Goal: Task Accomplishment & Management: Complete application form

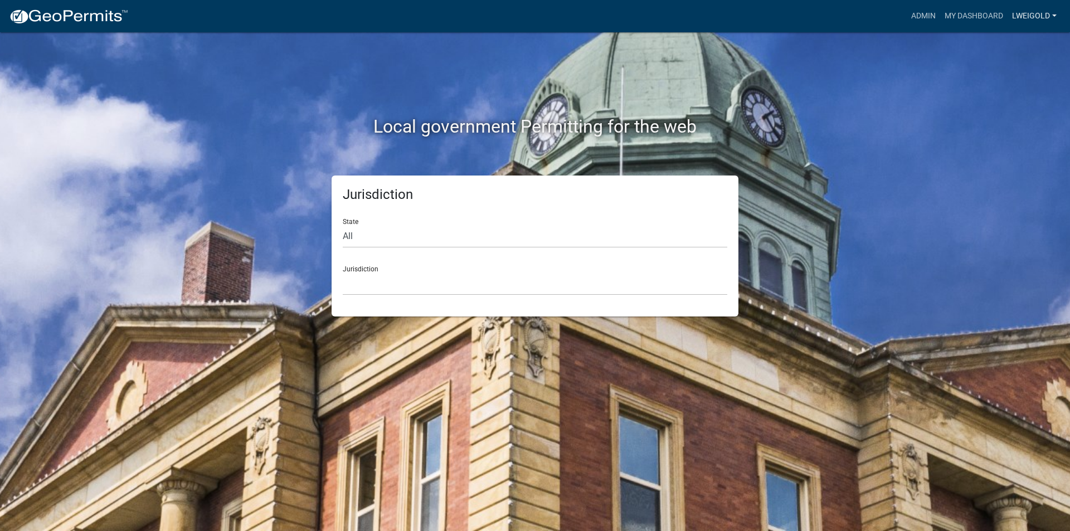
click at [1014, 13] on link "lweigold" at bounding box center [1033, 16] width 53 height 21
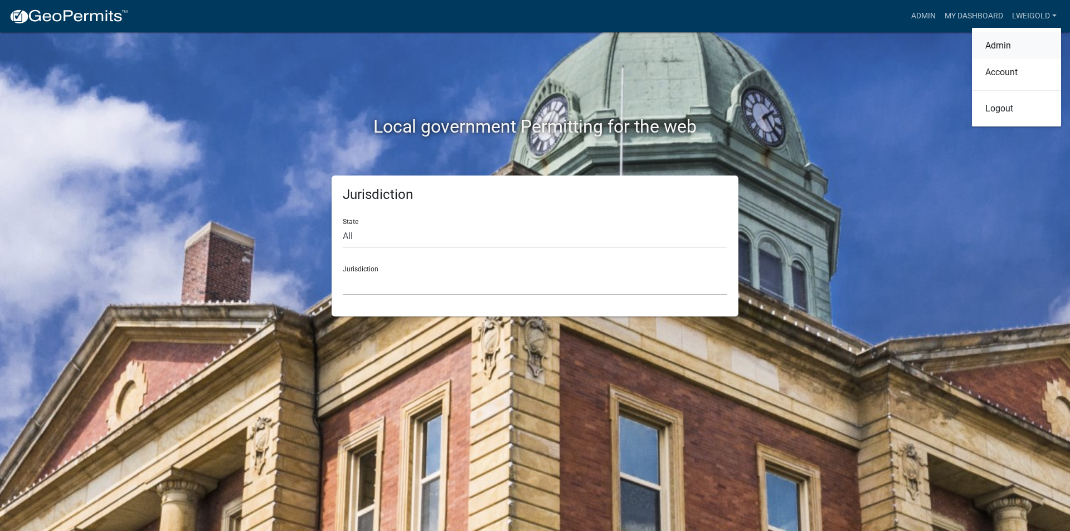
click at [1008, 46] on link "Admin" at bounding box center [1016, 45] width 89 height 27
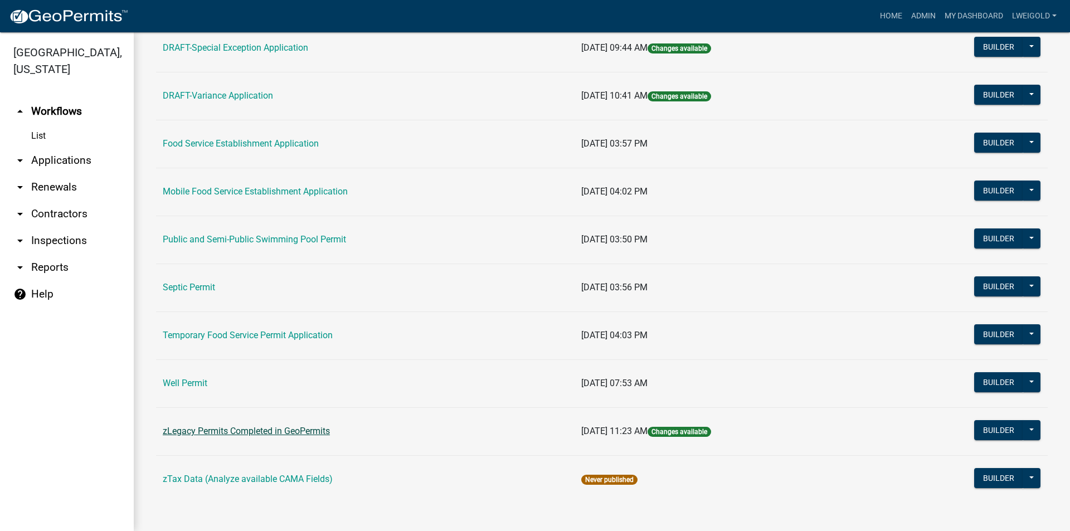
scroll to position [460, 0]
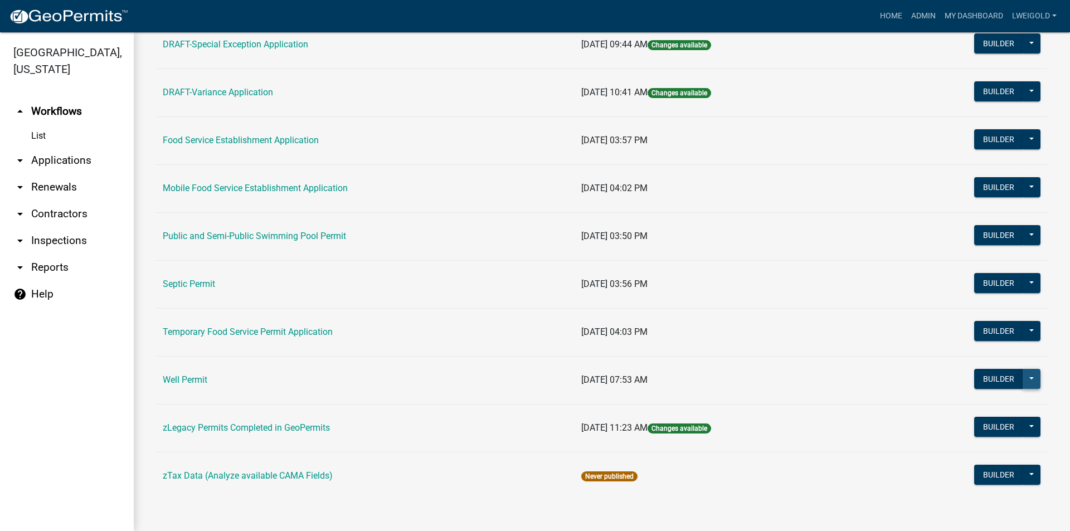
click at [1022, 378] on button at bounding box center [1031, 379] width 18 height 20
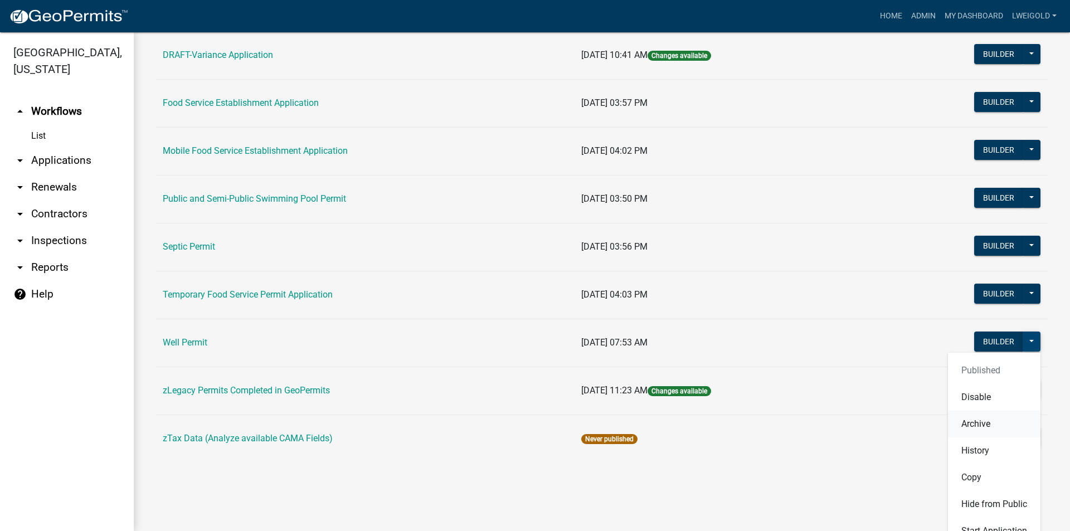
scroll to position [515, 0]
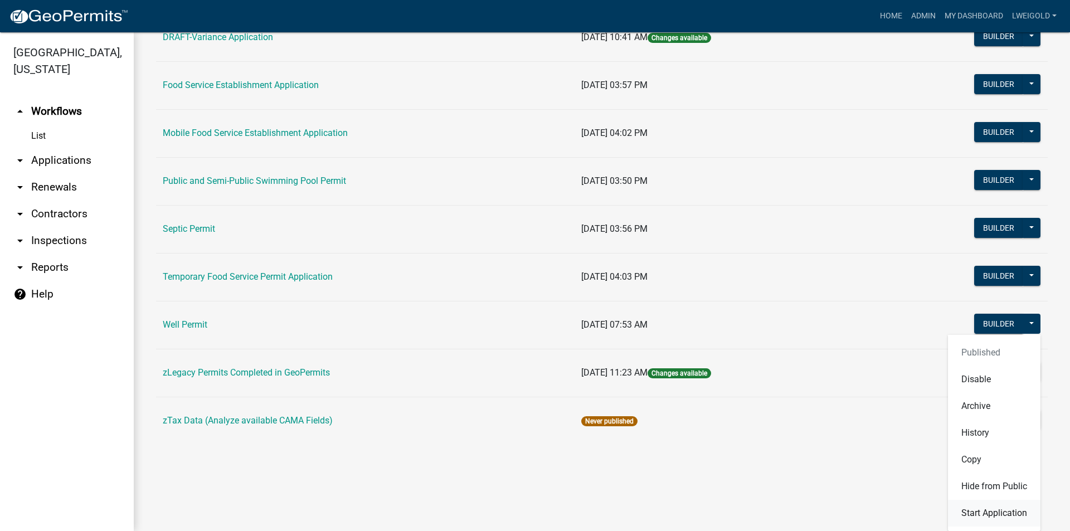
click at [965, 517] on button "Start Application" at bounding box center [994, 513] width 92 height 27
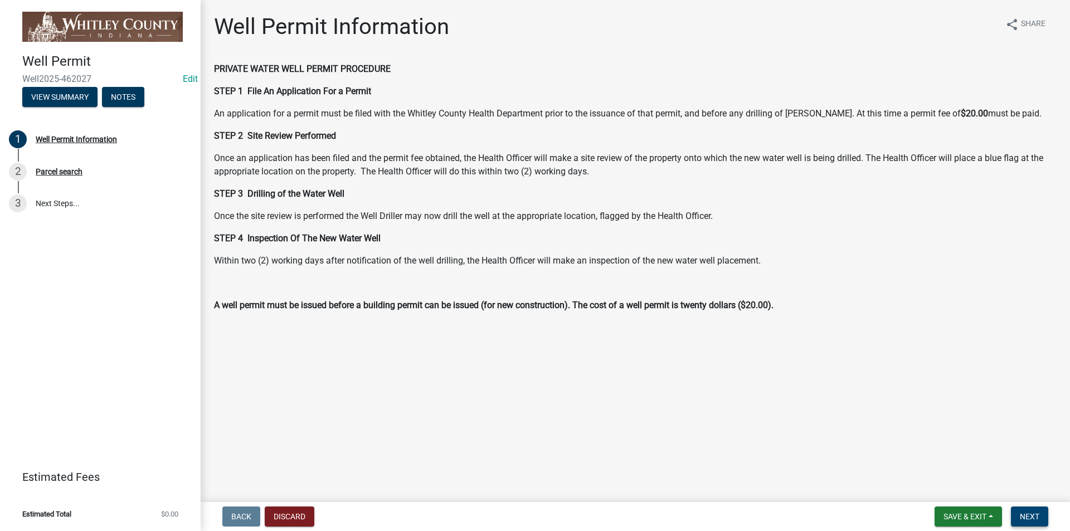
click at [1029, 517] on span "Next" at bounding box center [1030, 516] width 20 height 9
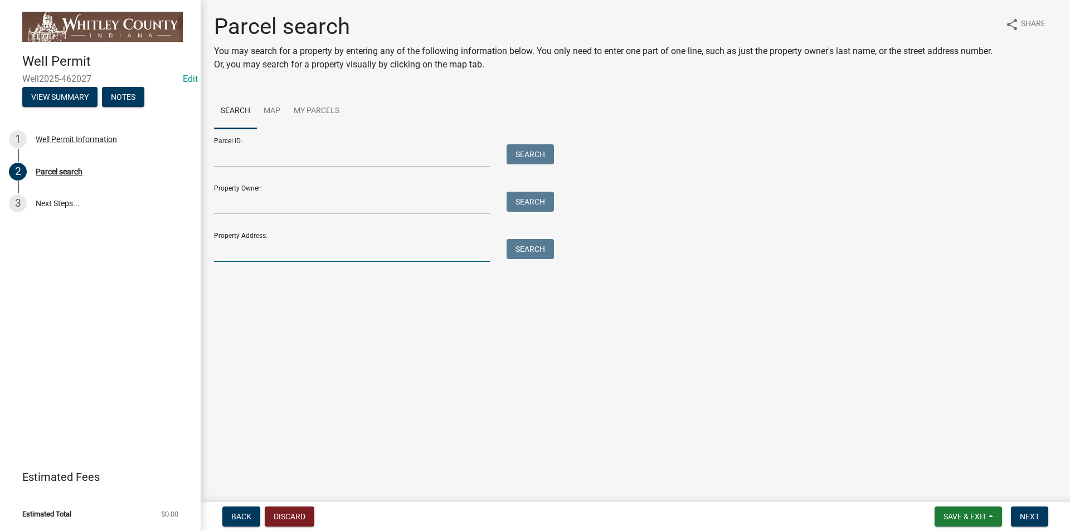
click at [227, 253] on input "Property Address:" at bounding box center [352, 250] width 276 height 23
type input "7212 W"
click at [539, 257] on button "Search" at bounding box center [530, 249] width 47 height 20
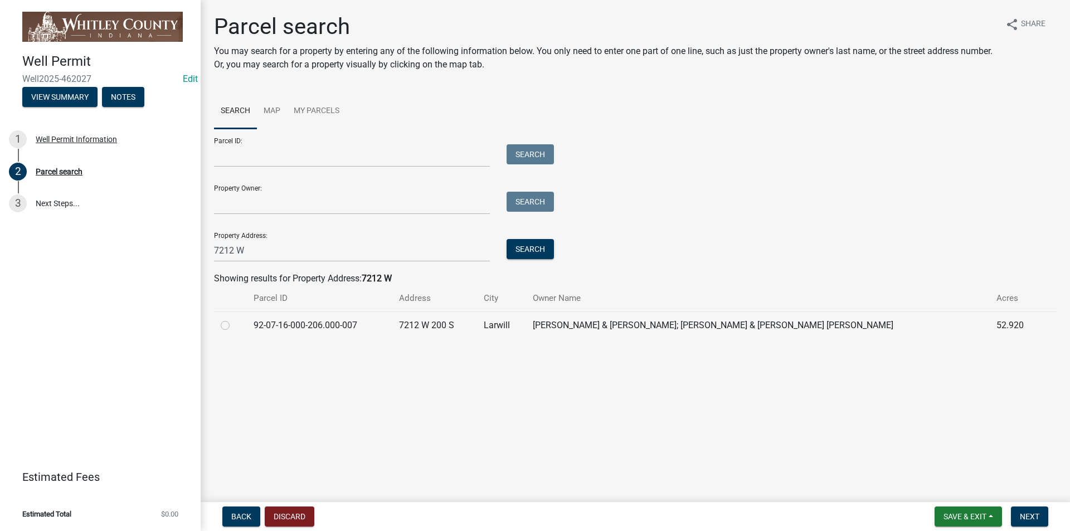
click at [234, 319] on label at bounding box center [234, 319] width 0 height 0
click at [234, 324] on input "radio" at bounding box center [237, 322] width 7 height 7
radio input "true"
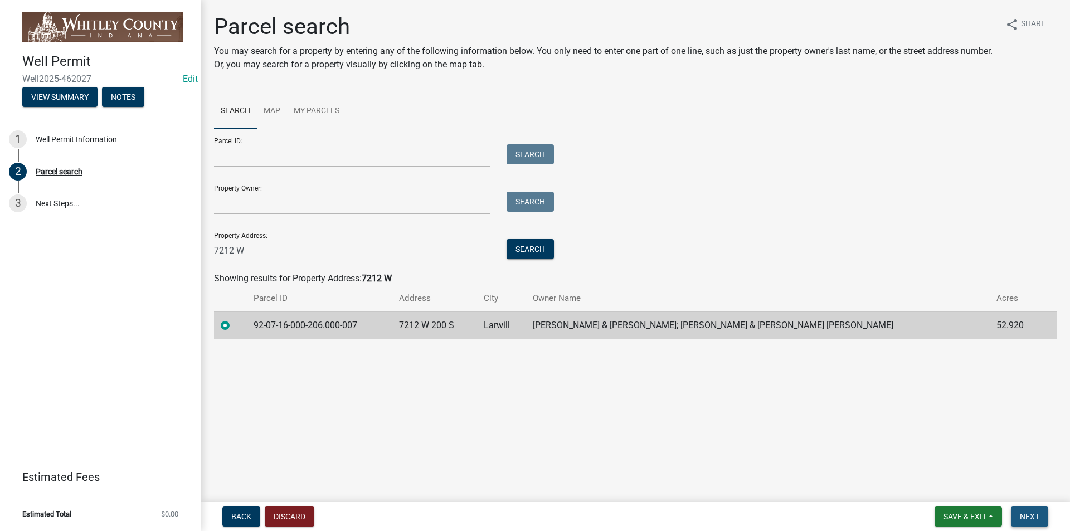
click at [1034, 515] on span "Next" at bounding box center [1030, 516] width 20 height 9
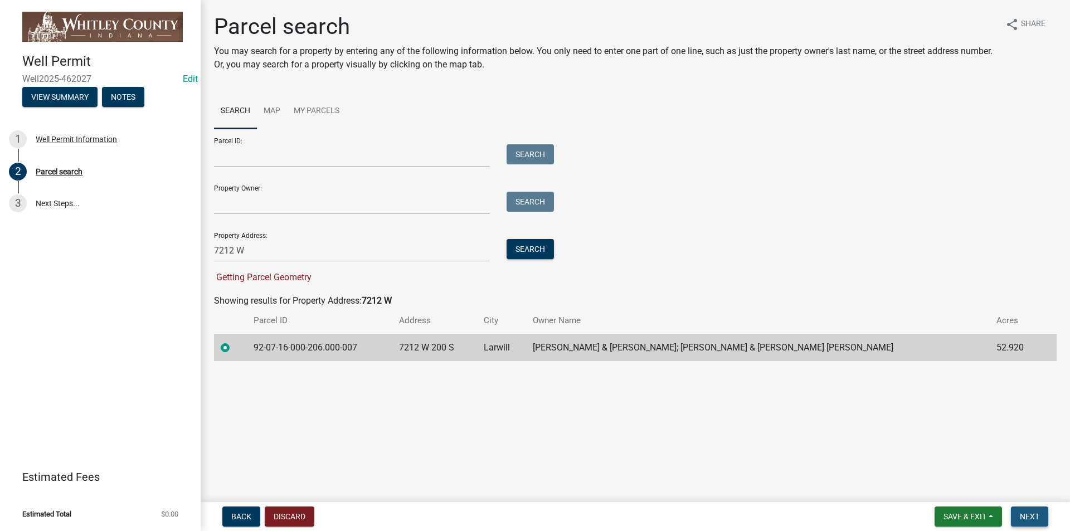
click at [1028, 516] on span "Next" at bounding box center [1030, 516] width 20 height 9
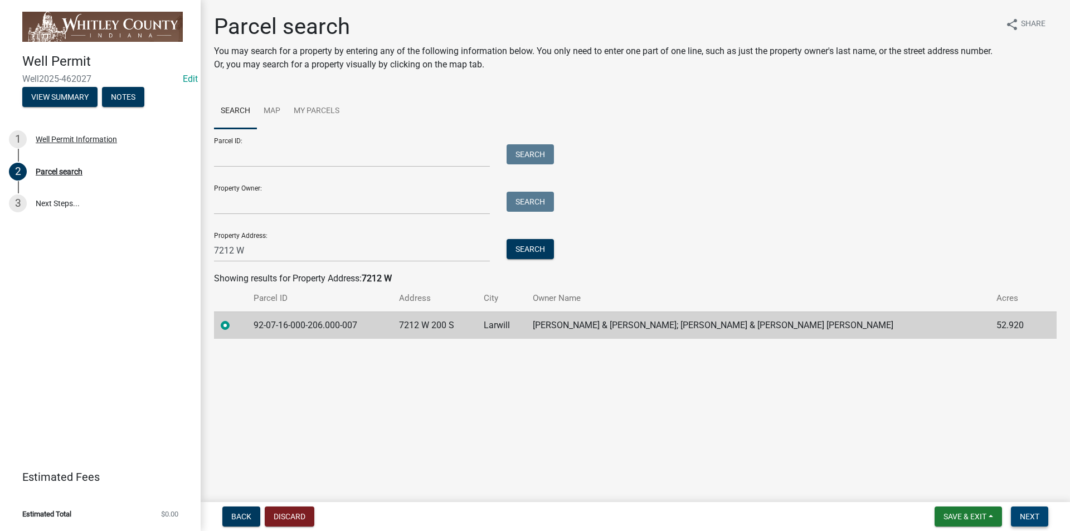
click at [1031, 516] on span "Next" at bounding box center [1030, 516] width 20 height 9
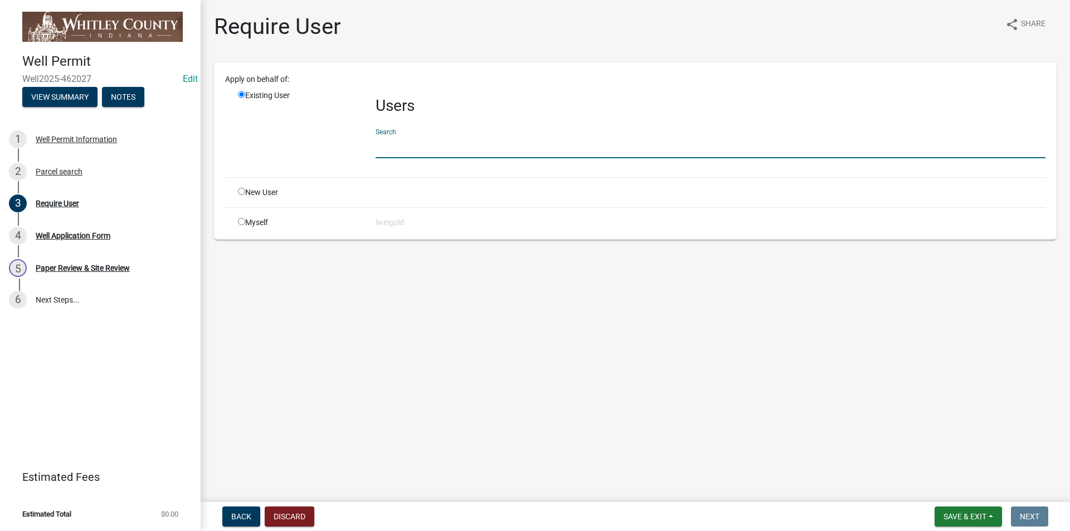
click at [387, 143] on input "text" at bounding box center [711, 146] width 670 height 23
type input "WhitleyH"
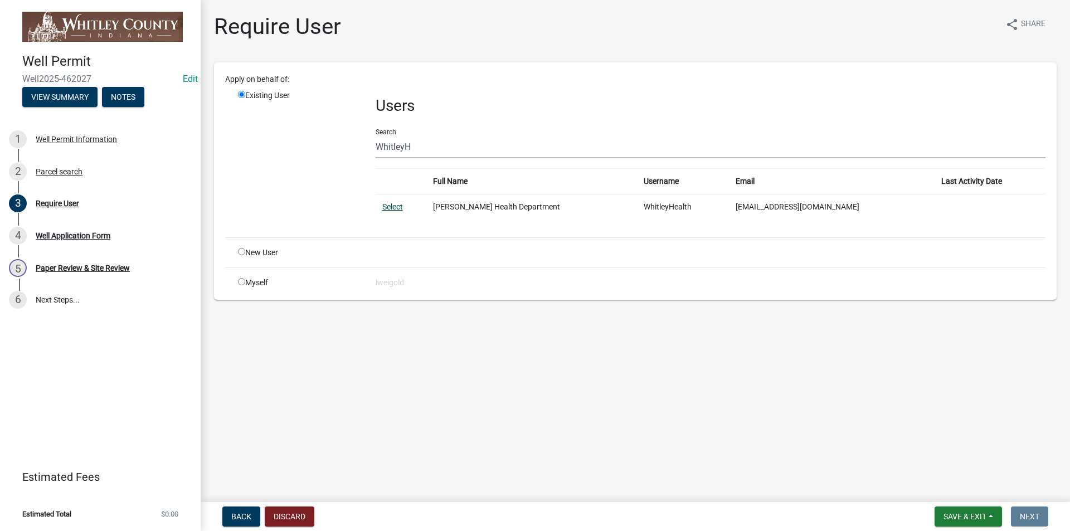
click at [396, 205] on link "Select" at bounding box center [392, 206] width 21 height 9
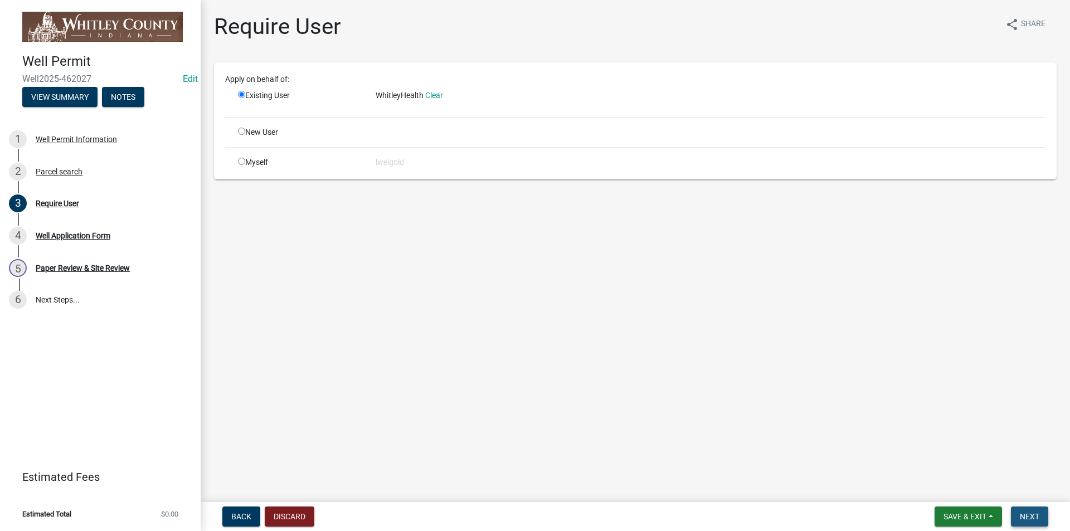
click at [1039, 517] on span "Next" at bounding box center [1030, 516] width 20 height 9
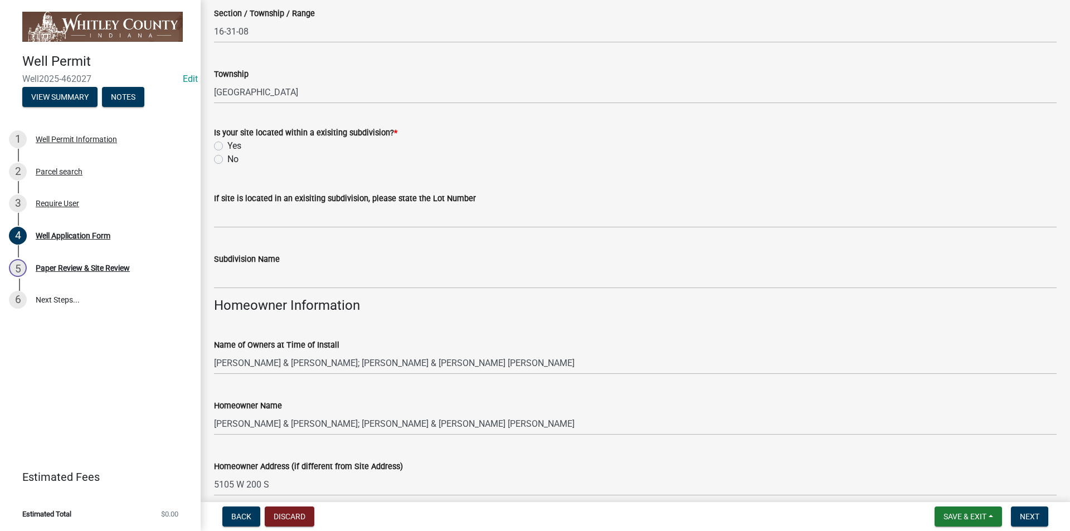
scroll to position [334, 0]
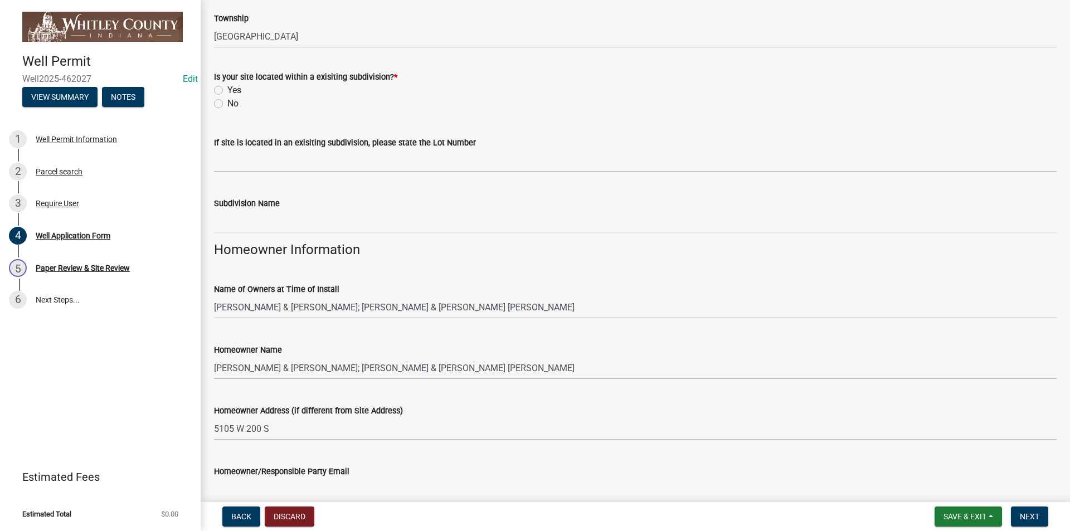
click at [227, 102] on label "No" at bounding box center [232, 103] width 11 height 13
click at [227, 102] on input "No" at bounding box center [230, 100] width 7 height 7
radio input "true"
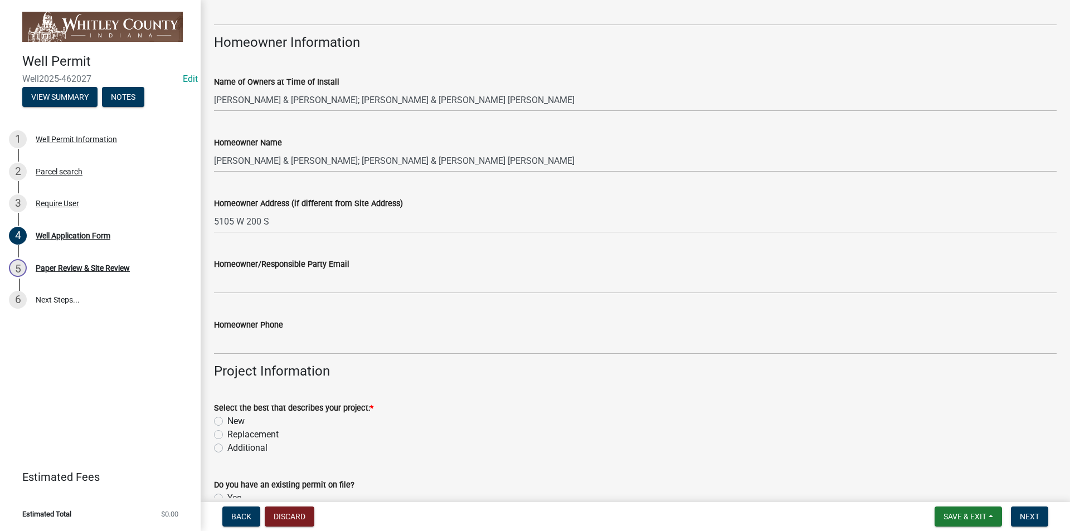
scroll to position [557, 0]
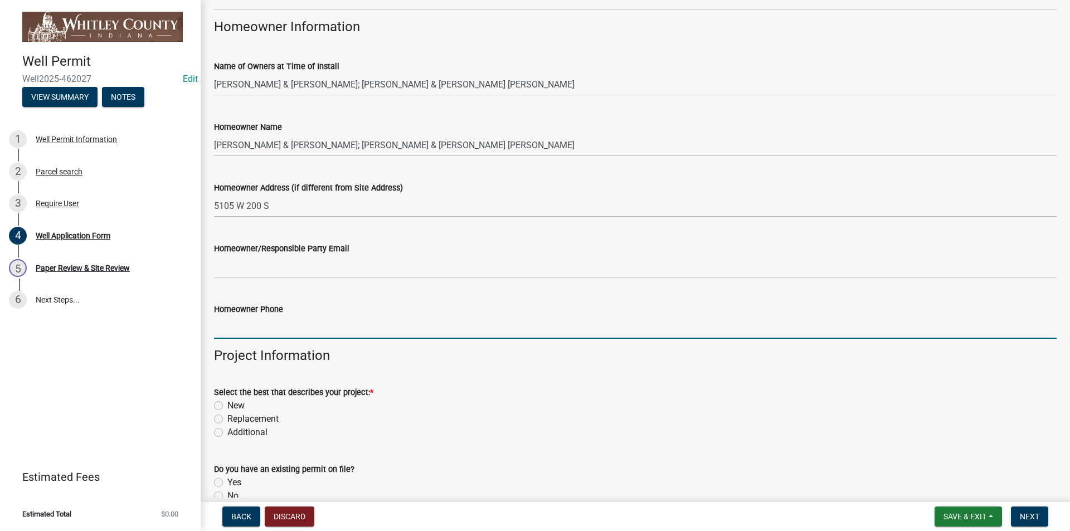
click at [221, 328] on input "Homeowner Phone" at bounding box center [635, 327] width 843 height 23
type input "[PHONE_NUMBER]"
click at [227, 403] on label "New" at bounding box center [235, 405] width 17 height 13
click at [227, 403] on input "New" at bounding box center [230, 402] width 7 height 7
radio input "true"
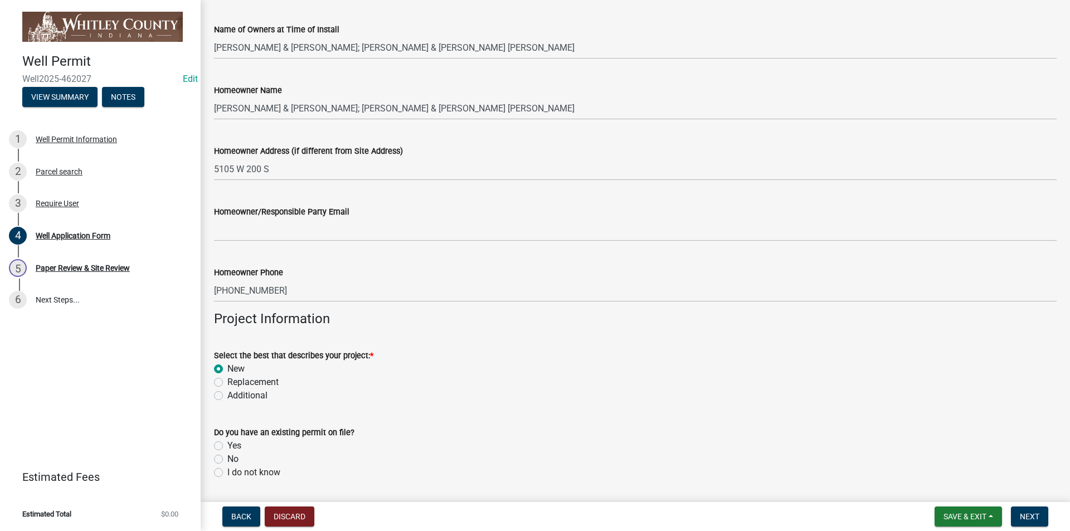
scroll to position [780, 0]
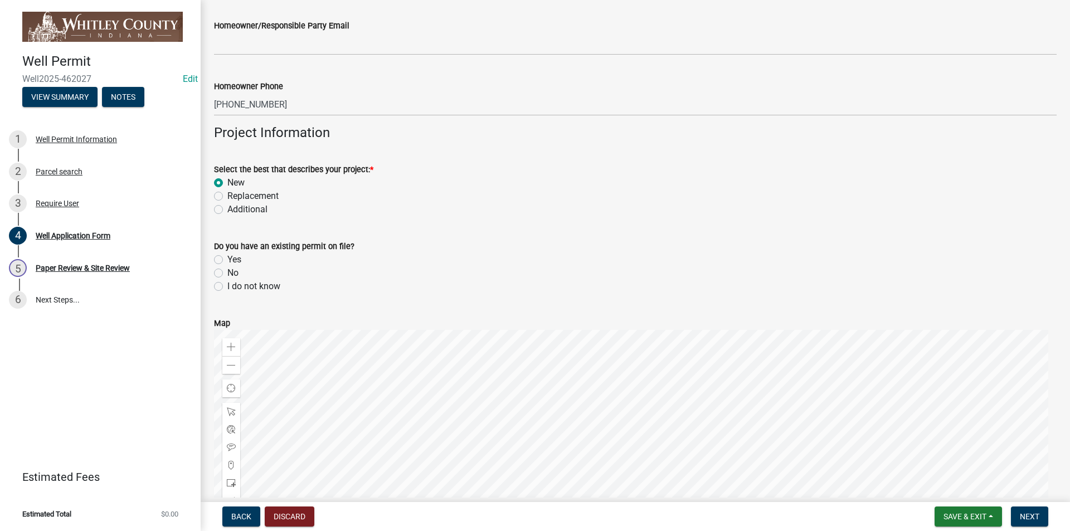
click at [227, 272] on label "No" at bounding box center [232, 272] width 11 height 13
click at [227, 272] on input "No" at bounding box center [230, 269] width 7 height 7
radio input "true"
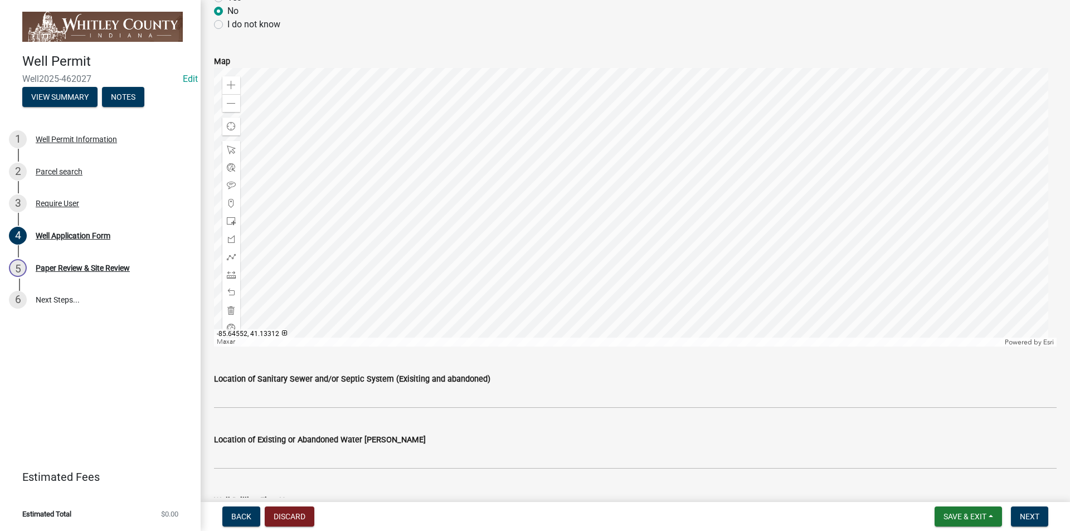
scroll to position [1170, 0]
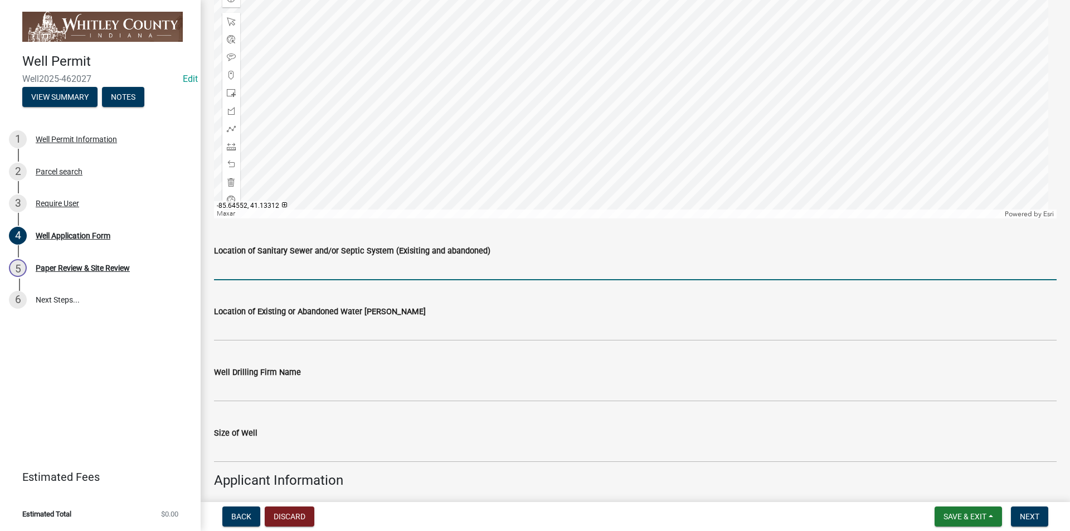
click at [230, 267] on input "Location of Sanitary Sewer and/or Septic System (Exisiting and abandoned)" at bounding box center [635, 268] width 843 height 23
type input "N/A"
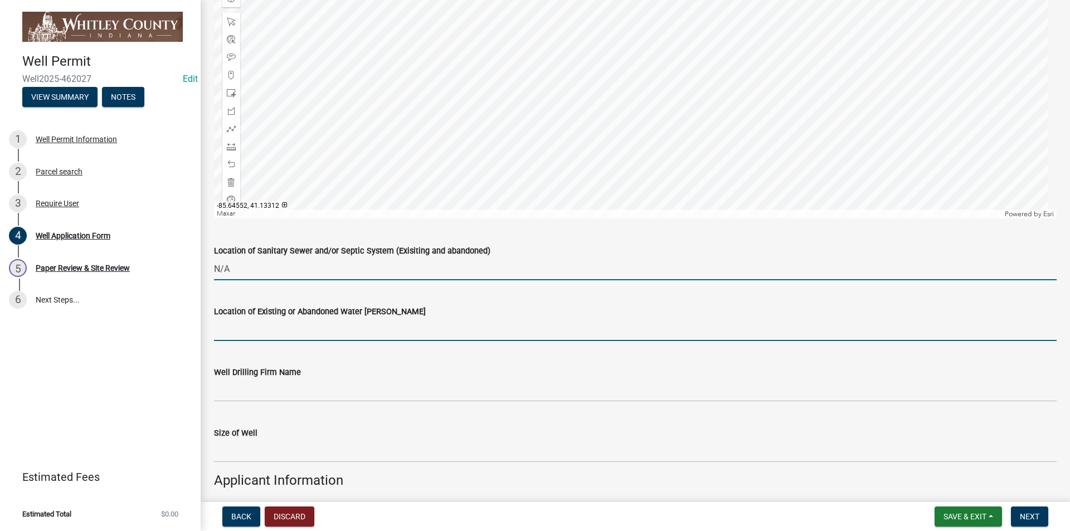
click at [258, 329] on input "Location of Existing or Abandoned Water [PERSON_NAME]" at bounding box center [635, 329] width 843 height 23
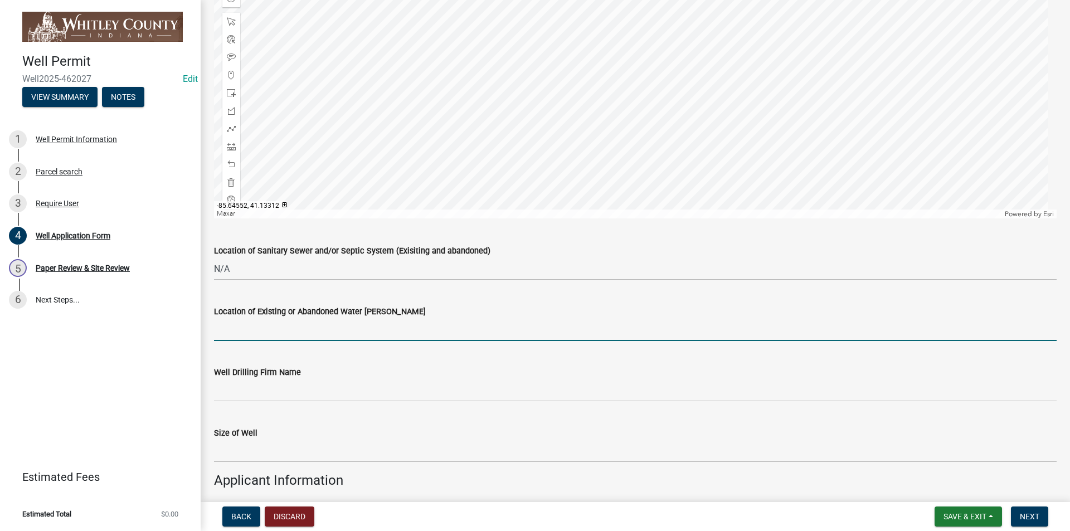
type input "N/A"
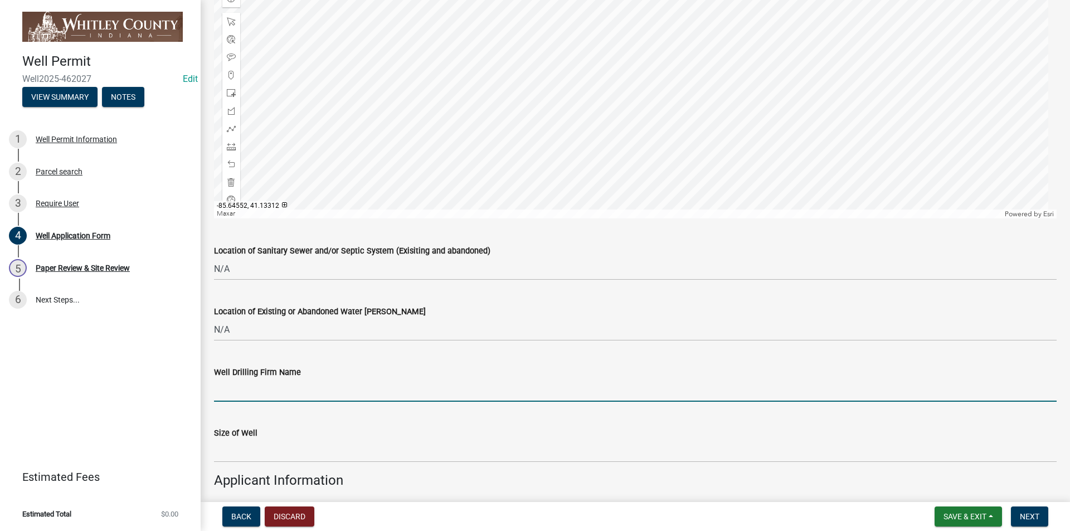
click at [235, 392] on input "Well Drilling Firm Name" at bounding box center [635, 390] width 843 height 23
type input "[PERSON_NAME] Well Drilling"
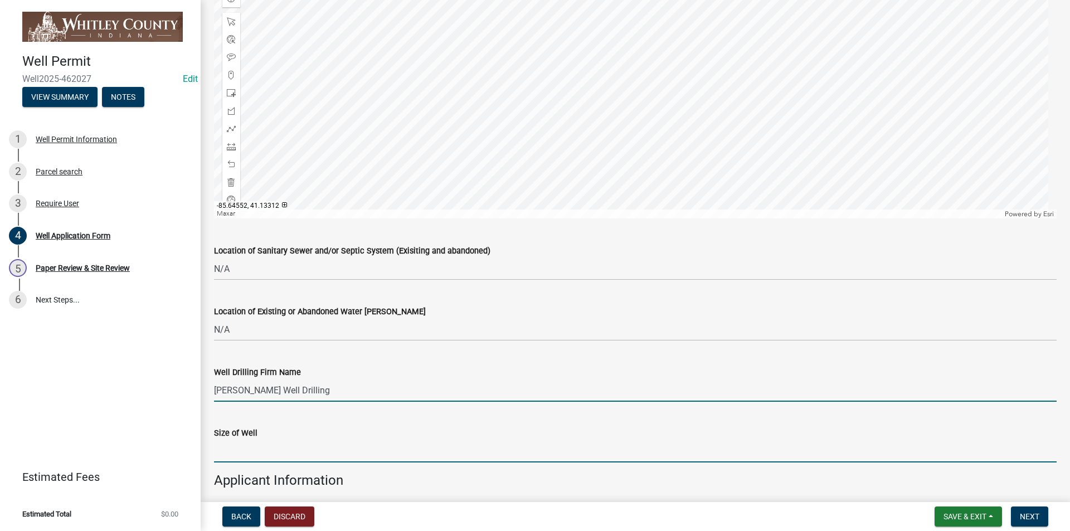
click at [241, 449] on input "text" at bounding box center [635, 451] width 843 height 23
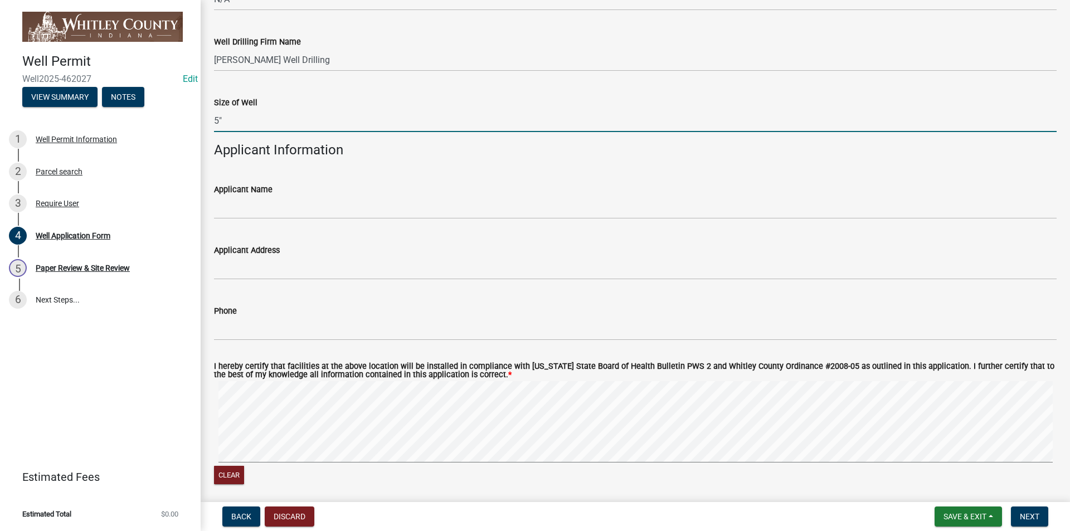
scroll to position [1504, 0]
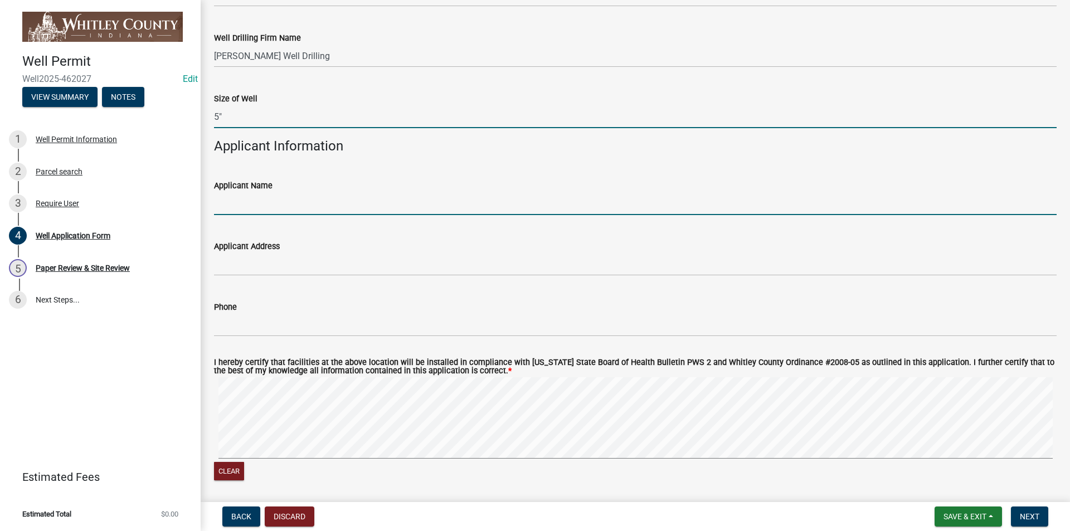
type input "5"
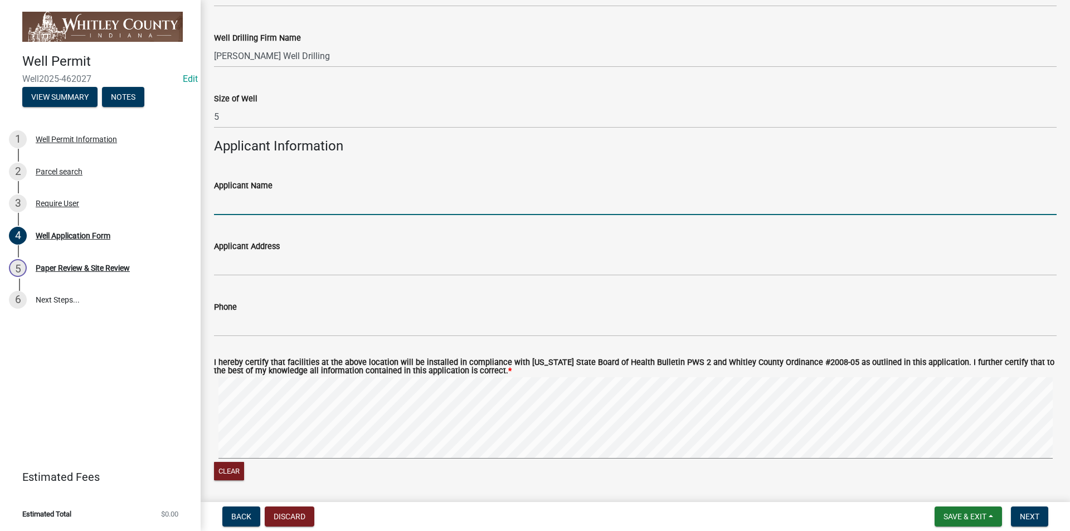
click at [241, 200] on input "Applicant Name" at bounding box center [635, 203] width 843 height 23
type input "[PERSON_NAME]"
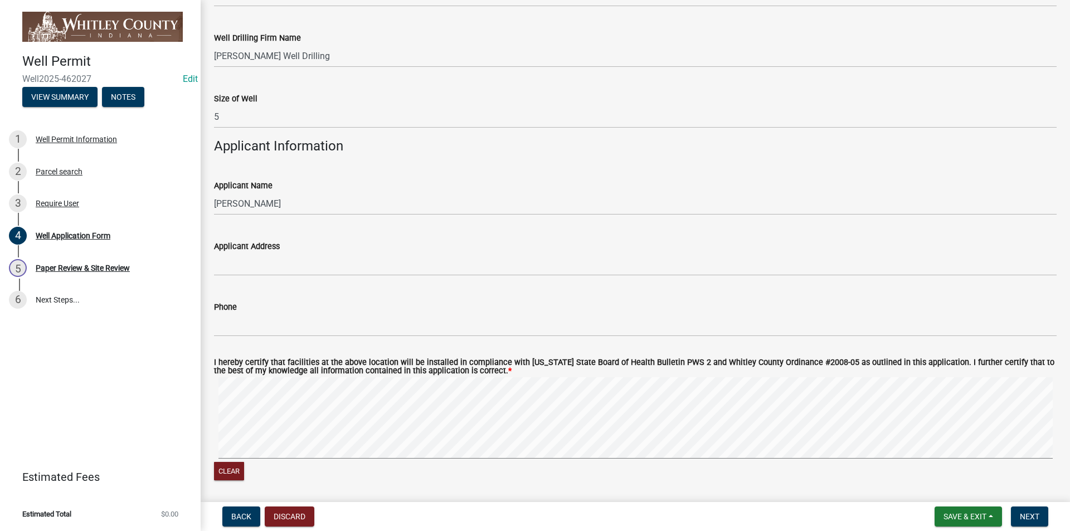
click at [213, 264] on div "Applicant Address" at bounding box center [635, 250] width 859 height 52
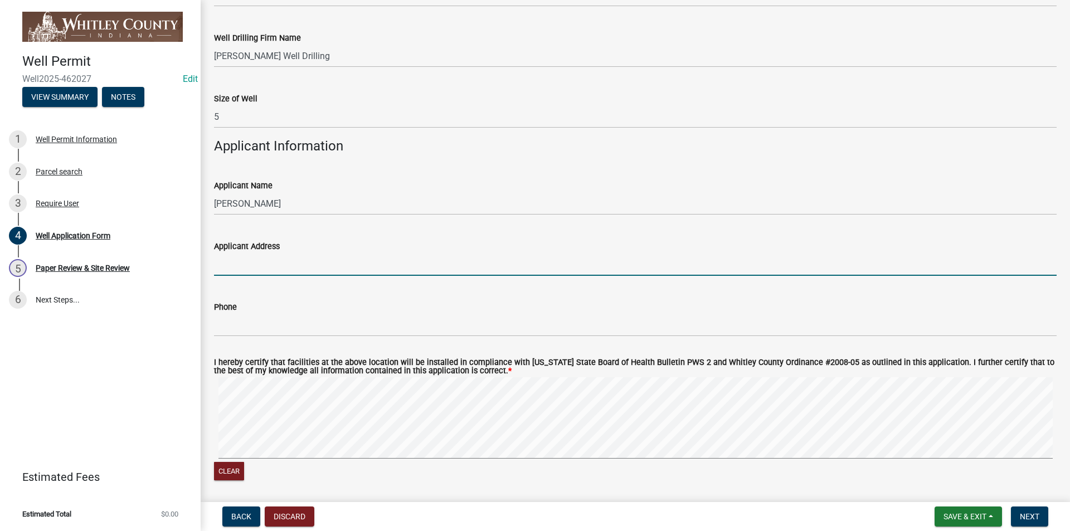
click at [223, 268] on input "Applicant Address" at bounding box center [635, 264] width 843 height 23
type input "[STREET_ADDRESS]"
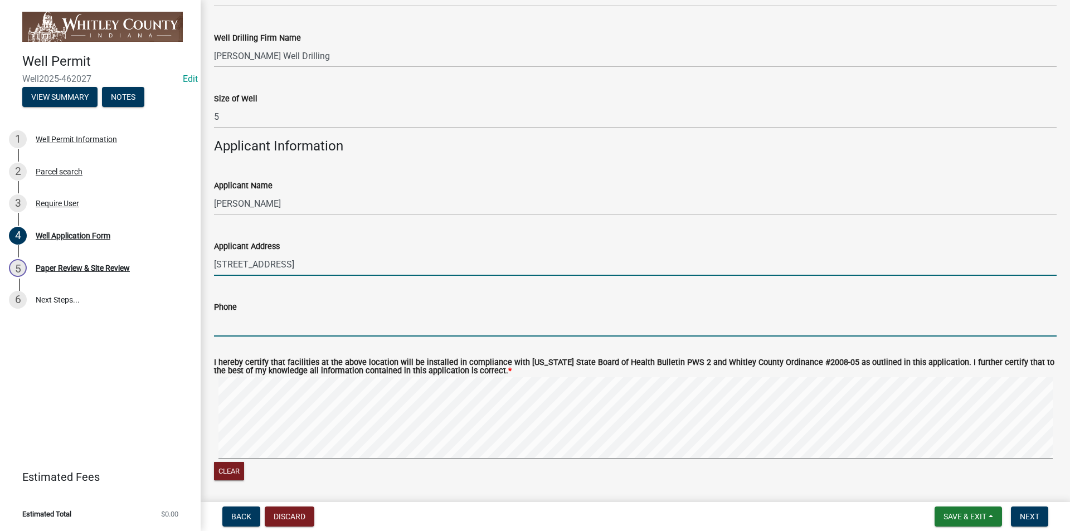
click at [233, 325] on input "Phone" at bounding box center [635, 325] width 843 height 23
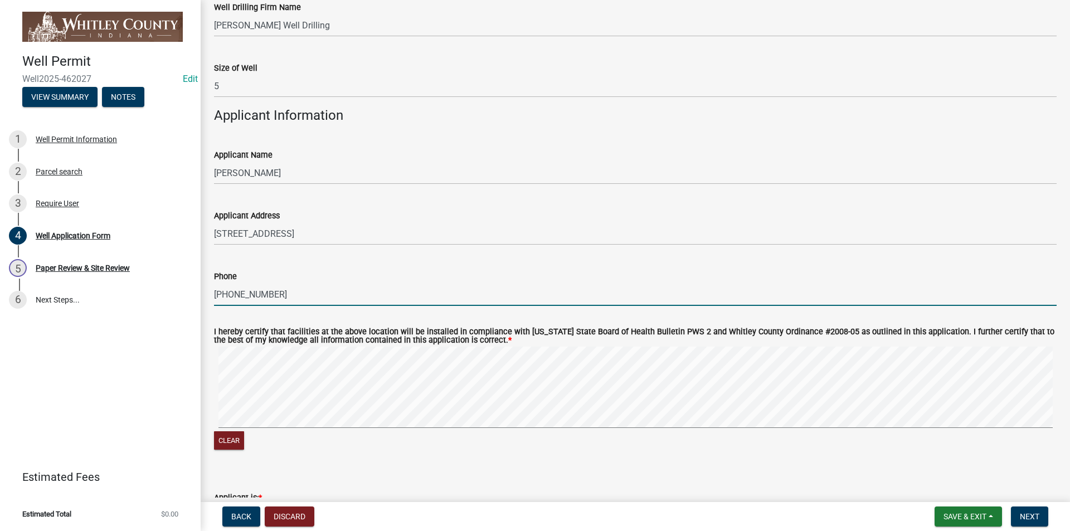
scroll to position [1560, 0]
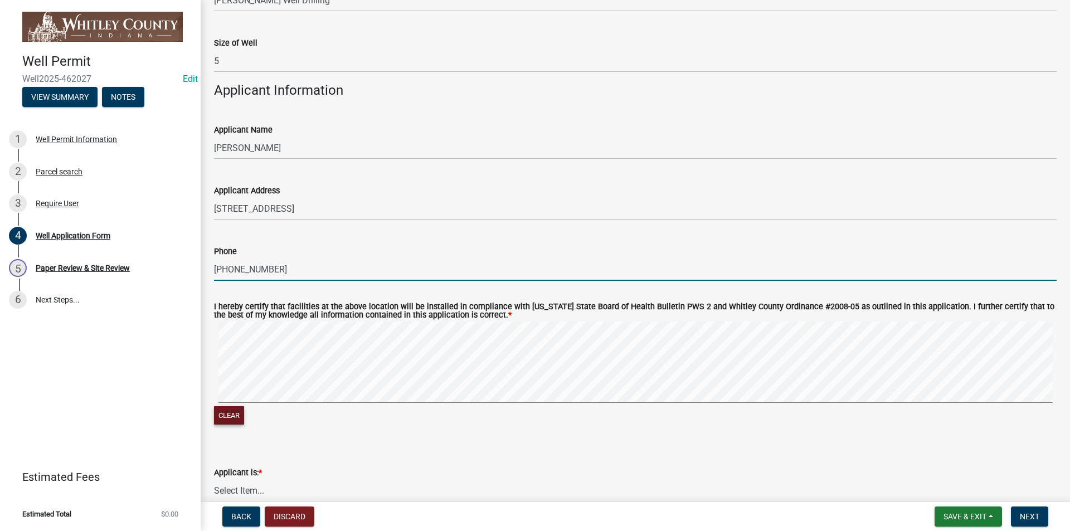
type input "[PHONE_NUMBER]"
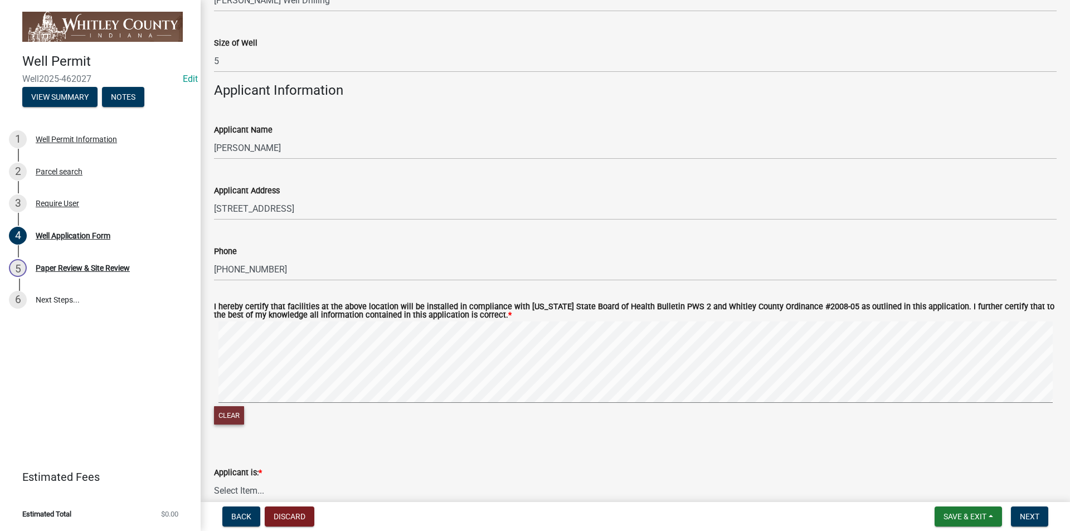
drag, startPoint x: 225, startPoint y: 415, endPoint x: 229, endPoint y: 406, distance: 10.5
click at [226, 411] on button "Clear" at bounding box center [229, 415] width 30 height 18
drag, startPoint x: 233, startPoint y: 419, endPoint x: 222, endPoint y: 418, distance: 10.6
click at [232, 419] on button "Clear" at bounding box center [229, 415] width 30 height 18
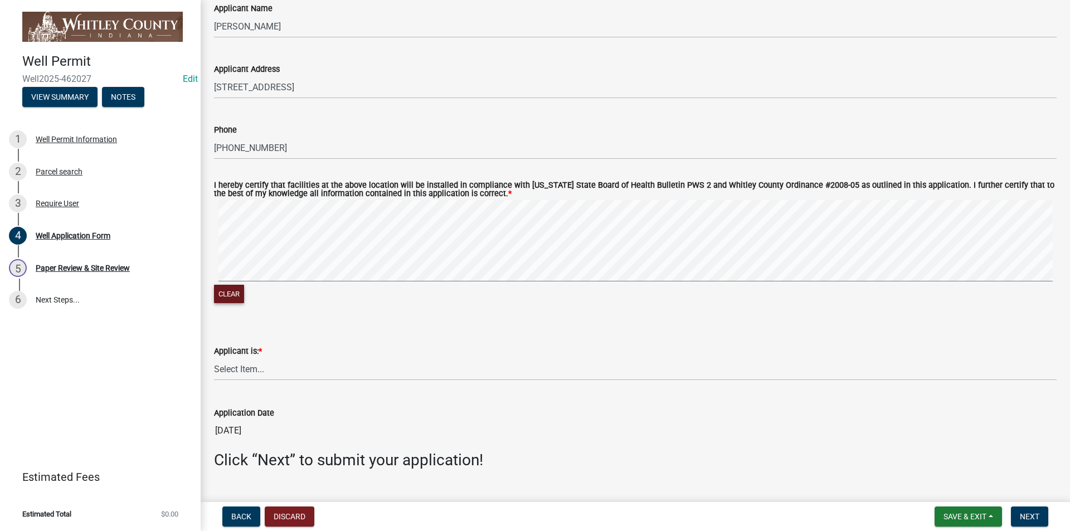
scroll to position [1707, 0]
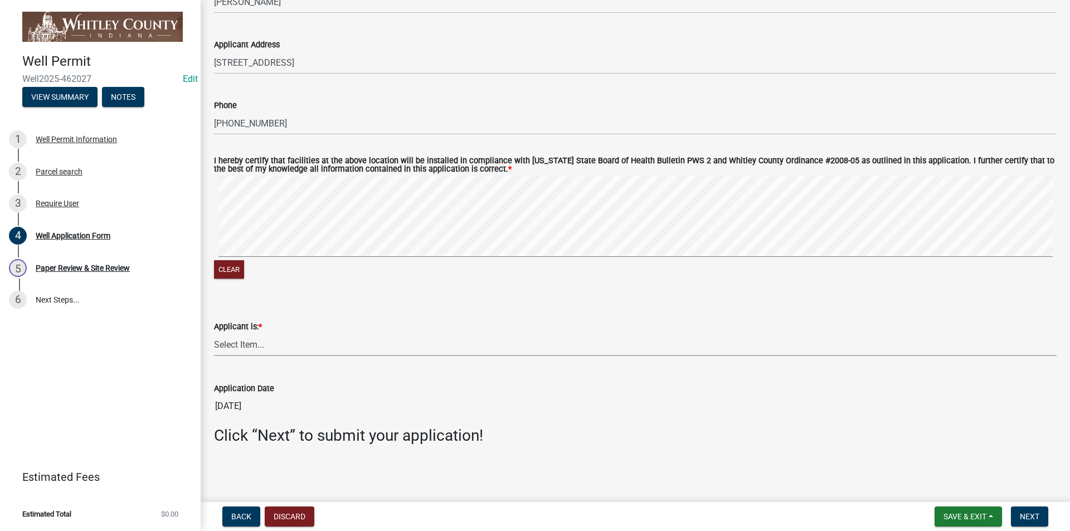
click at [216, 347] on select "Select Item... Owner Contractor Builder" at bounding box center [635, 344] width 843 height 23
click at [214, 333] on select "Select Item... Owner Contractor Builder" at bounding box center [635, 344] width 843 height 23
select select "e178e561-d893-4f30-b487-8ebb6532a1d4"
drag, startPoint x: 1028, startPoint y: 514, endPoint x: 1039, endPoint y: 493, distance: 24.2
click at [1024, 517] on span "Next" at bounding box center [1030, 516] width 20 height 9
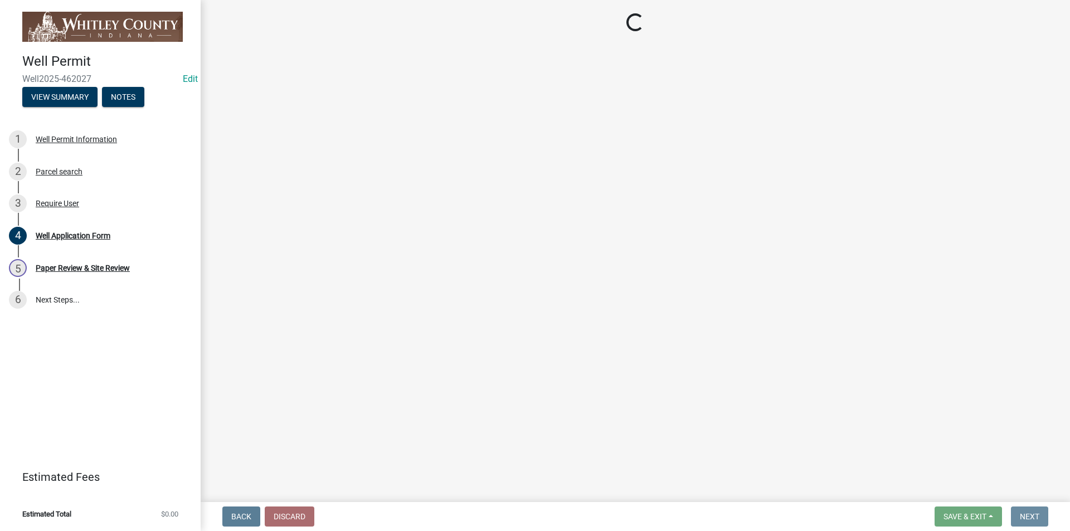
scroll to position [0, 0]
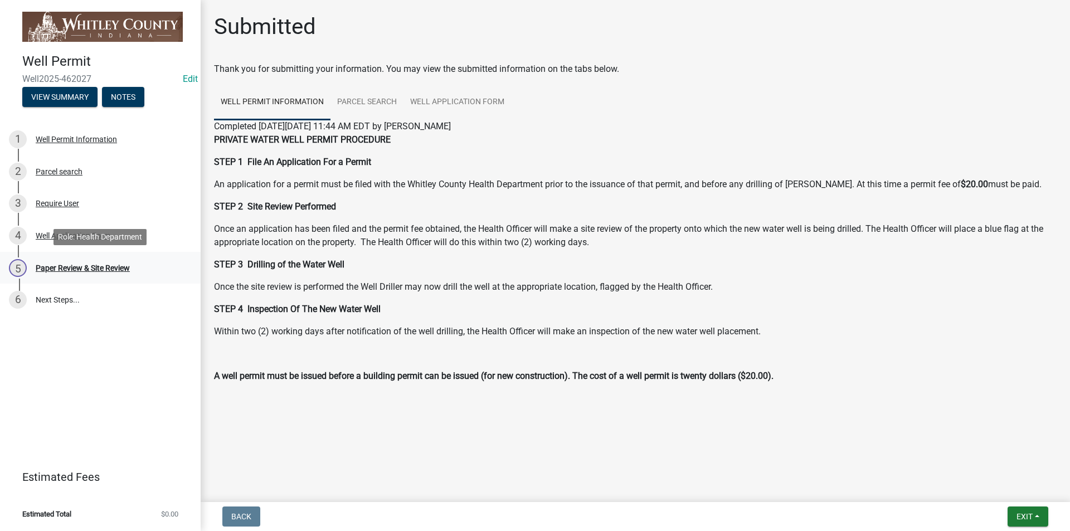
click at [104, 264] on div "Paper Review & Site Review" at bounding box center [83, 268] width 94 height 8
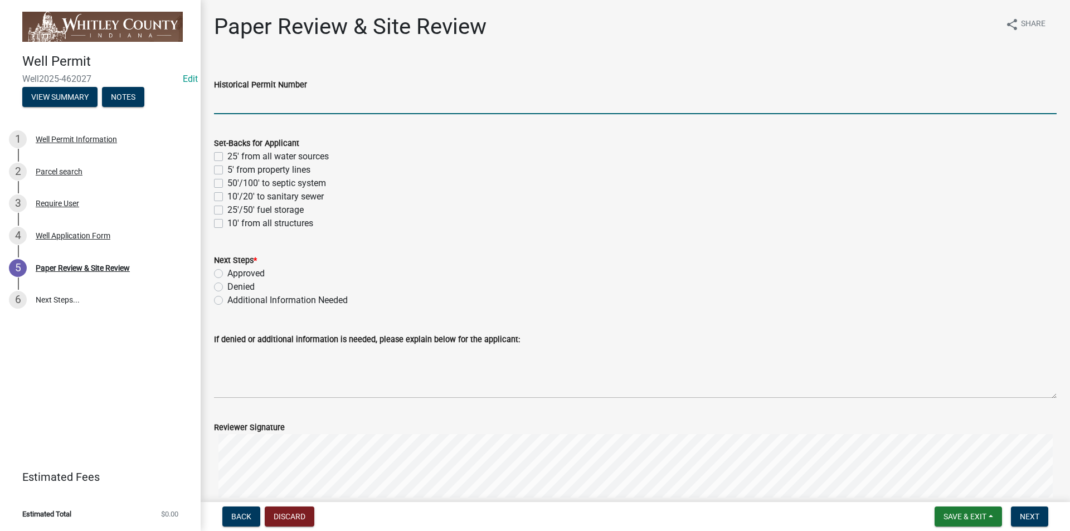
click at [222, 102] on input "Historical Permit Number" at bounding box center [635, 102] width 843 height 23
type input "7585"
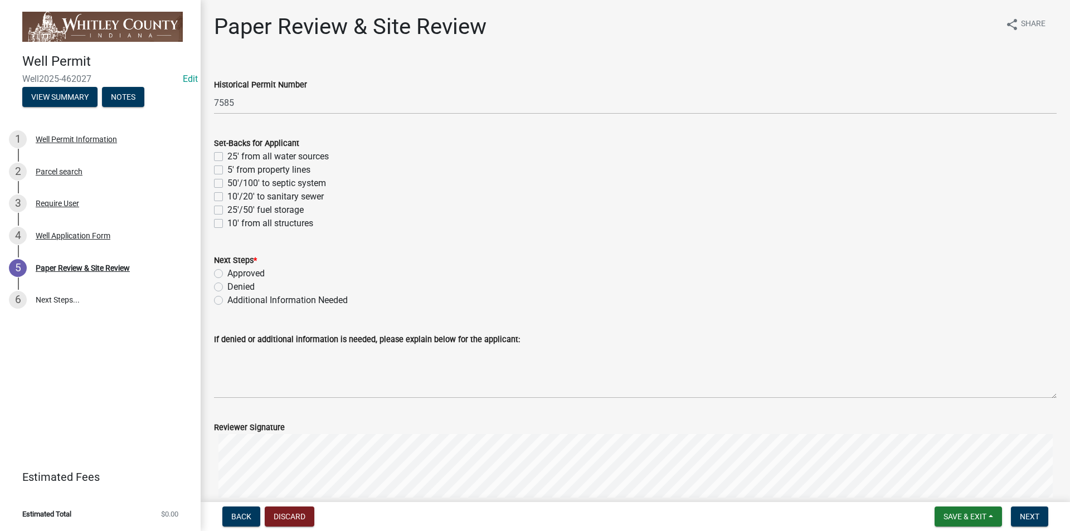
click at [227, 169] on label "5' from property lines" at bounding box center [268, 169] width 83 height 13
click at [227, 169] on input "5' from property lines" at bounding box center [230, 166] width 7 height 7
checkbox input "true"
checkbox input "false"
checkbox input "true"
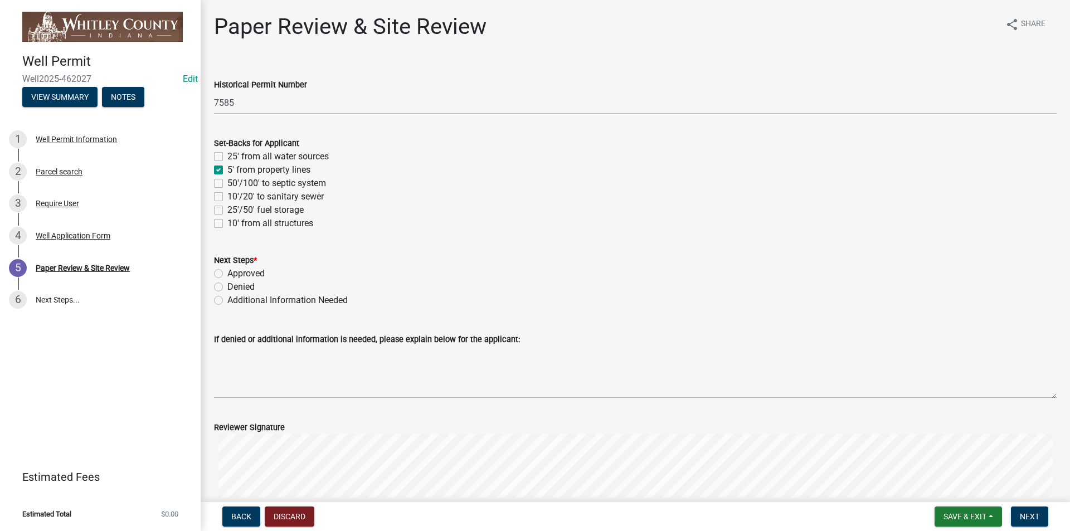
checkbox input "false"
click at [227, 183] on label "50'/100' to septic system" at bounding box center [276, 183] width 99 height 13
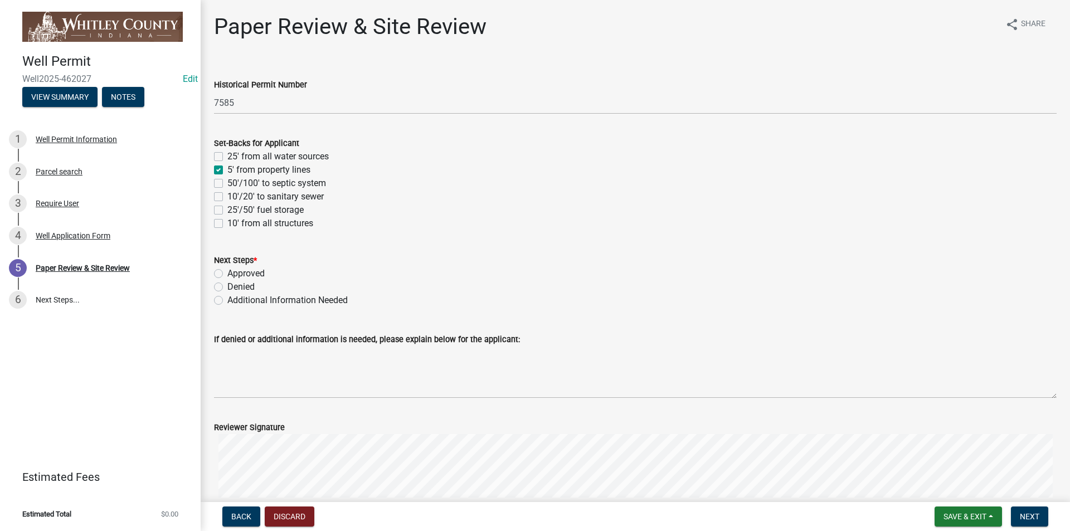
click at [227, 183] on input "50'/100' to septic system" at bounding box center [230, 180] width 7 height 7
checkbox input "true"
checkbox input "false"
checkbox input "true"
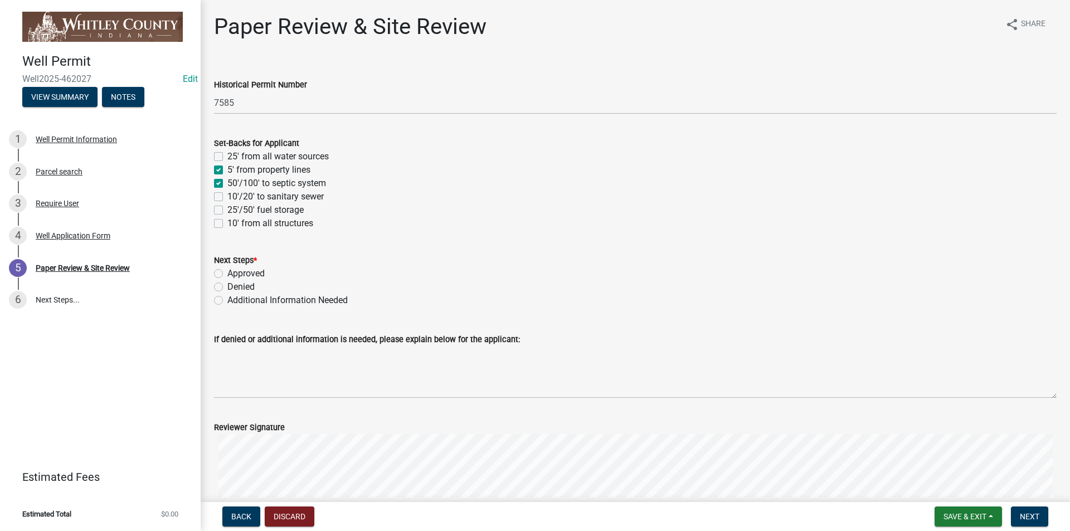
checkbox input "false"
click at [227, 221] on label "10' from all structures" at bounding box center [270, 223] width 86 height 13
click at [227, 221] on input "10' from all structures" at bounding box center [230, 220] width 7 height 7
checkbox input "true"
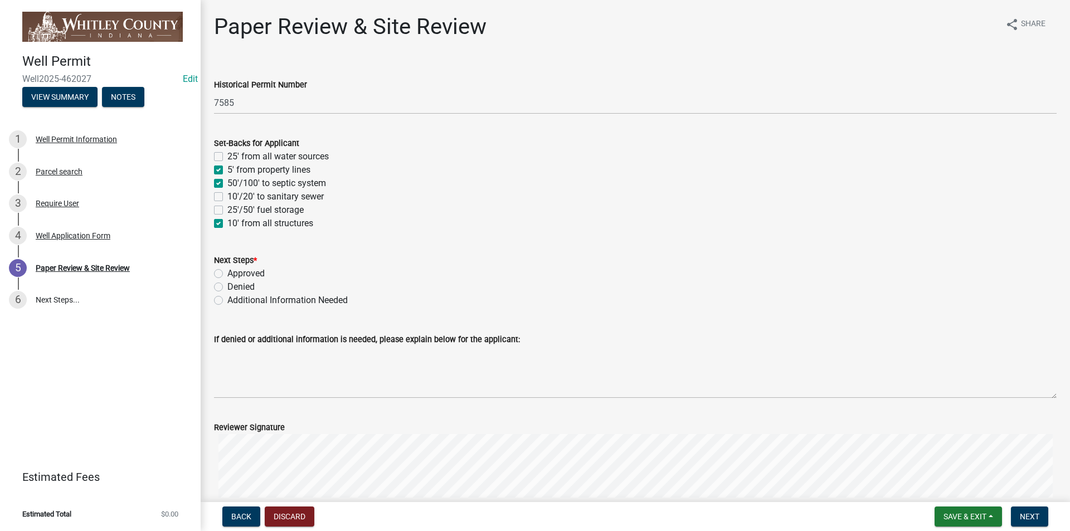
checkbox input "false"
checkbox input "true"
checkbox input "false"
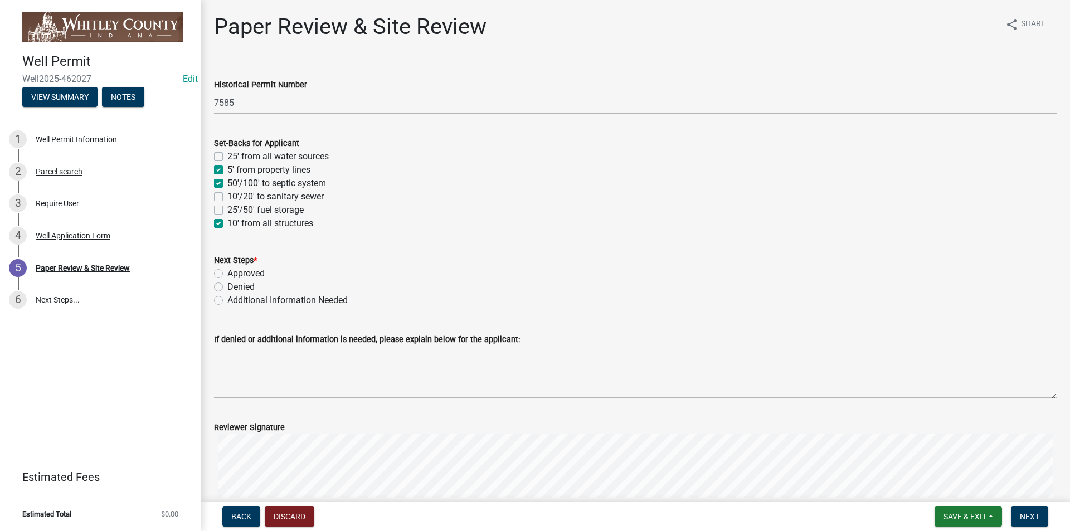
checkbox input "true"
click at [227, 275] on label "Approved" at bounding box center [245, 273] width 37 height 13
click at [227, 274] on input "Approved" at bounding box center [230, 270] width 7 height 7
radio input "true"
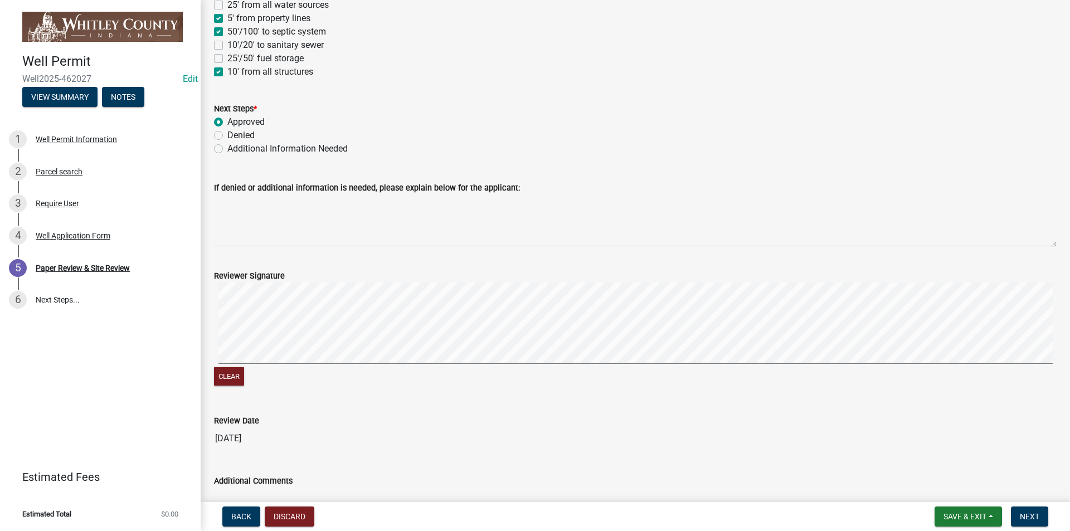
scroll to position [167, 0]
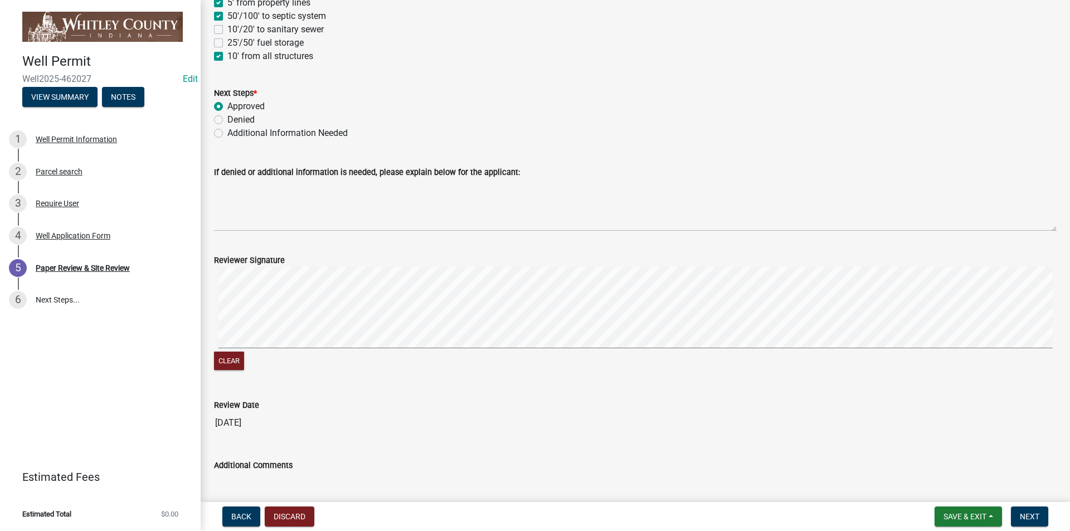
click at [325, 246] on form "Reviewer Signature Clear" at bounding box center [635, 306] width 843 height 133
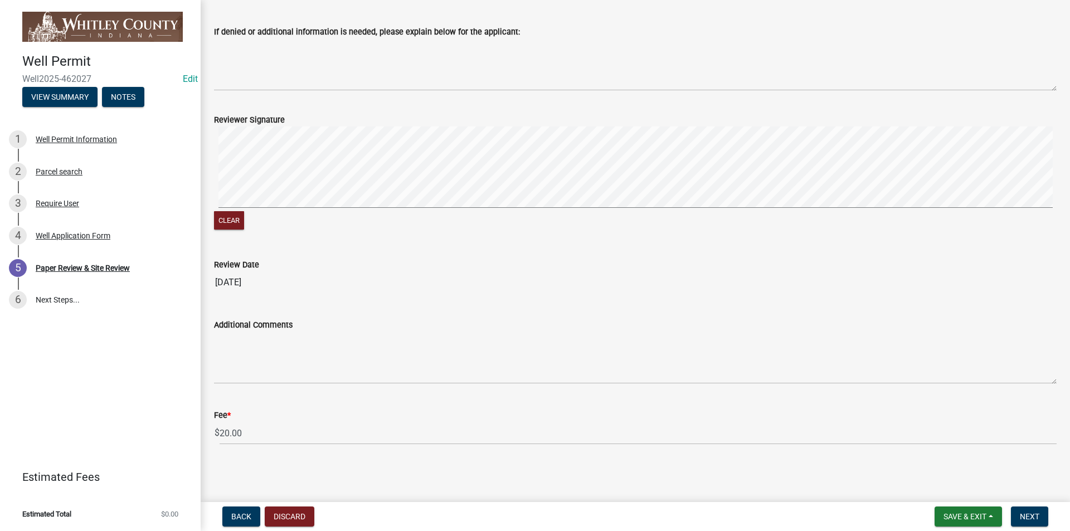
scroll to position [308, 0]
click at [1035, 512] on span "Next" at bounding box center [1030, 516] width 20 height 9
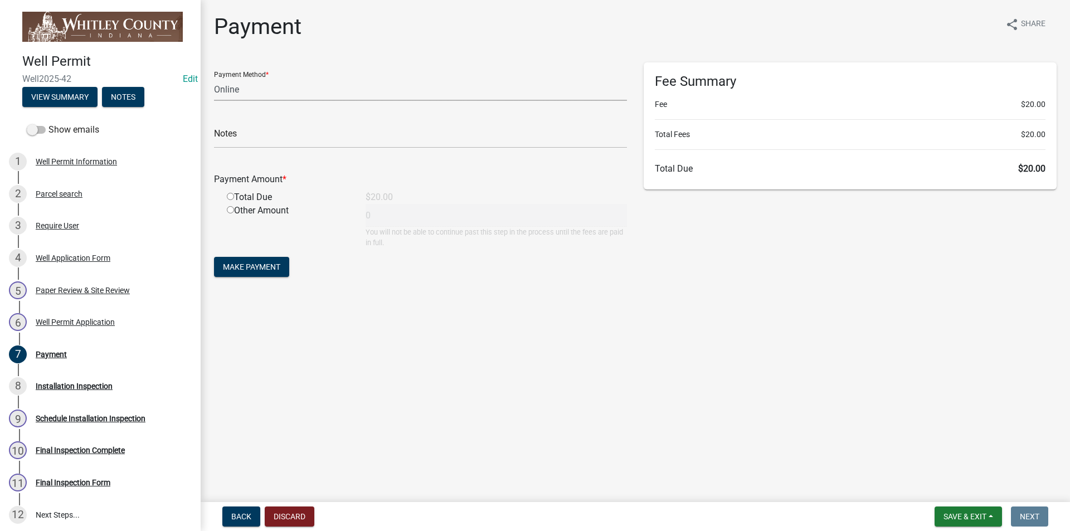
click at [235, 92] on select "Credit Card POS Check Cash Online" at bounding box center [420, 89] width 413 height 23
select select "1: 0"
click at [214, 78] on select "Credit Card POS Check Cash Online" at bounding box center [420, 89] width 413 height 23
click at [221, 145] on input "text" at bounding box center [420, 136] width 413 height 23
type input "210"
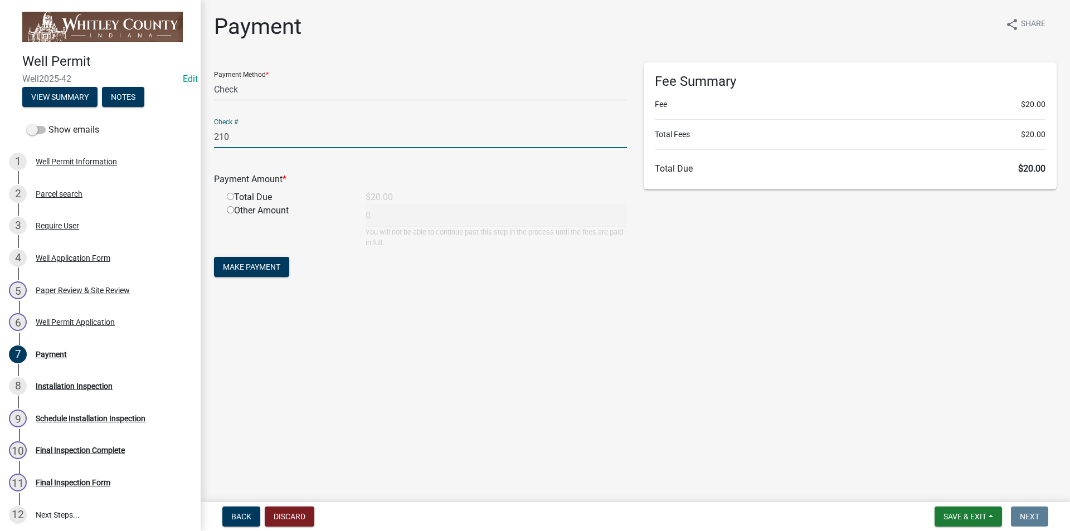
click at [229, 195] on input "radio" at bounding box center [230, 196] width 7 height 7
radio input "true"
type input "20"
click at [269, 270] on span "Make Payment" at bounding box center [251, 266] width 57 height 9
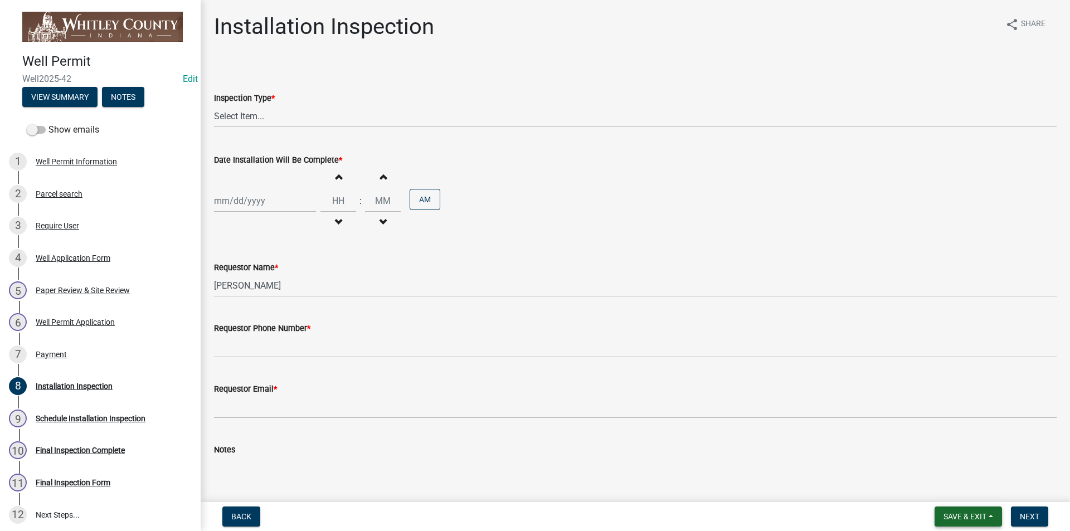
click at [976, 514] on span "Save & Exit" at bounding box center [964, 516] width 43 height 9
click at [951, 485] on button "Save & Exit" at bounding box center [957, 487] width 89 height 27
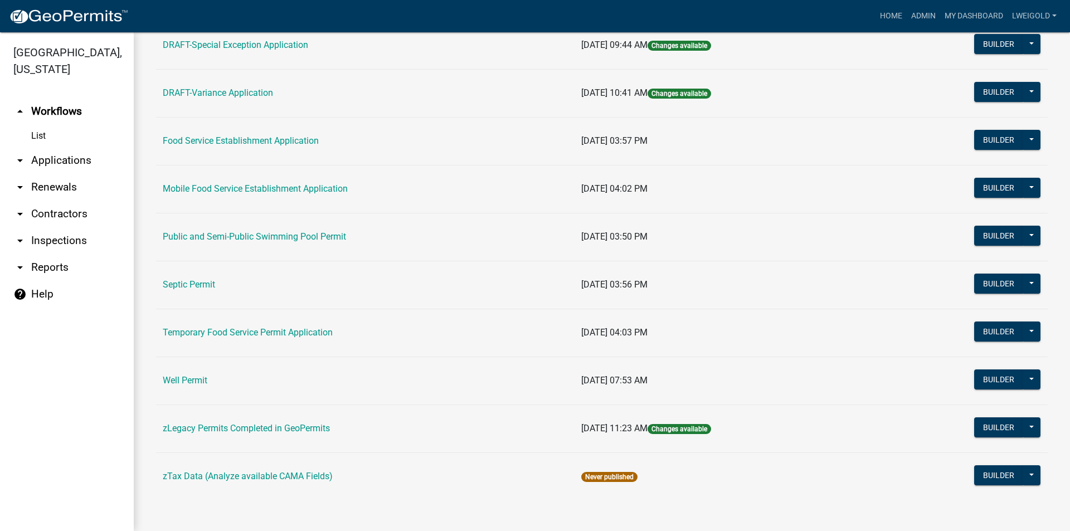
scroll to position [460, 0]
click at [1024, 283] on button at bounding box center [1031, 283] width 18 height 20
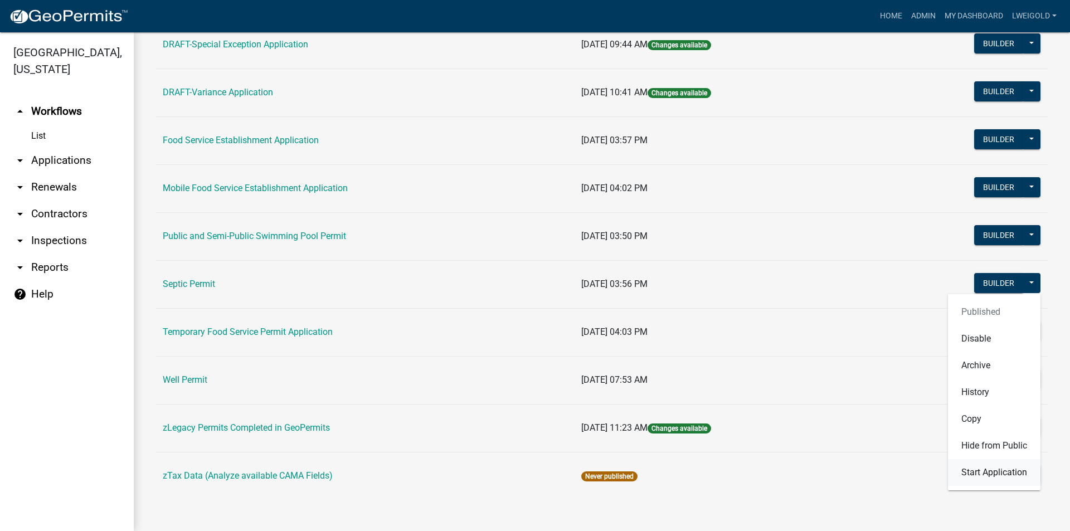
click at [1004, 478] on button "Start Application" at bounding box center [994, 472] width 92 height 27
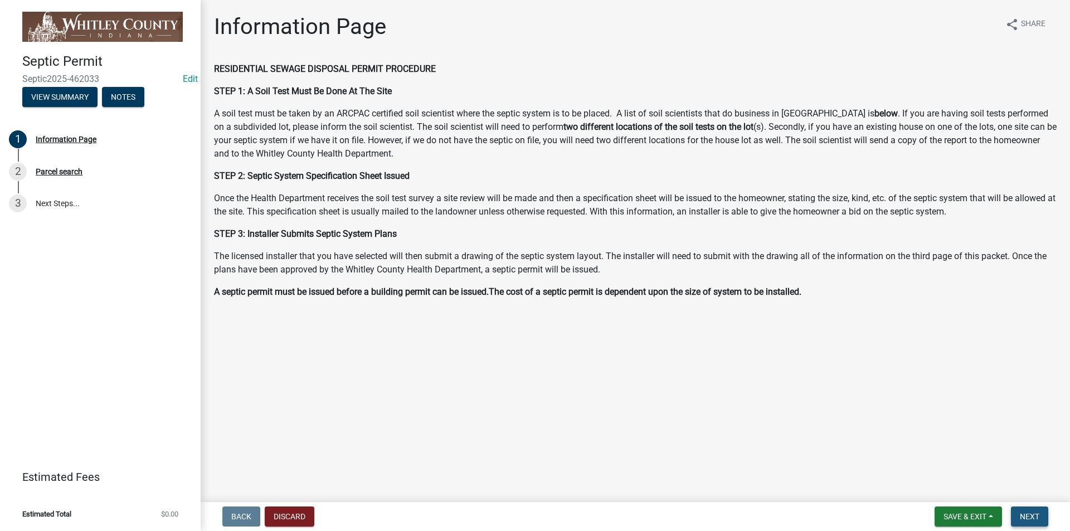
click at [1044, 518] on button "Next" at bounding box center [1029, 517] width 37 height 20
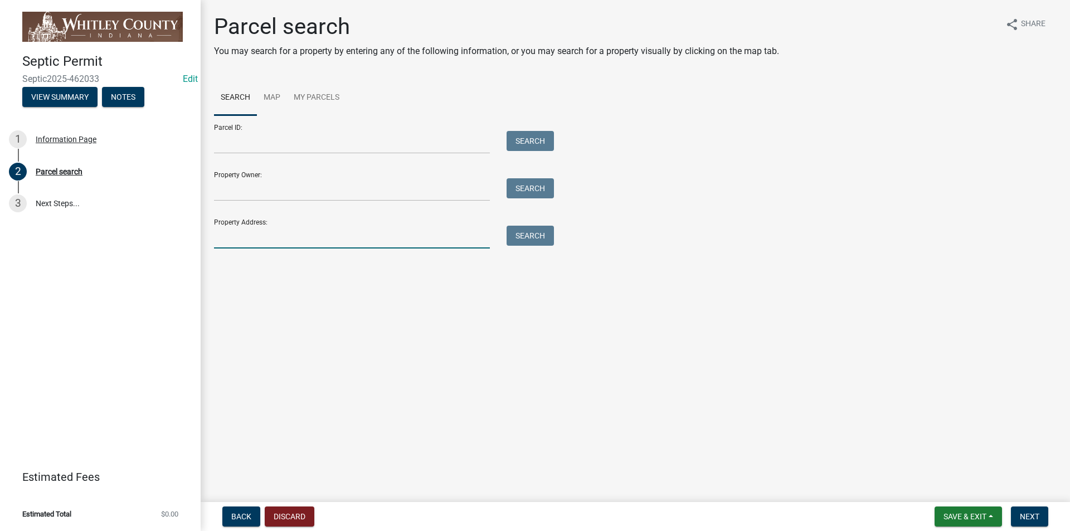
click at [234, 230] on input "Property Address:" at bounding box center [352, 237] width 276 height 23
type input "7212 W"
click at [530, 241] on button "Search" at bounding box center [530, 236] width 47 height 20
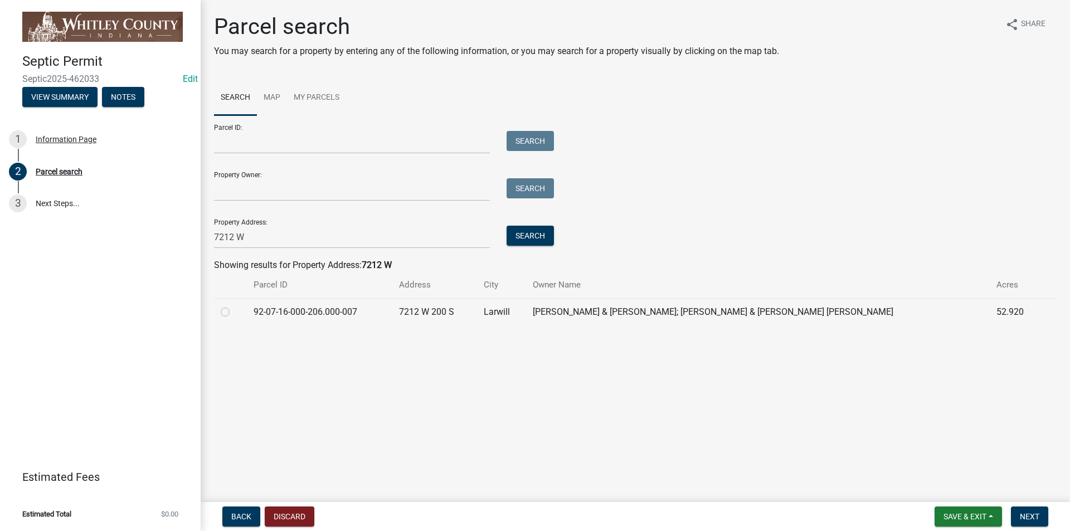
click at [234, 305] on label at bounding box center [234, 305] width 0 height 0
click at [234, 313] on input "radio" at bounding box center [237, 308] width 7 height 7
radio input "true"
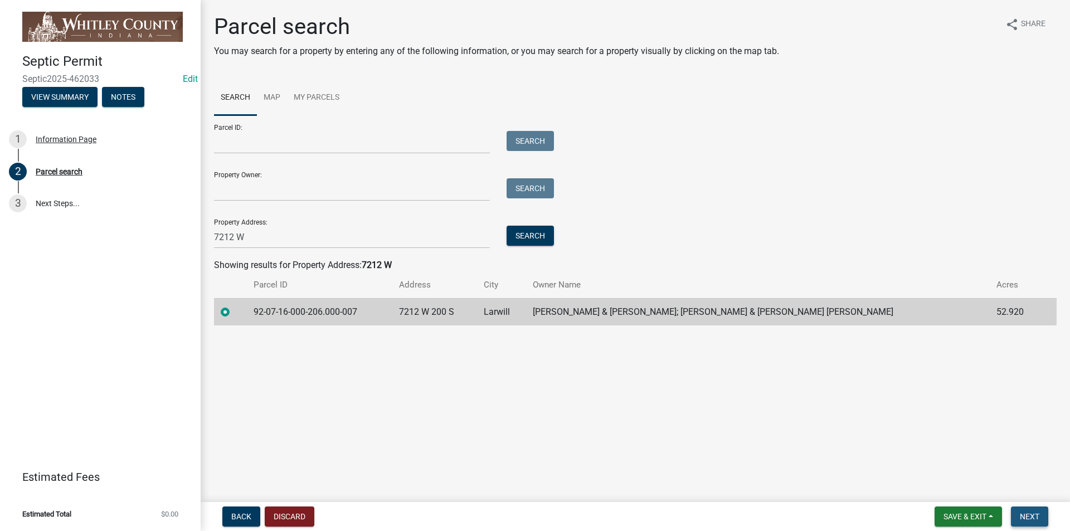
click at [1034, 520] on span "Next" at bounding box center [1030, 516] width 20 height 9
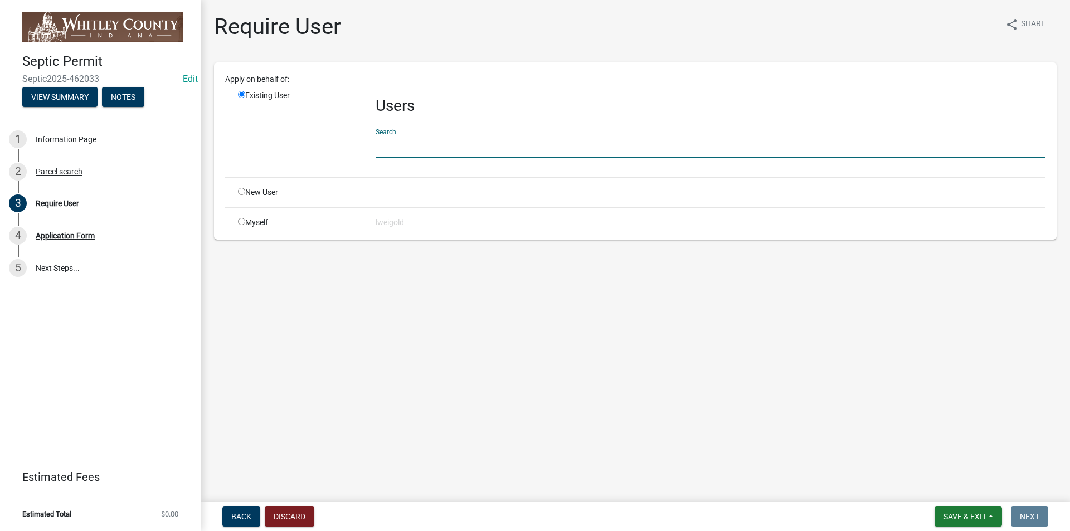
click at [376, 143] on input "text" at bounding box center [711, 146] width 670 height 23
type input "WhitleyH"
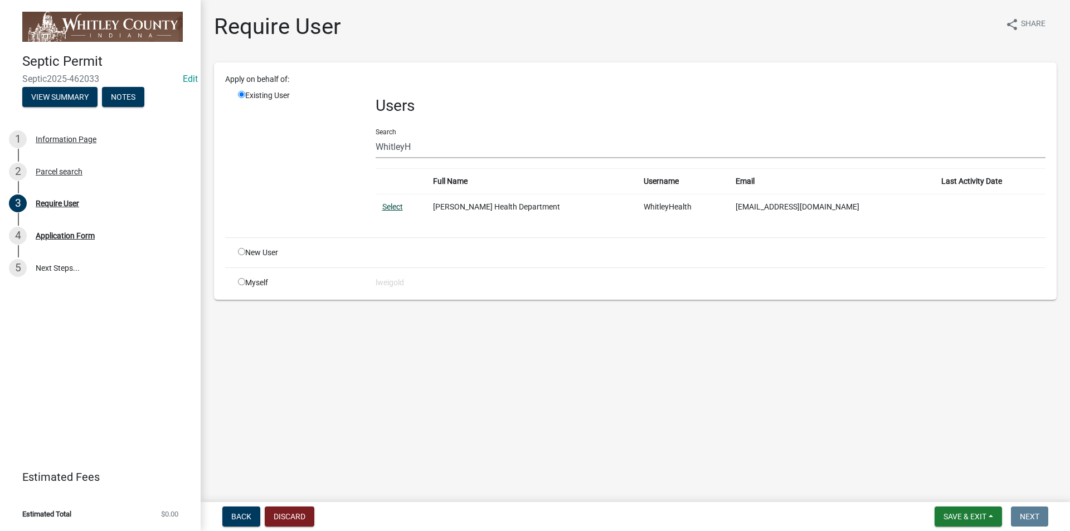
click at [395, 206] on link "Select" at bounding box center [392, 206] width 21 height 9
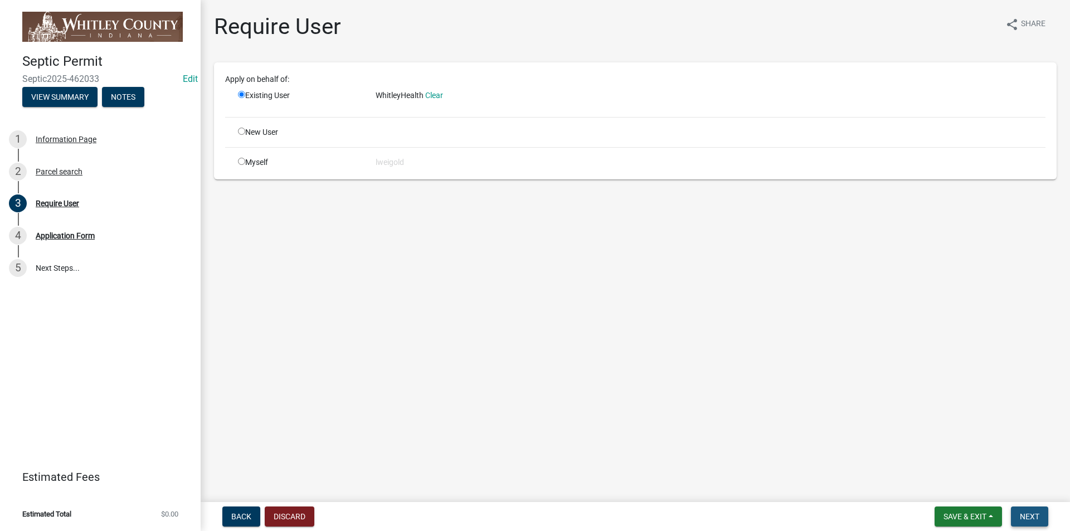
click at [1029, 514] on span "Next" at bounding box center [1030, 516] width 20 height 9
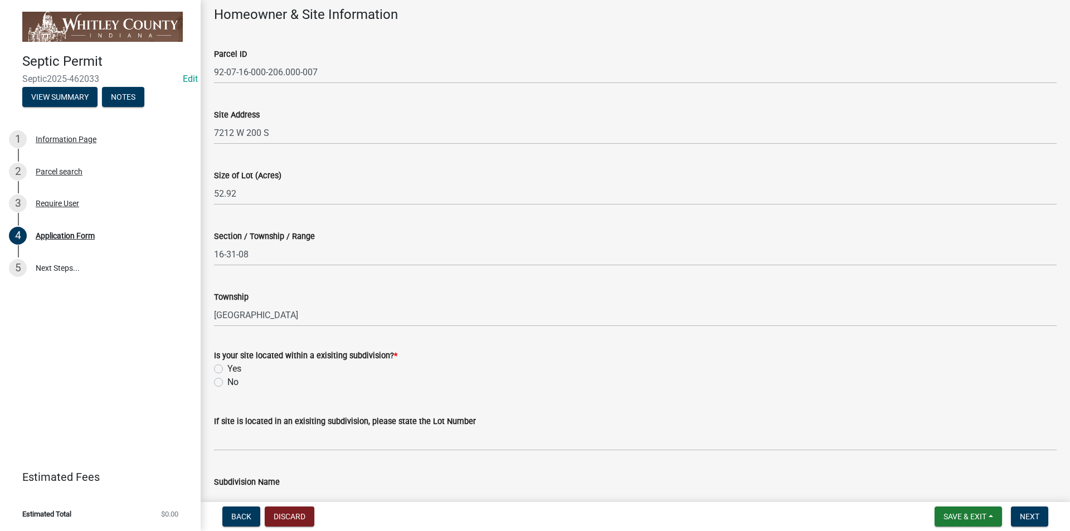
scroll to position [223, 0]
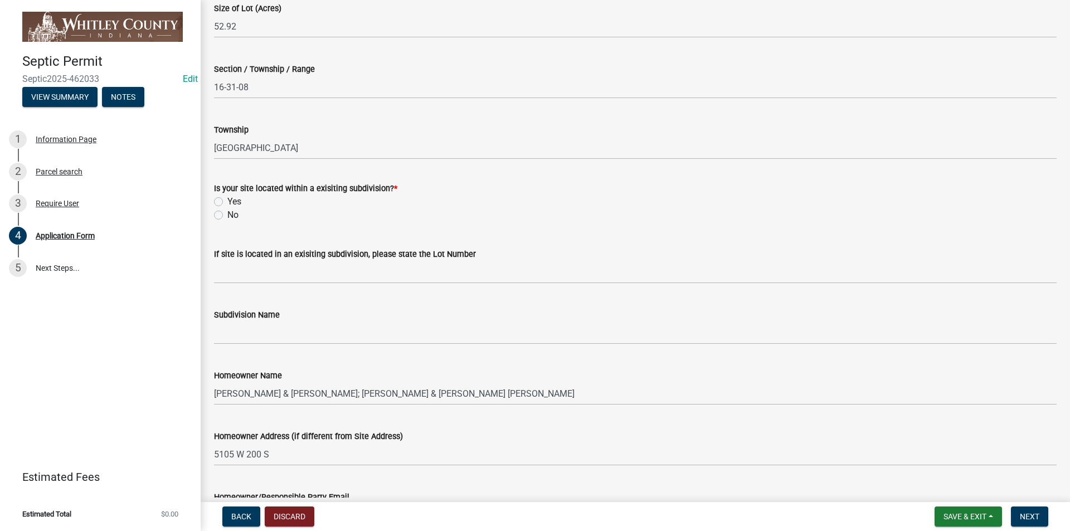
click at [227, 215] on label "No" at bounding box center [232, 214] width 11 height 13
click at [227, 215] on input "No" at bounding box center [230, 211] width 7 height 7
radio input "true"
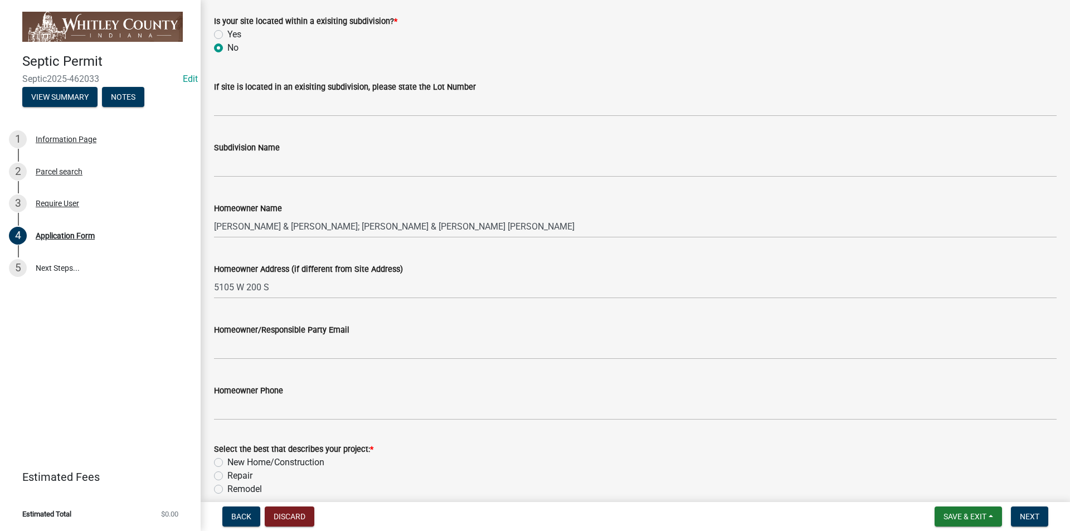
scroll to position [446, 0]
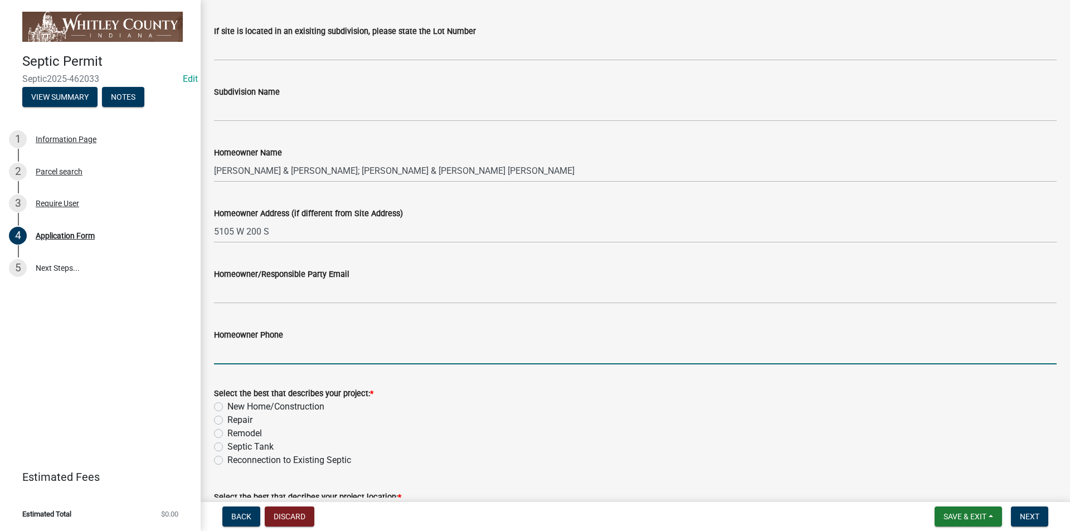
click at [233, 353] on input "Homeowner Phone" at bounding box center [635, 353] width 843 height 23
type input "[PHONE_NUMBER]"
click at [227, 408] on label "New Home/Construction" at bounding box center [275, 406] width 97 height 13
click at [227, 407] on input "New Home/Construction" at bounding box center [230, 403] width 7 height 7
radio input "true"
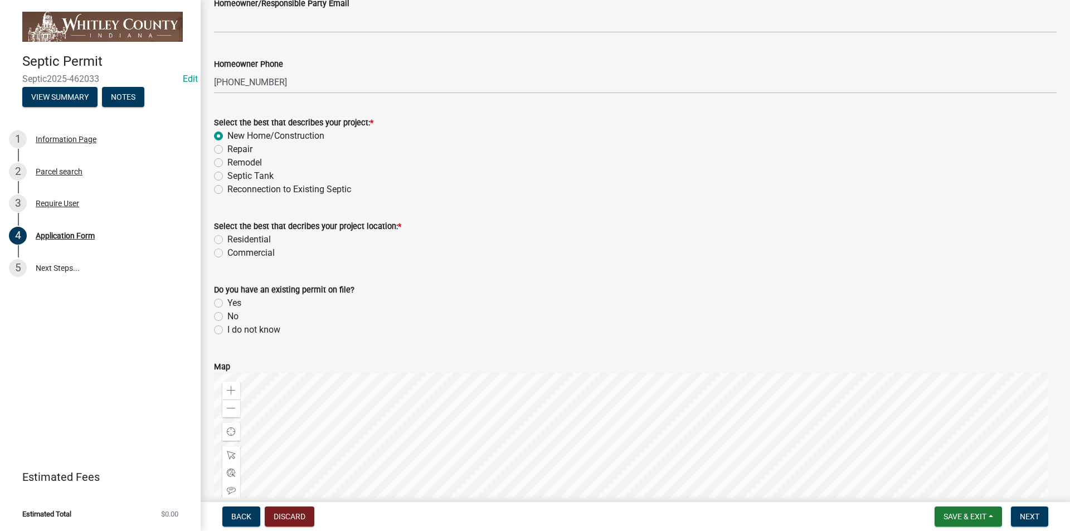
scroll to position [724, 0]
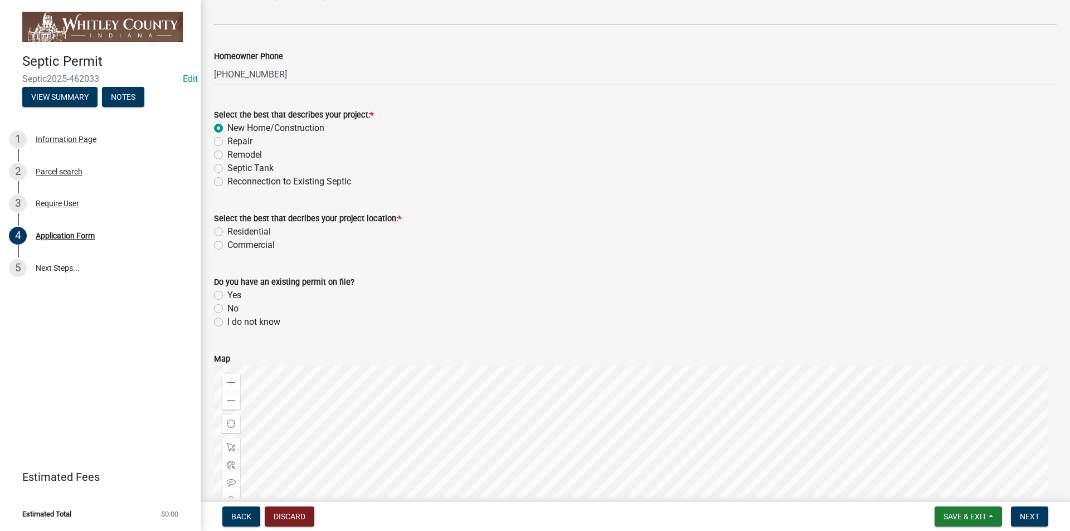
click at [227, 233] on label "Residential" at bounding box center [248, 231] width 43 height 13
click at [227, 232] on input "Residential" at bounding box center [230, 228] width 7 height 7
radio input "true"
click at [227, 309] on label "No" at bounding box center [232, 308] width 11 height 13
click at [227, 309] on input "No" at bounding box center [230, 305] width 7 height 7
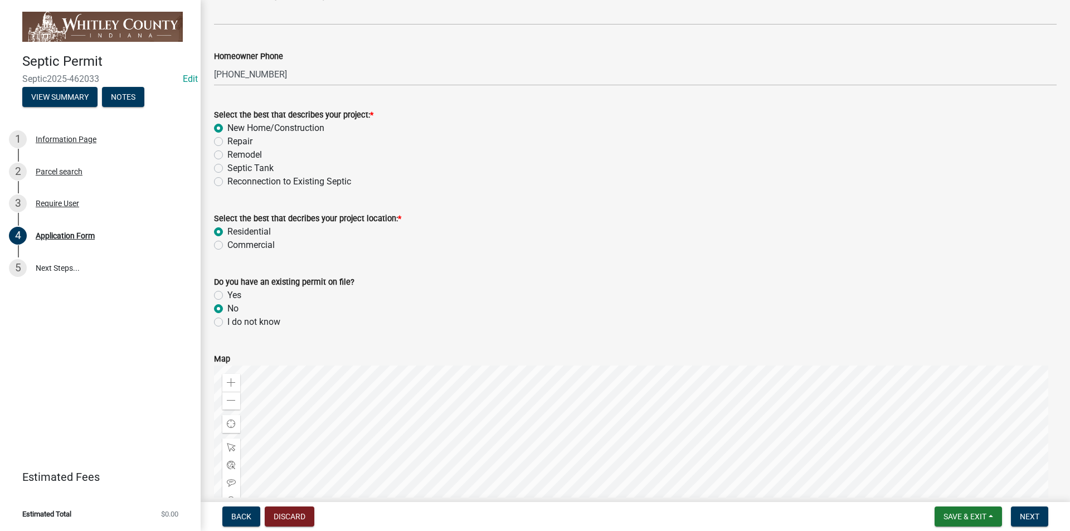
radio input "true"
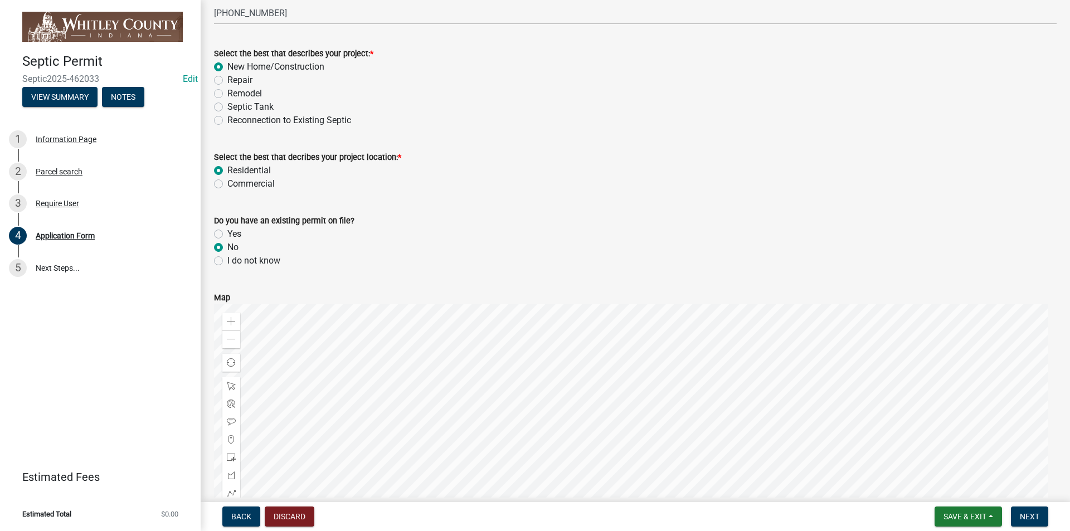
scroll to position [1059, 0]
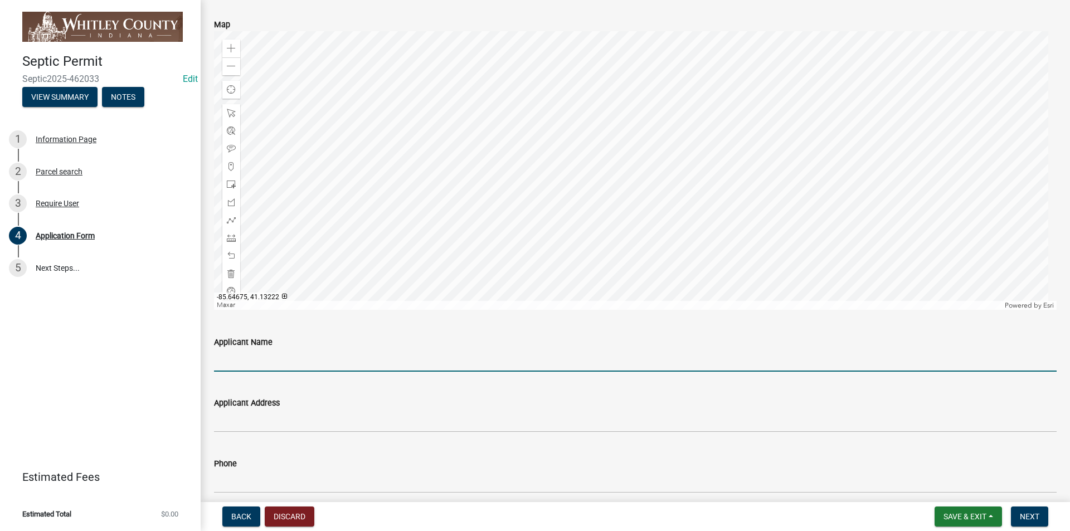
click at [235, 356] on input "Applicant Name" at bounding box center [635, 360] width 843 height 23
type input "[PERSON_NAME]"
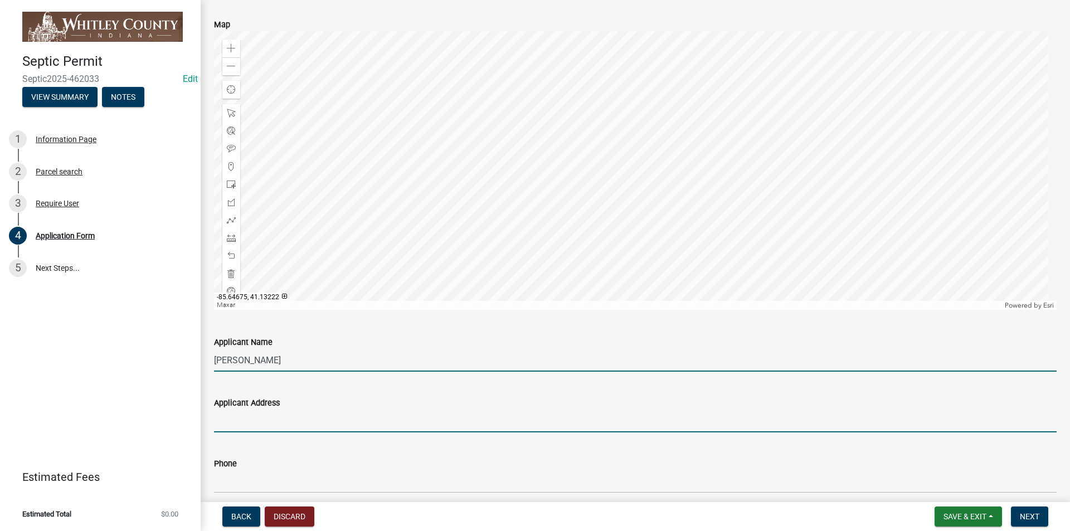
click at [233, 432] on input "Applicant Address" at bounding box center [635, 421] width 843 height 23
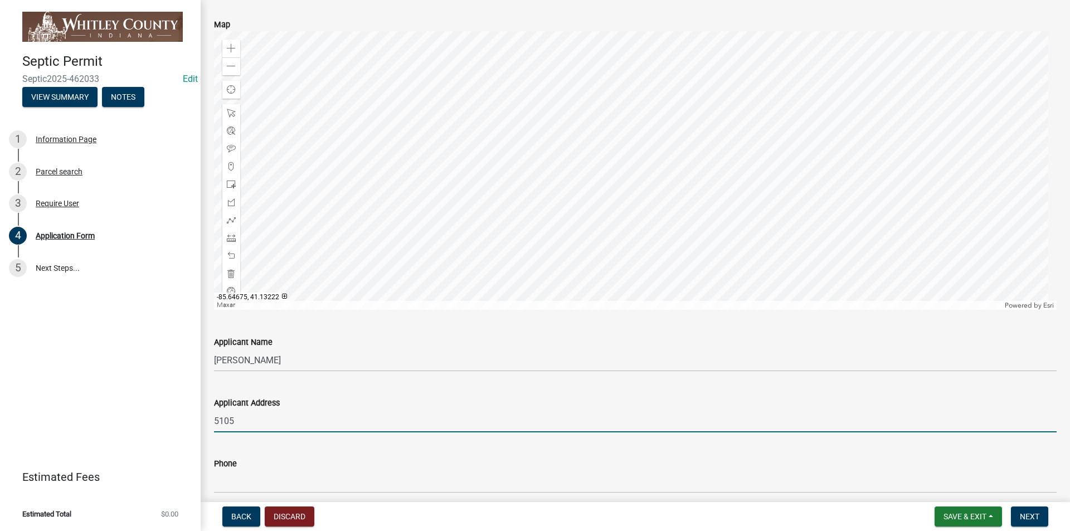
type input "[STREET_ADDRESS]"
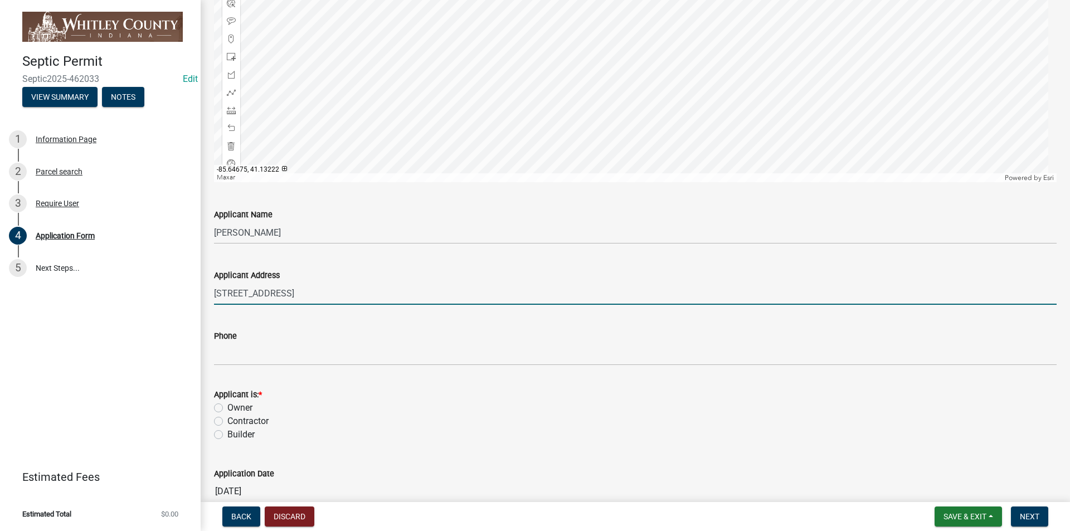
scroll to position [1226, 0]
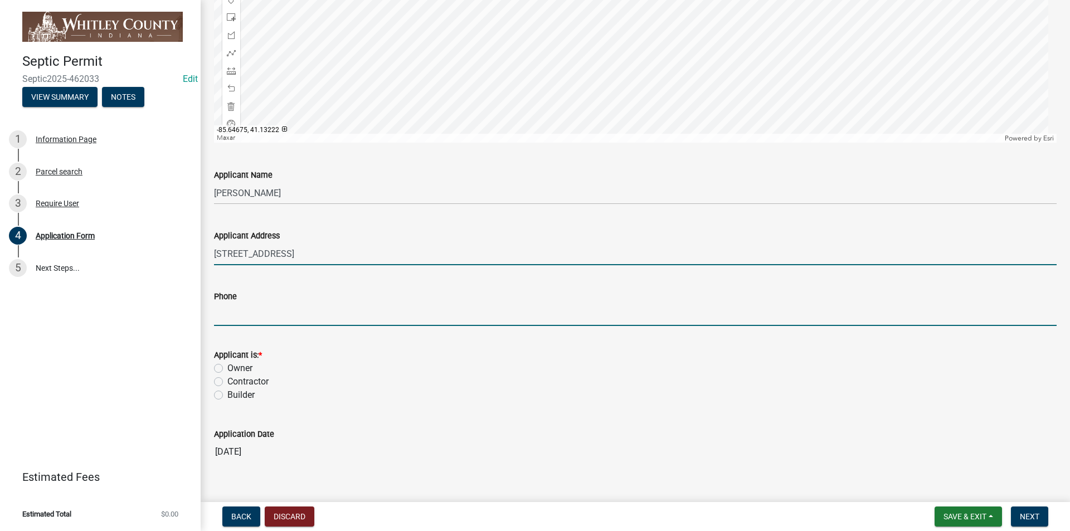
click at [225, 314] on input "Phone" at bounding box center [635, 314] width 843 height 23
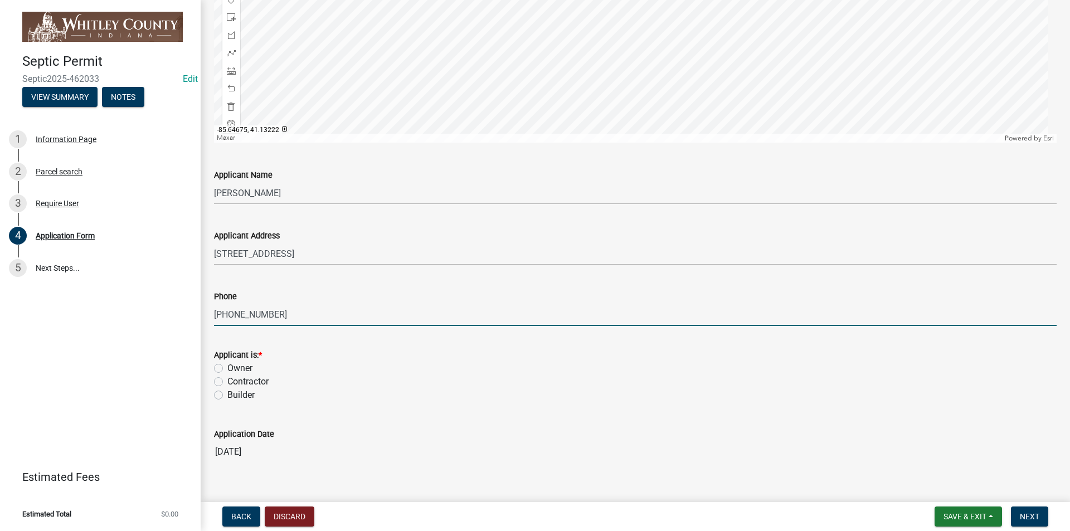
type input "[PHONE_NUMBER]"
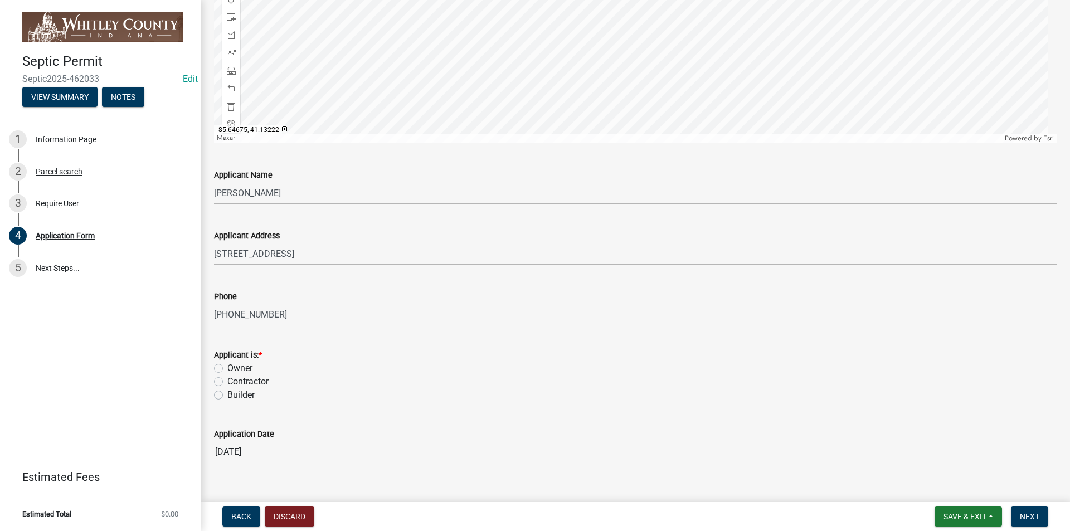
click at [217, 362] on div "Owner" at bounding box center [635, 368] width 843 height 13
click at [227, 364] on label "Owner" at bounding box center [239, 368] width 25 height 13
click at [227, 364] on input "Owner" at bounding box center [230, 365] width 7 height 7
radio input "true"
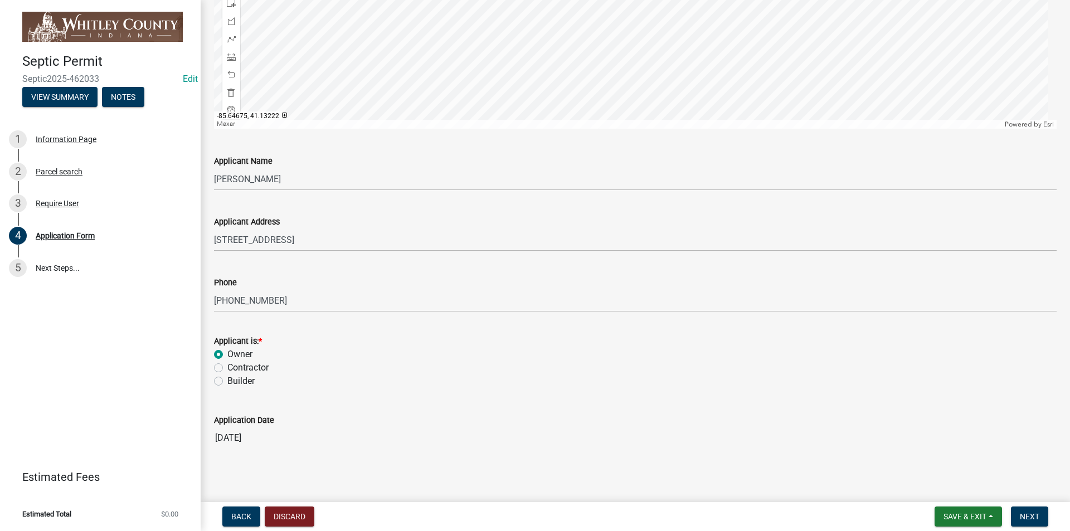
scroll to position [1244, 0]
click at [1038, 519] on span "Next" at bounding box center [1030, 516] width 20 height 9
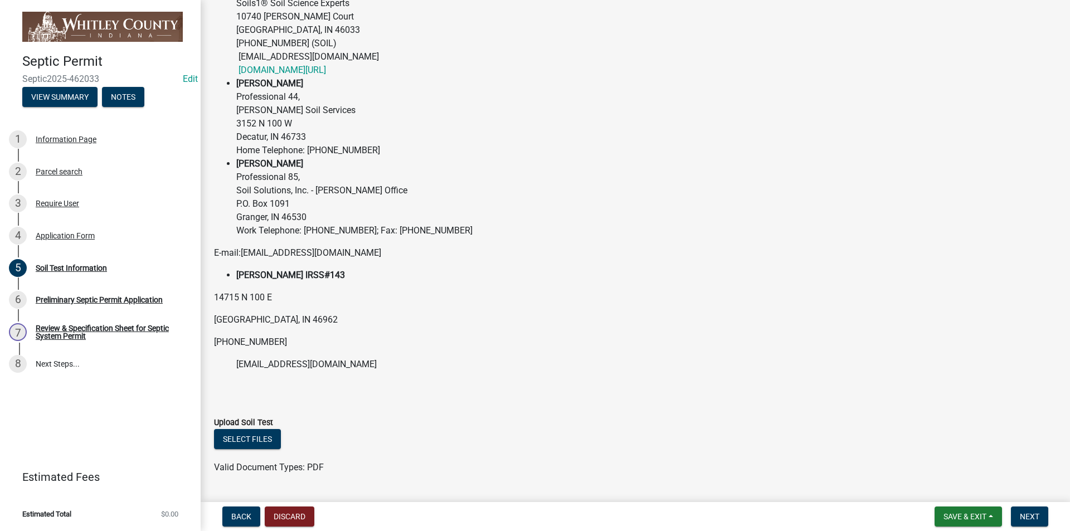
scroll to position [247, 0]
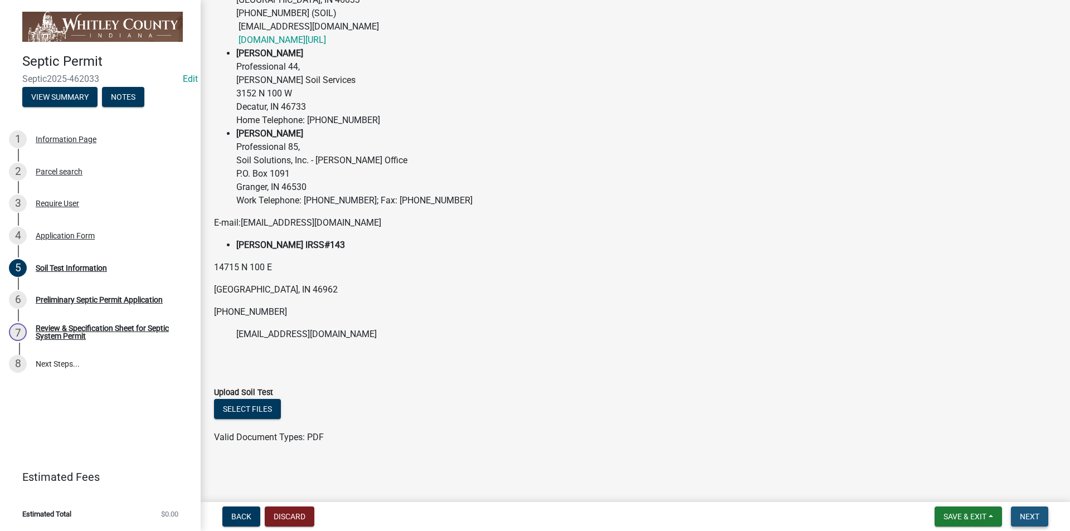
click at [1029, 519] on span "Next" at bounding box center [1030, 516] width 20 height 9
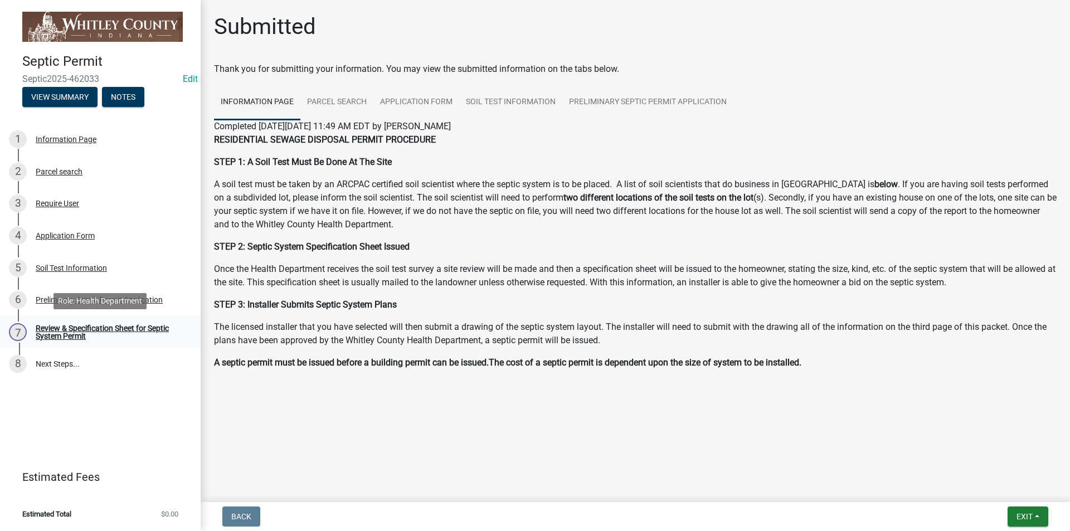
click at [69, 332] on div "Review & Specification Sheet for Septic System Permit" at bounding box center [109, 332] width 147 height 16
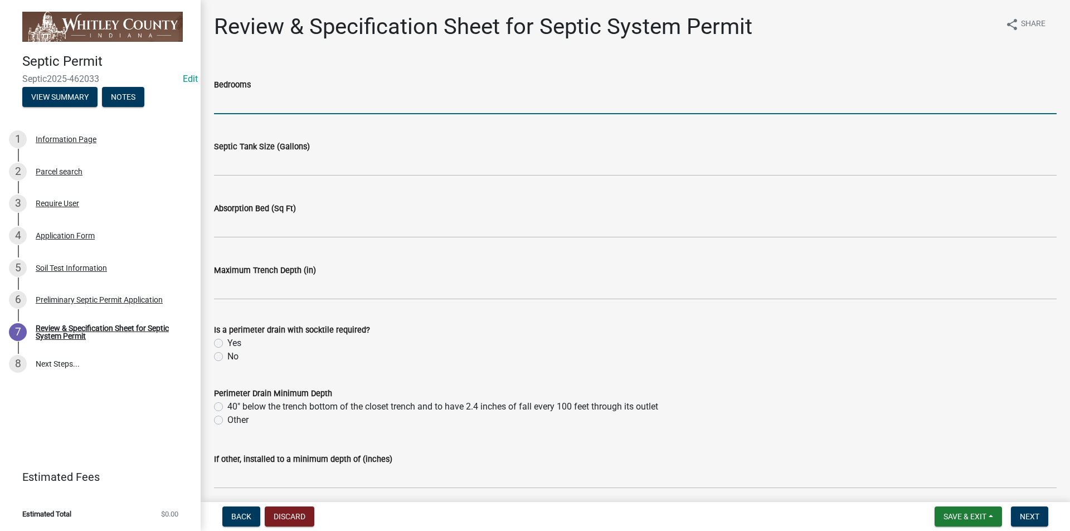
click at [226, 103] on input "text" at bounding box center [635, 102] width 843 height 23
type input "3"
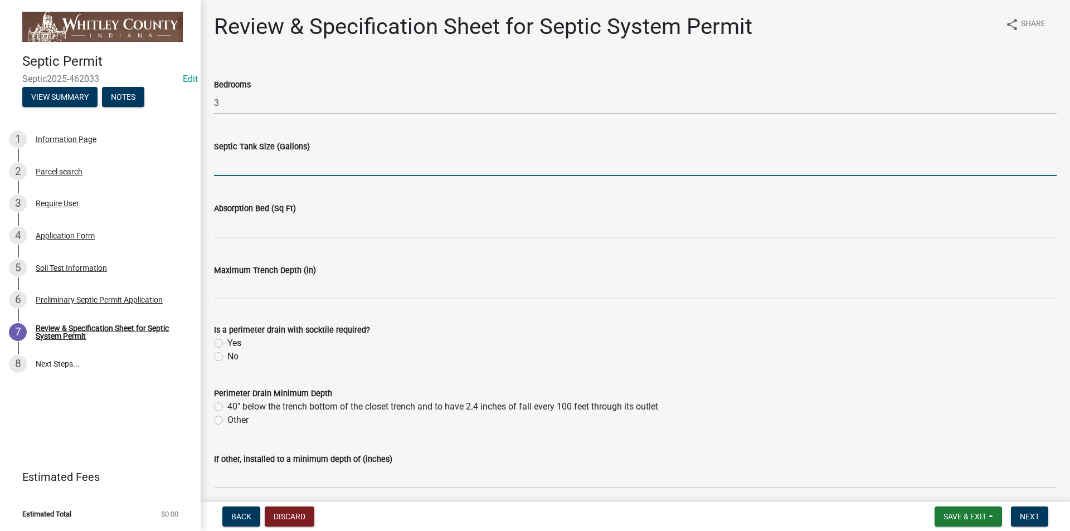
click at [254, 166] on input "text" at bounding box center [635, 164] width 843 height 23
type input "1"
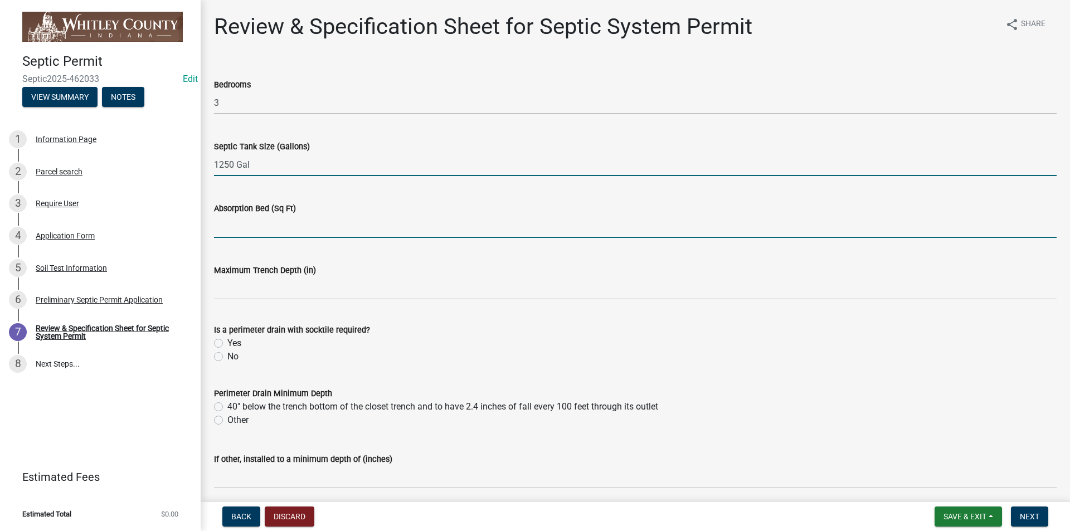
type input "1250"
click at [229, 237] on input "text" at bounding box center [635, 226] width 843 height 23
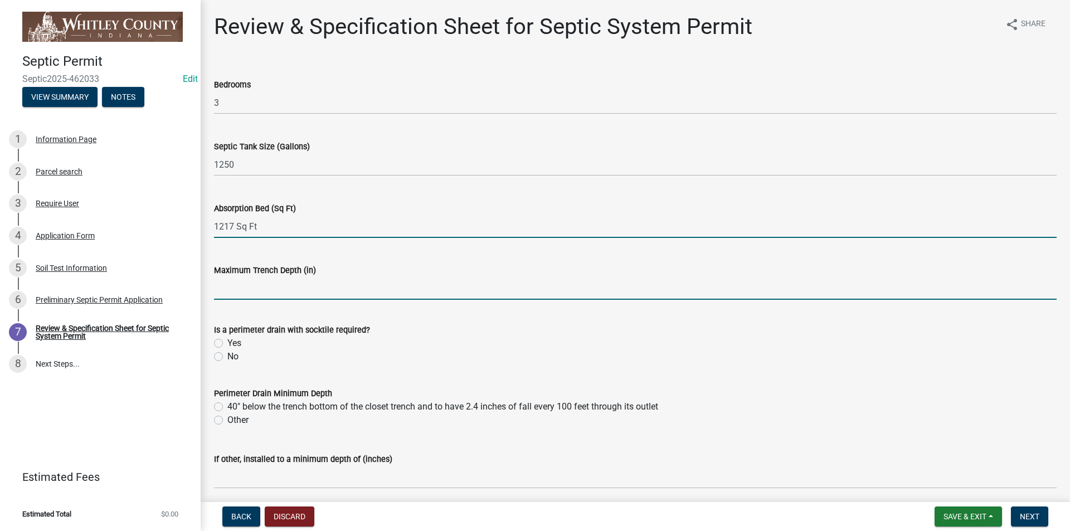
type input "1217"
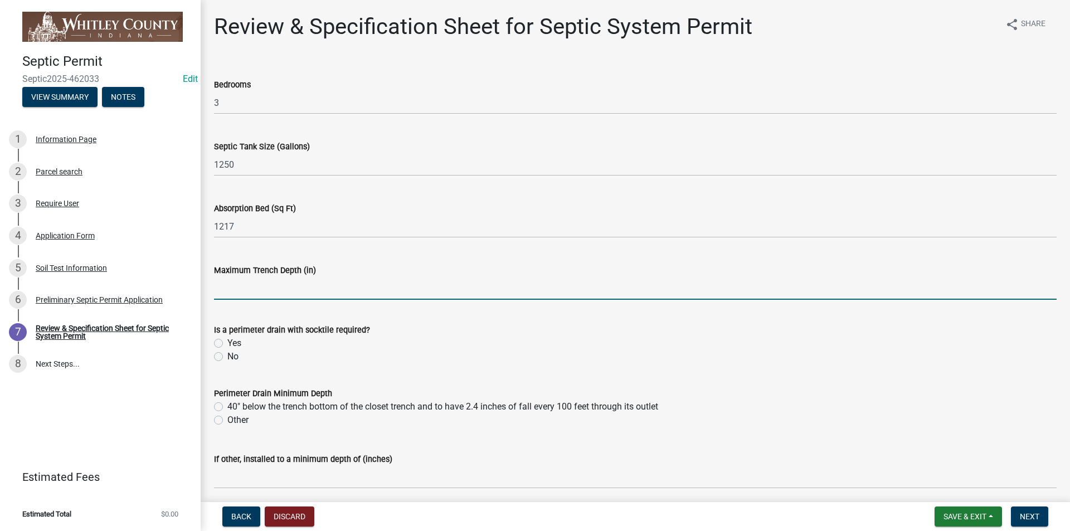
click at [249, 280] on input "text" at bounding box center [635, 288] width 843 height 23
type input "0"
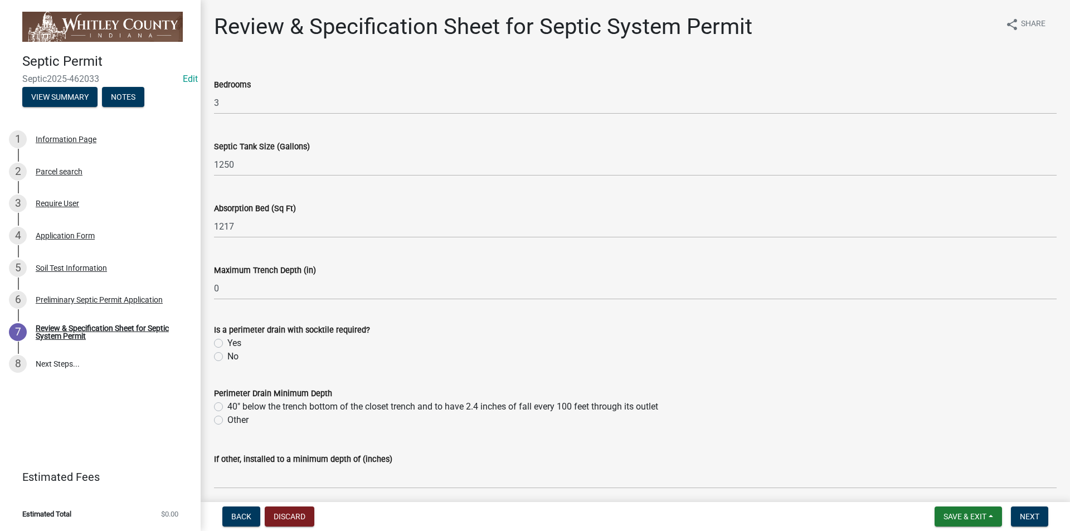
click at [255, 370] on wm-data-entity-input "Is a perimeter drain with socktile required? Yes No" at bounding box center [635, 342] width 843 height 64
click at [227, 340] on label "Yes" at bounding box center [234, 343] width 14 height 13
click at [227, 340] on input "Yes" at bounding box center [230, 340] width 7 height 7
radio input "true"
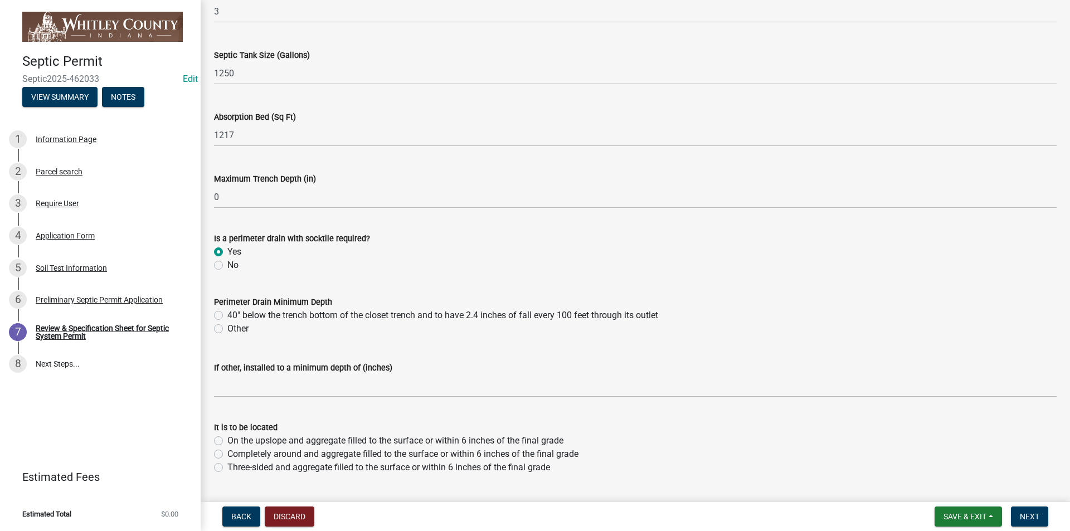
scroll to position [111, 0]
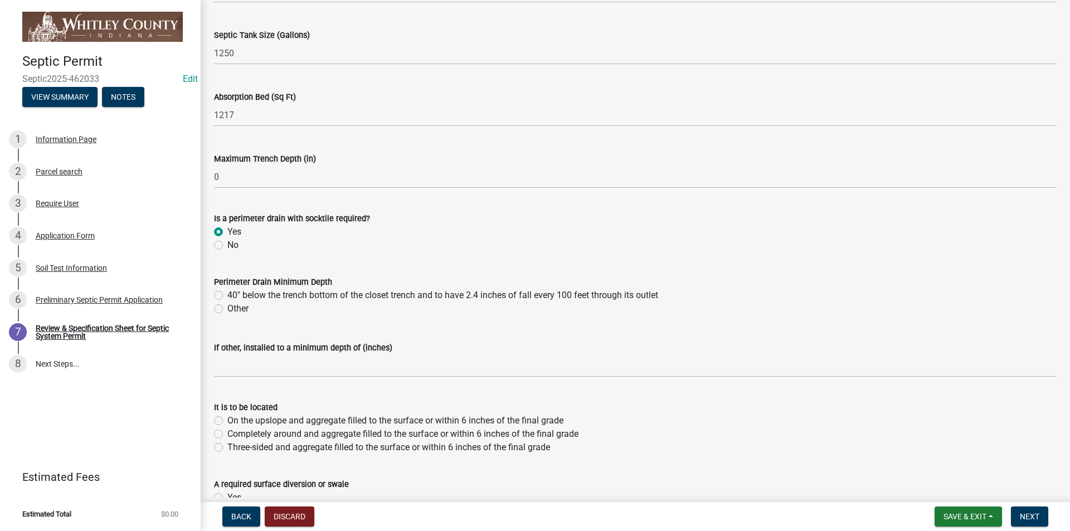
click at [227, 295] on label "40" below the trench bottom of the closet trench and to have 2.4 inches of fall…" at bounding box center [442, 295] width 431 height 13
click at [227, 295] on input "40" below the trench bottom of the closet trench and to have 2.4 inches of fall…" at bounding box center [230, 292] width 7 height 7
radio input "true"
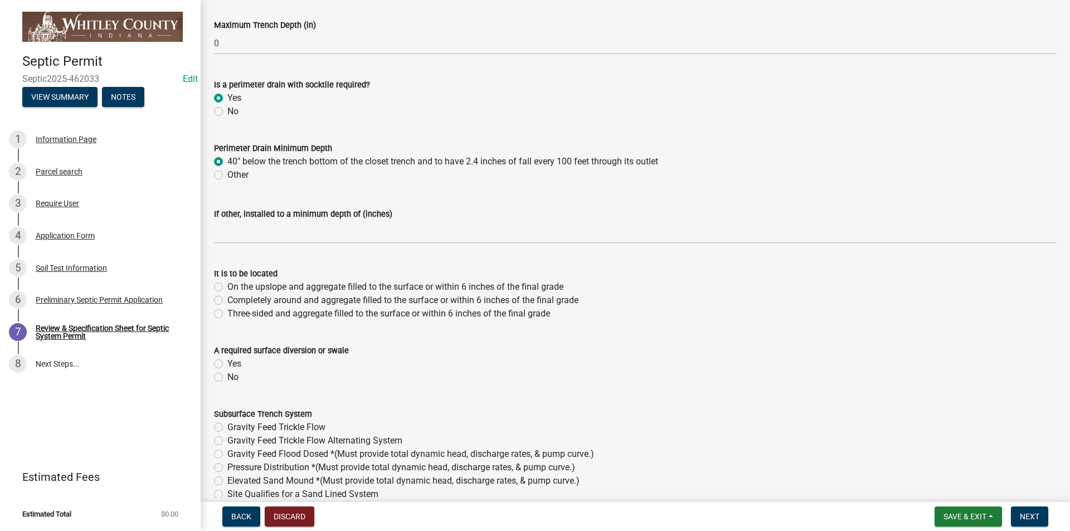
scroll to position [279, 0]
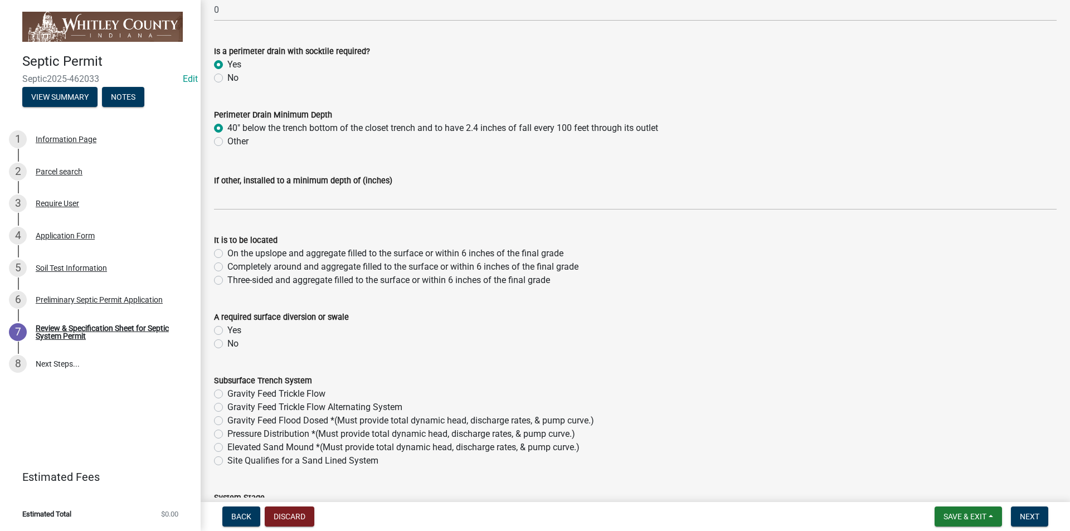
click at [227, 328] on label "Yes" at bounding box center [234, 330] width 14 height 13
click at [227, 328] on input "Yes" at bounding box center [230, 327] width 7 height 7
radio input "true"
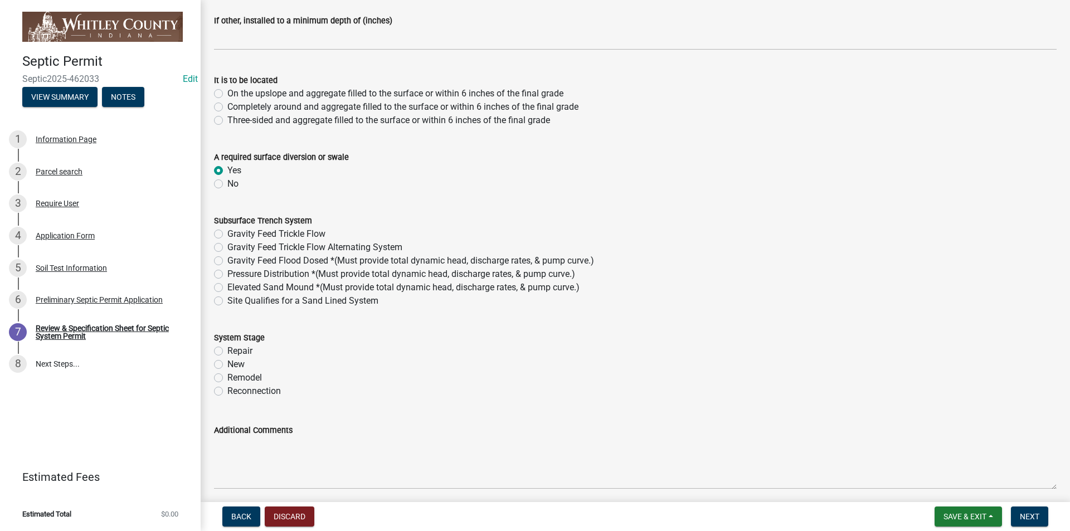
scroll to position [446, 0]
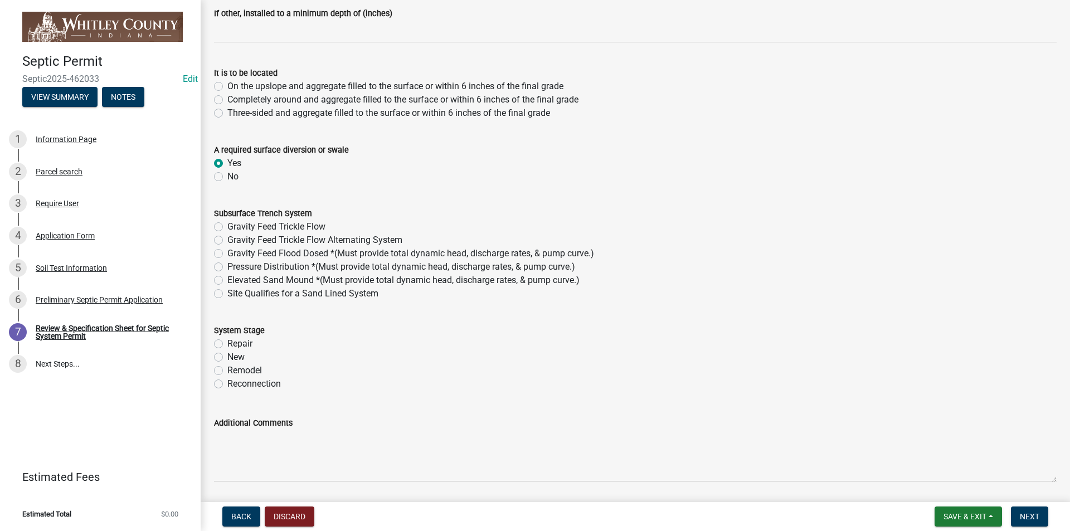
click at [227, 240] on label "Gravity Feed Trickle Flow Alternating System" at bounding box center [314, 239] width 175 height 13
click at [227, 240] on input "Gravity Feed Trickle Flow Alternating System" at bounding box center [230, 236] width 7 height 7
radio input "true"
click at [227, 356] on label "New" at bounding box center [235, 356] width 17 height 13
click at [227, 356] on input "New" at bounding box center [230, 353] width 7 height 7
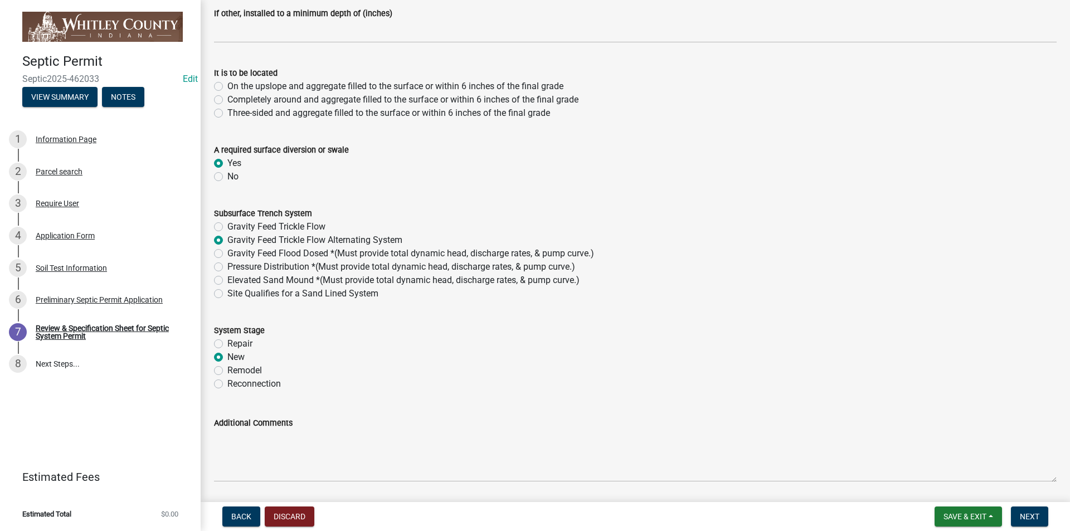
radio input "true"
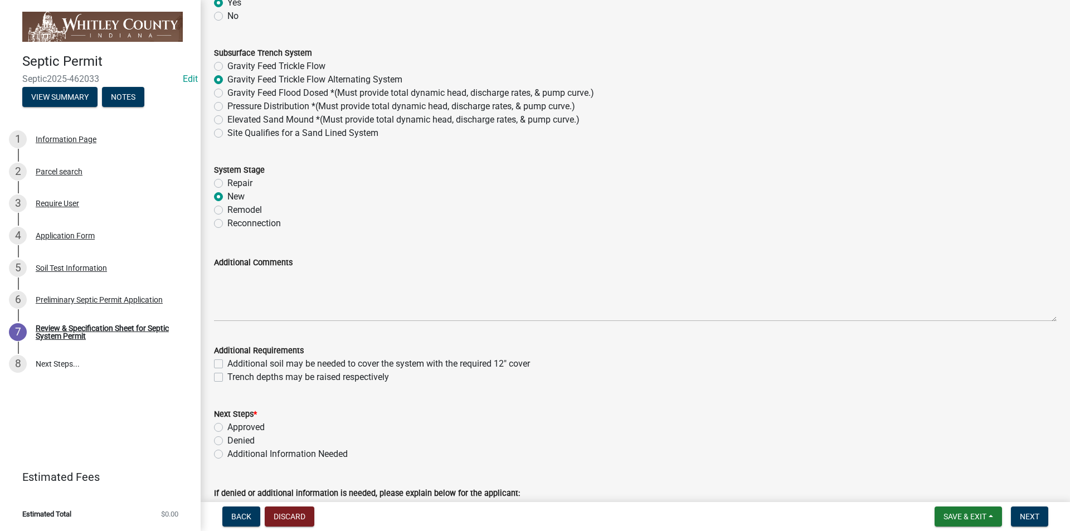
scroll to position [713, 0]
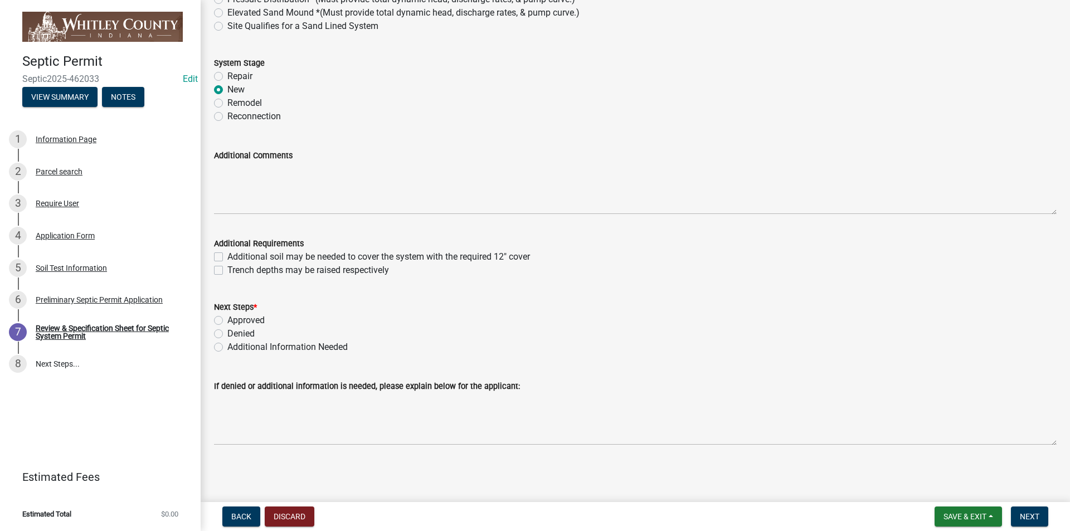
click at [227, 319] on label "Approved" at bounding box center [245, 320] width 37 height 13
click at [227, 319] on input "Approved" at bounding box center [230, 317] width 7 height 7
radio input "true"
click at [1017, 513] on button "Next" at bounding box center [1029, 517] width 37 height 20
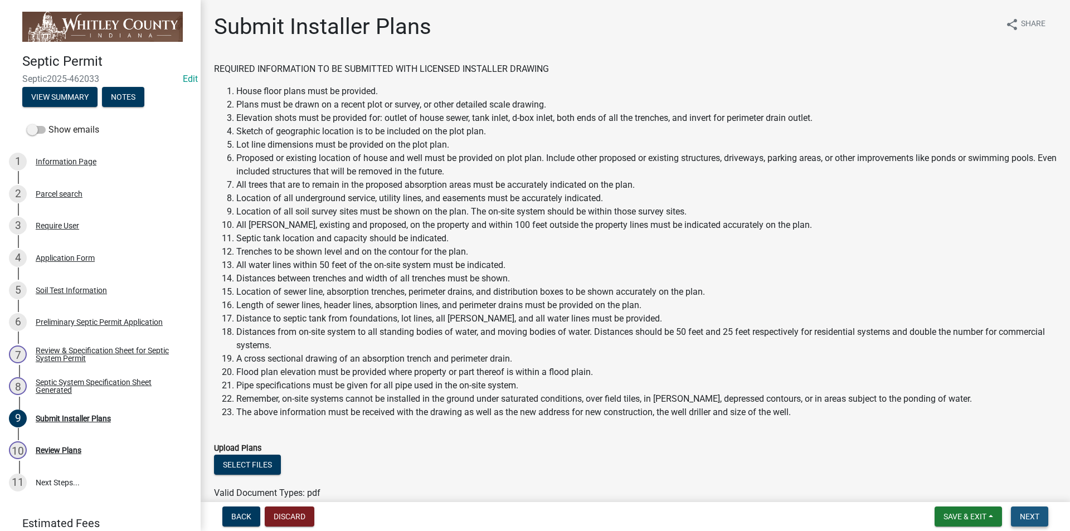
click at [1043, 516] on button "Next" at bounding box center [1029, 517] width 37 height 20
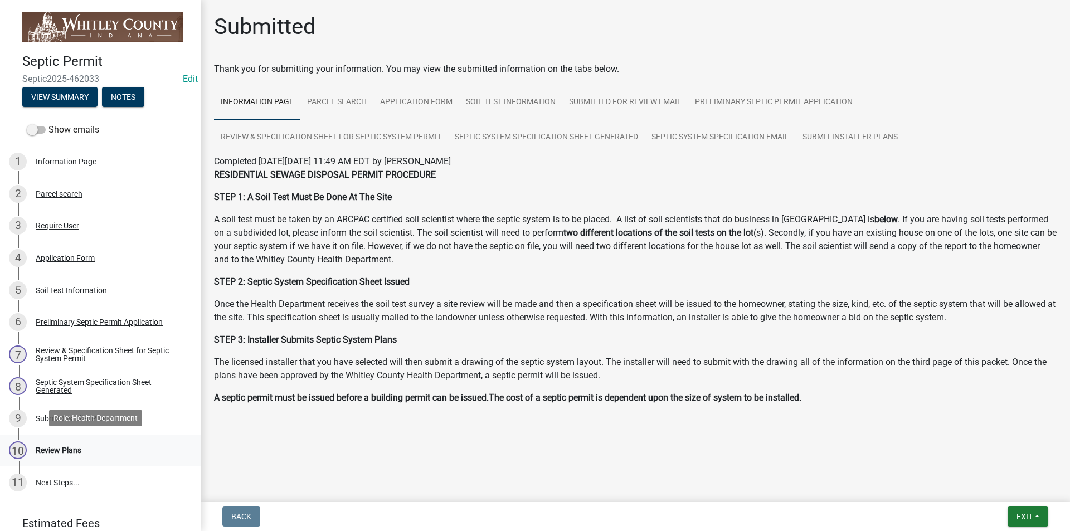
click at [60, 446] on div "Review Plans" at bounding box center [59, 450] width 46 height 8
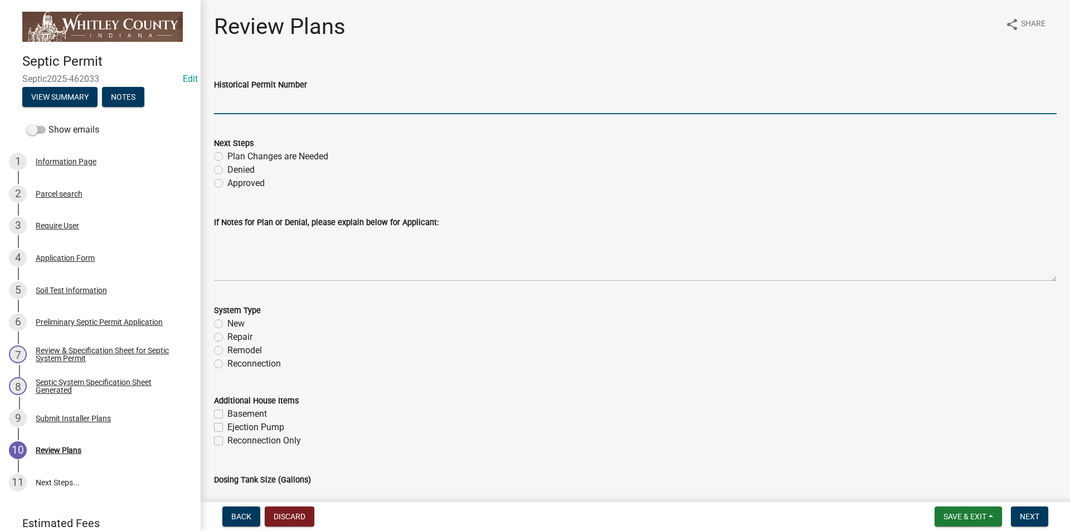
click at [231, 96] on input "Historical Permit Number" at bounding box center [635, 102] width 843 height 23
type input "7750"
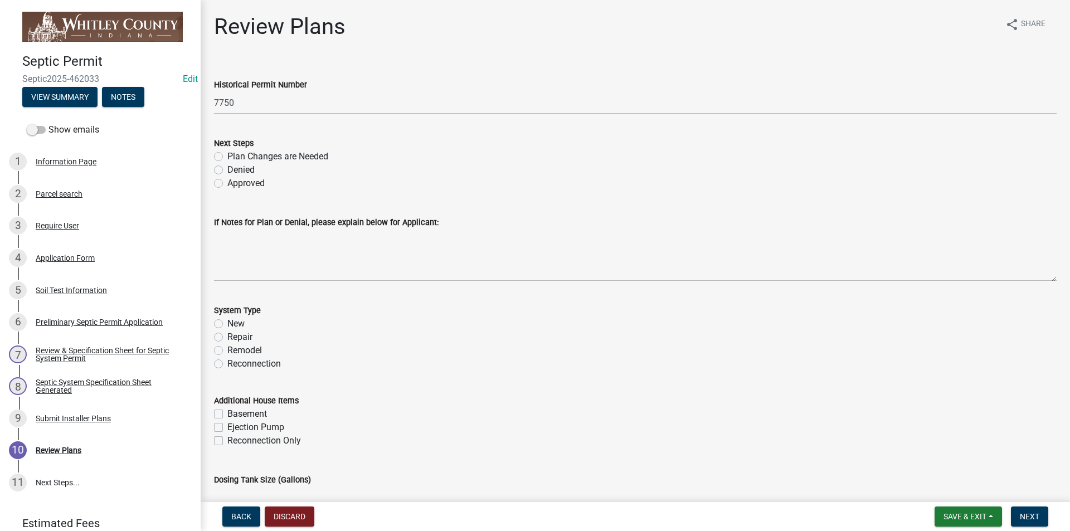
click at [227, 184] on label "Approved" at bounding box center [245, 183] width 37 height 13
click at [227, 184] on input "Approved" at bounding box center [230, 180] width 7 height 7
radio input "true"
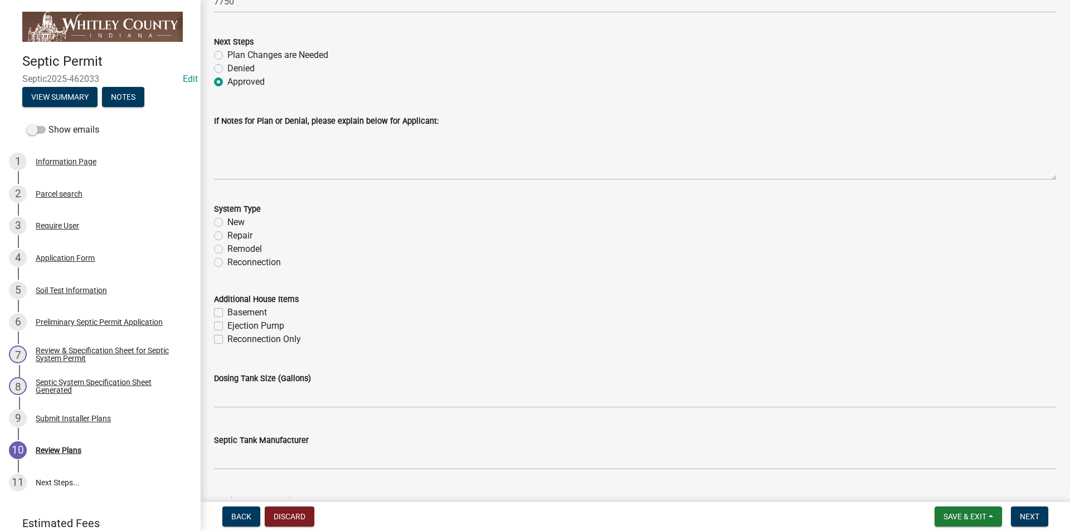
scroll to position [111, 0]
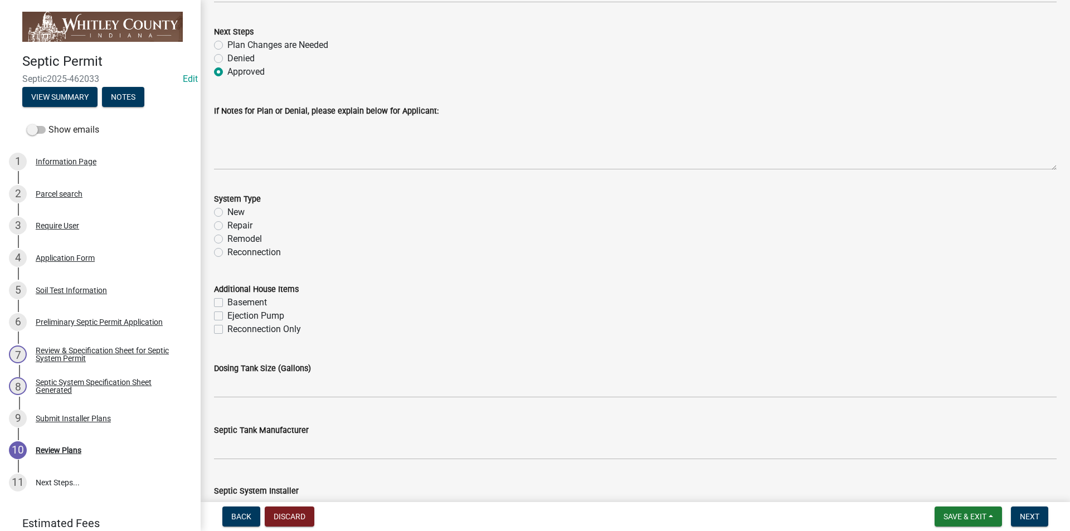
click at [227, 209] on label "New" at bounding box center [235, 212] width 17 height 13
click at [227, 209] on input "New" at bounding box center [230, 209] width 7 height 7
radio input "true"
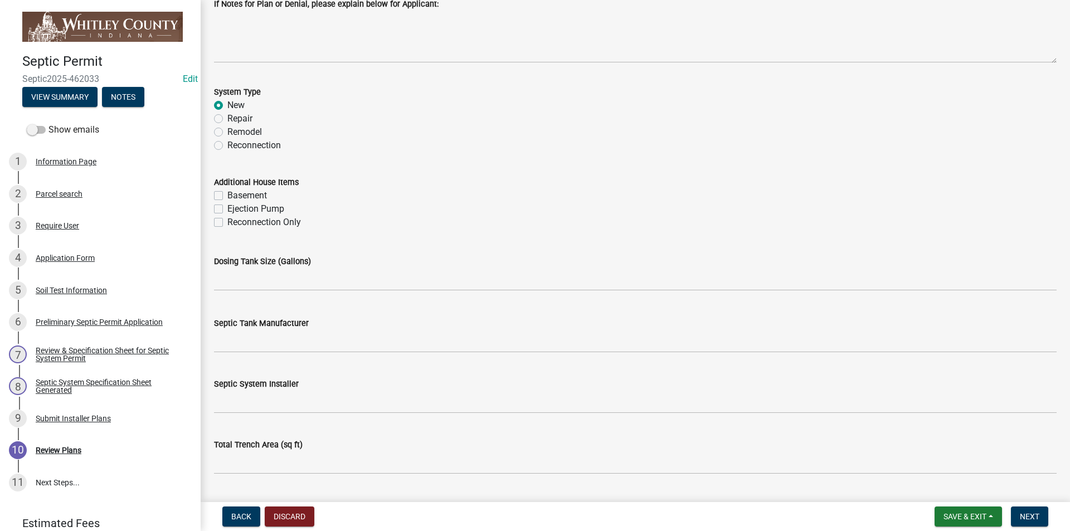
scroll to position [223, 0]
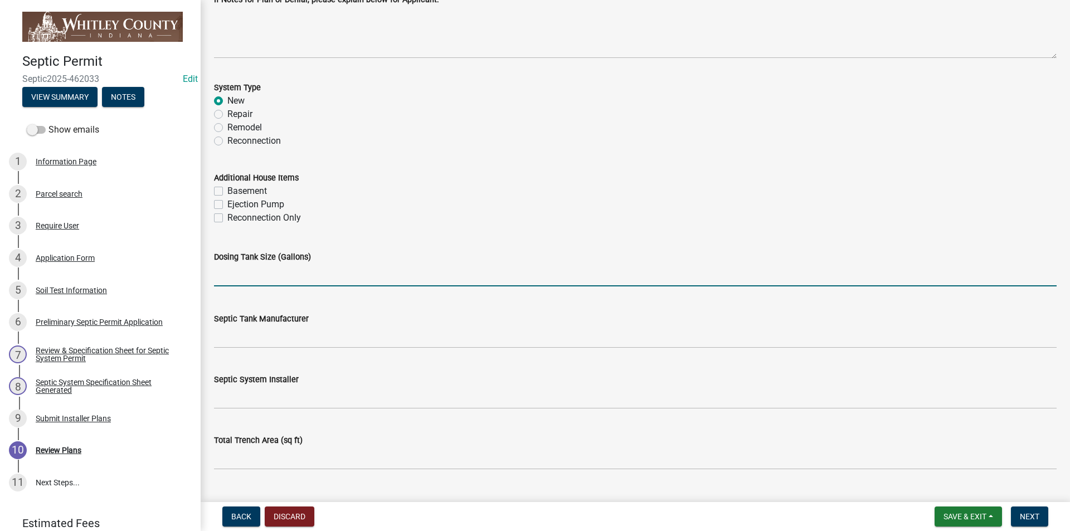
click at [229, 279] on input "text" at bounding box center [635, 275] width 843 height 23
type input "1250"
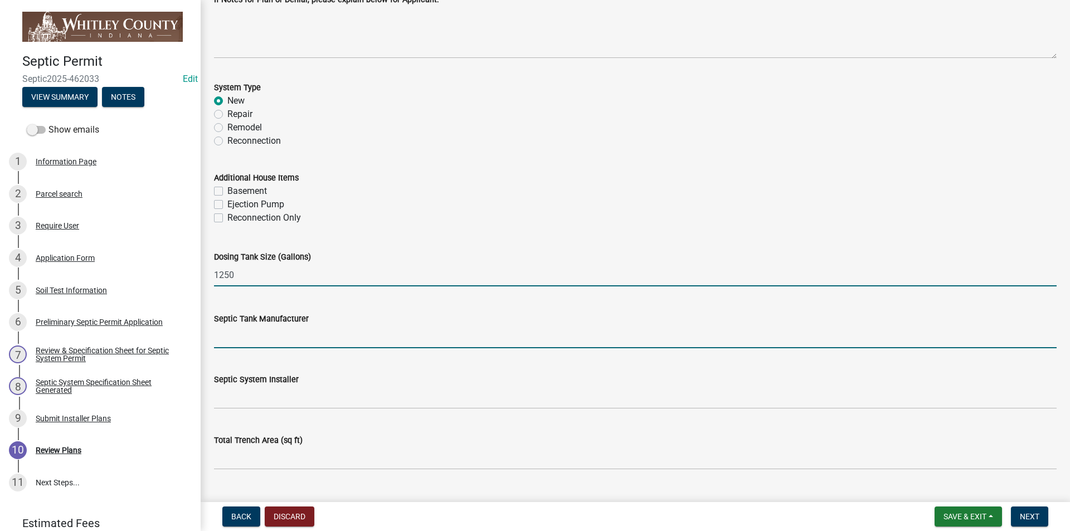
click at [225, 335] on input "Septic Tank Manufacturer" at bounding box center [635, 336] width 843 height 23
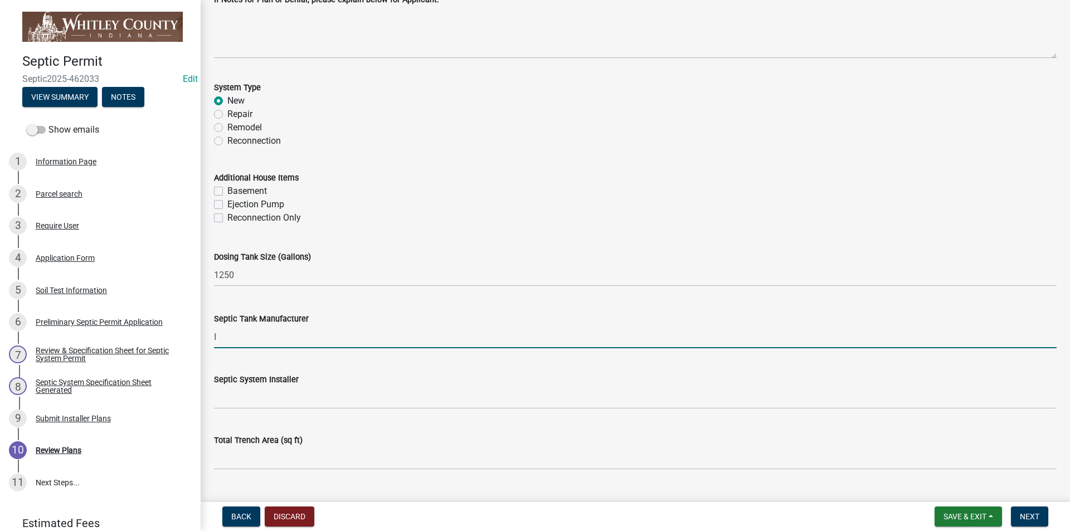
type input "Infritrator"
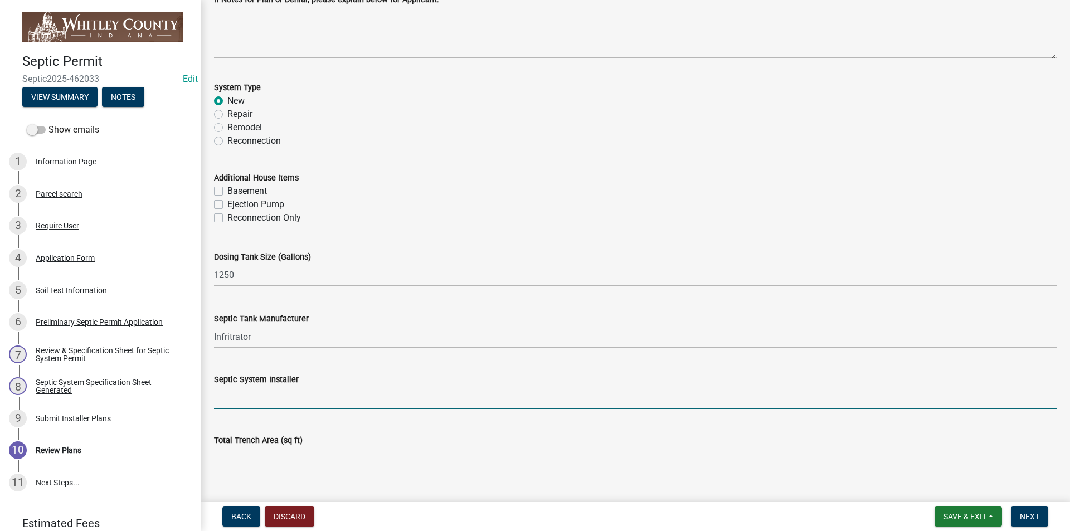
click at [225, 401] on input "Septic System Installer" at bounding box center [635, 397] width 843 height 23
type input "Doctor Ecx."
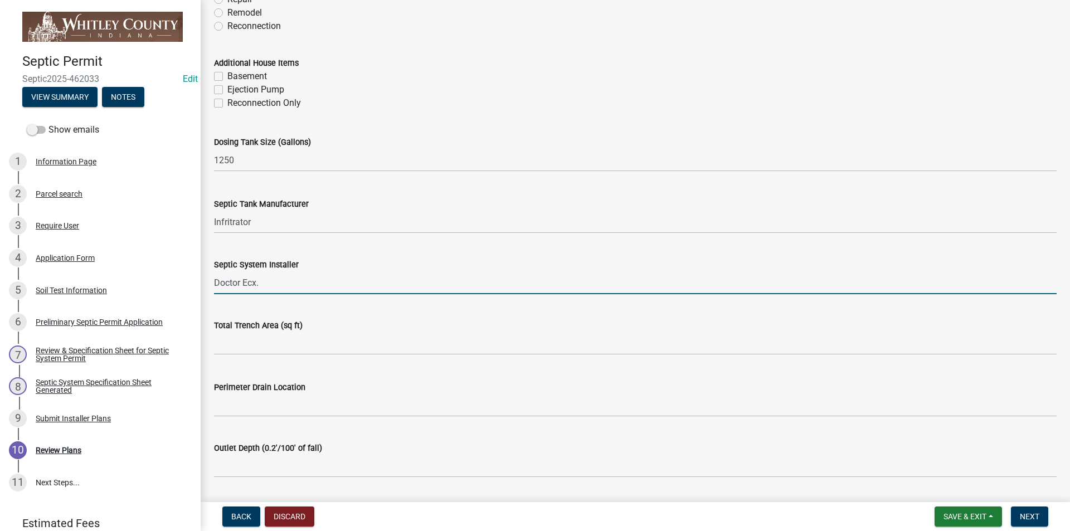
scroll to position [390, 0]
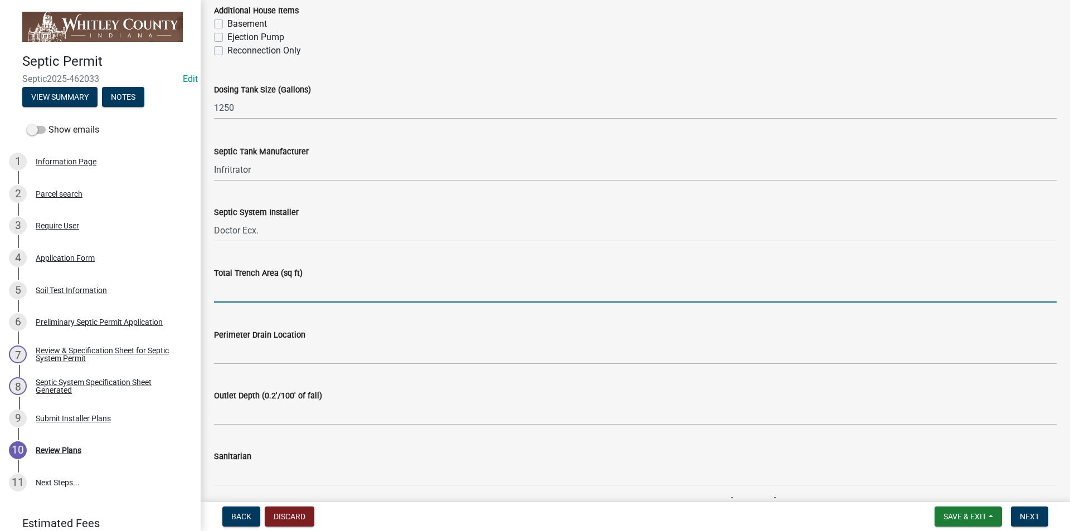
click at [217, 290] on input "text" at bounding box center [635, 291] width 843 height 23
type input "1217"
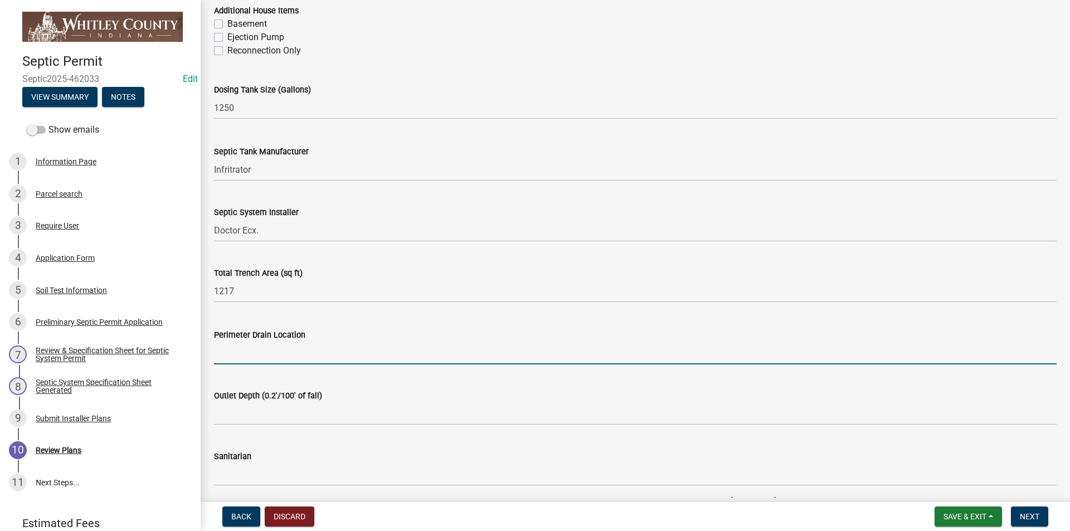
click at [218, 349] on input "Perimeter Drain Location" at bounding box center [635, 353] width 843 height 23
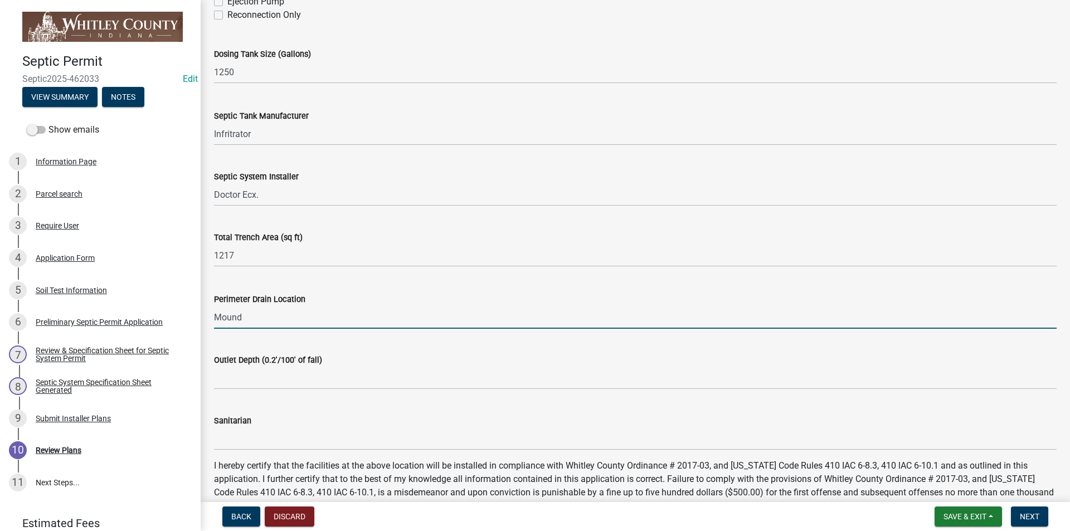
scroll to position [501, 0]
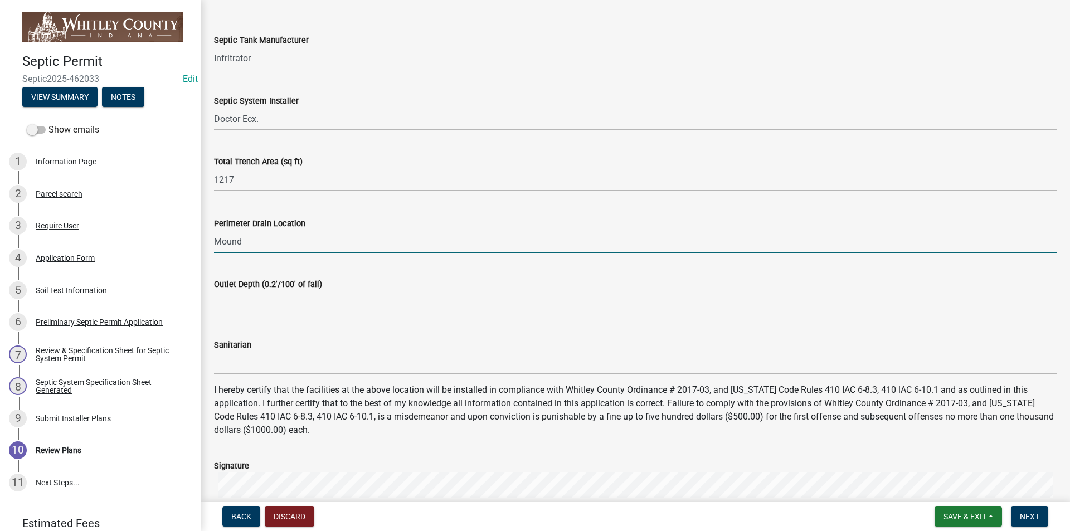
type input "Mound"
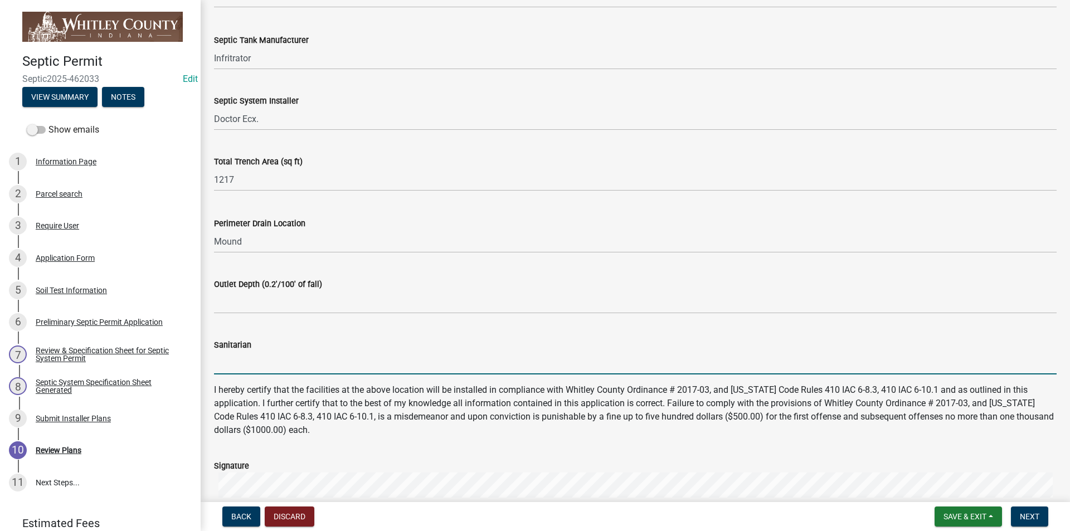
click at [224, 357] on input "Sanitarian" at bounding box center [635, 363] width 843 height 23
type input "[PERSON_NAME]"
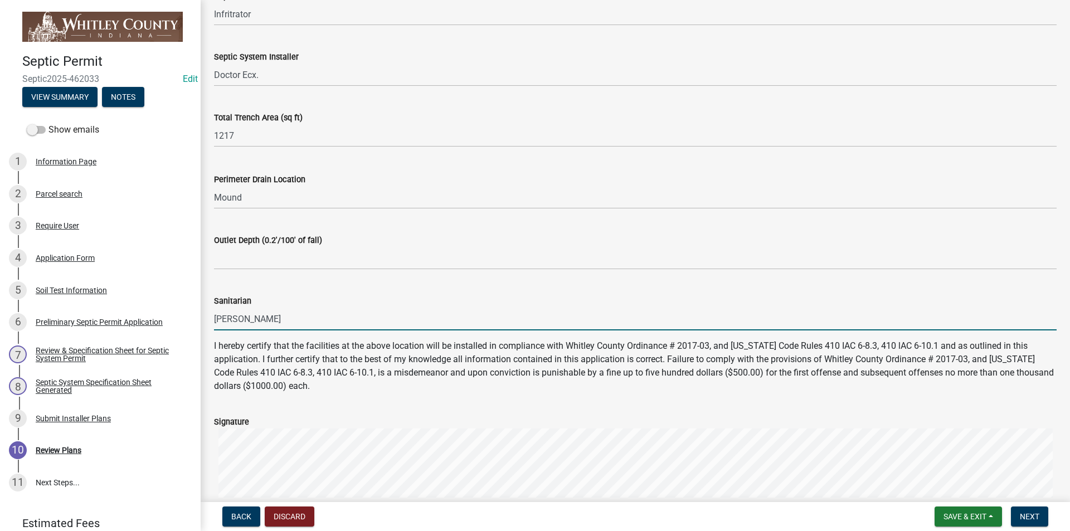
scroll to position [696, 0]
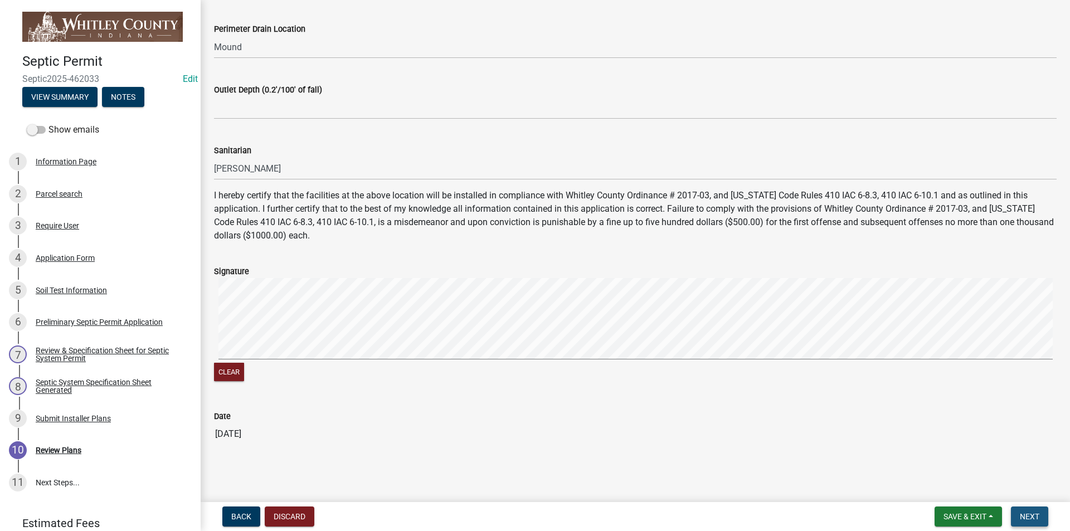
click at [1031, 515] on span "Next" at bounding box center [1030, 516] width 20 height 9
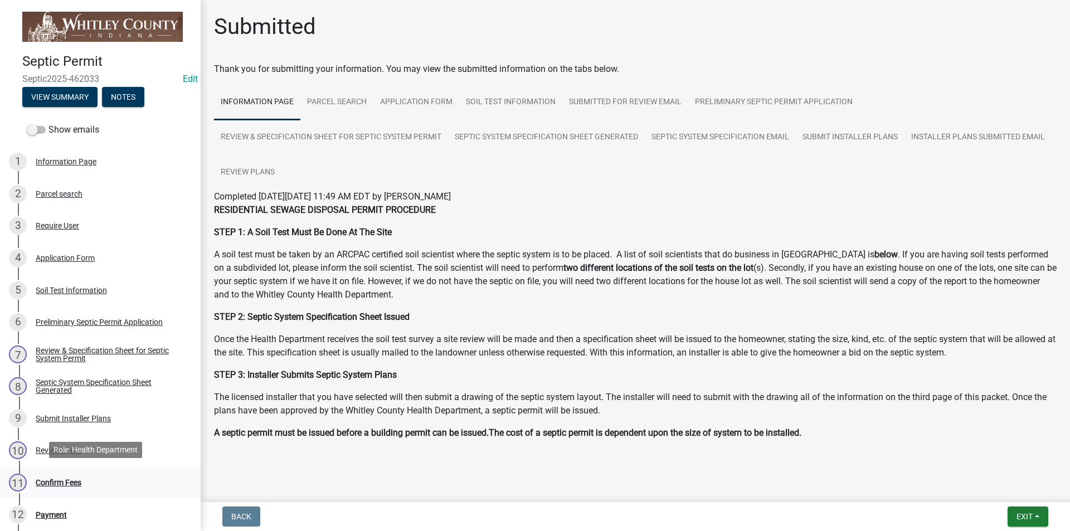
click at [62, 483] on div "Confirm Fees" at bounding box center [59, 483] width 46 height 8
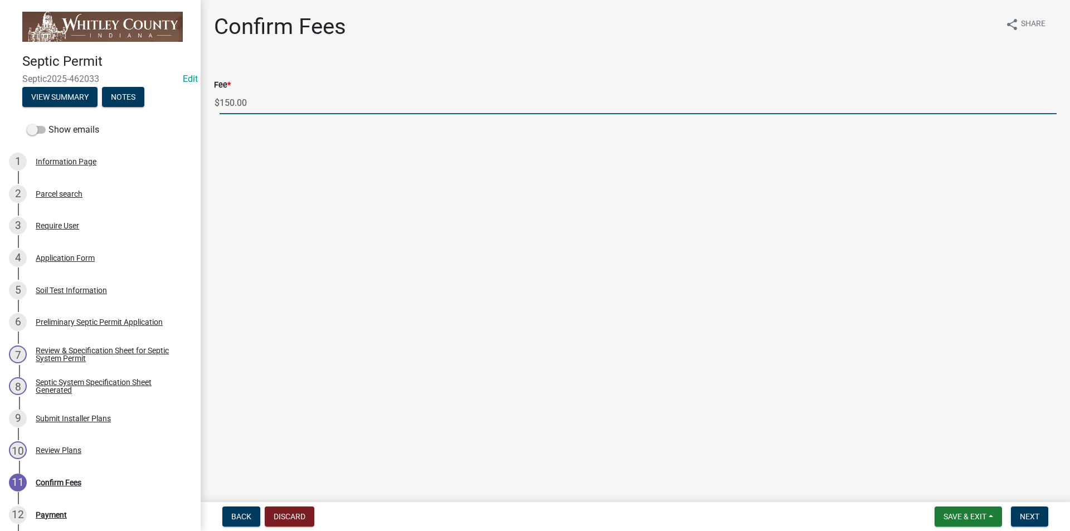
click at [229, 101] on input "150.00" at bounding box center [638, 102] width 837 height 23
type input "100.00"
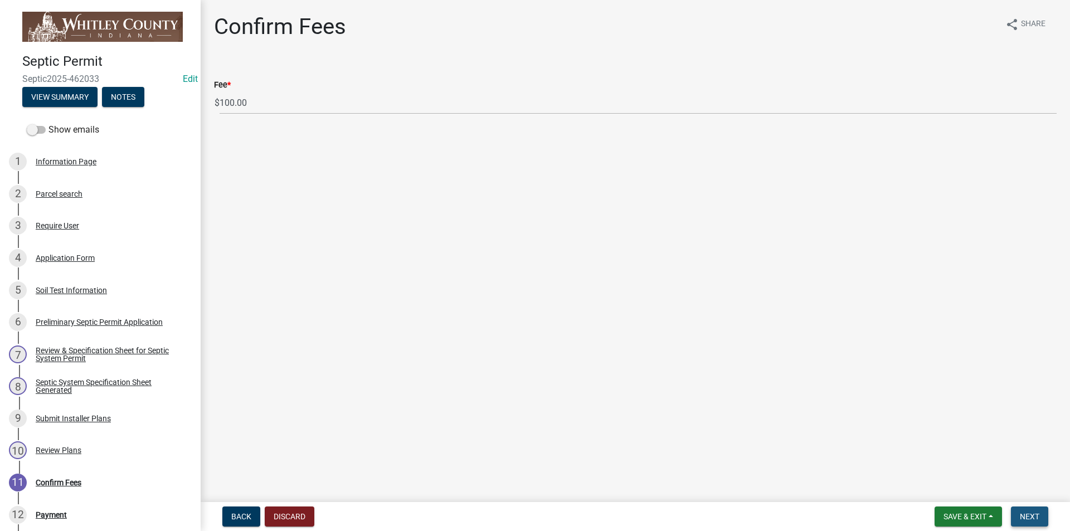
click at [1036, 513] on span "Next" at bounding box center [1030, 516] width 20 height 9
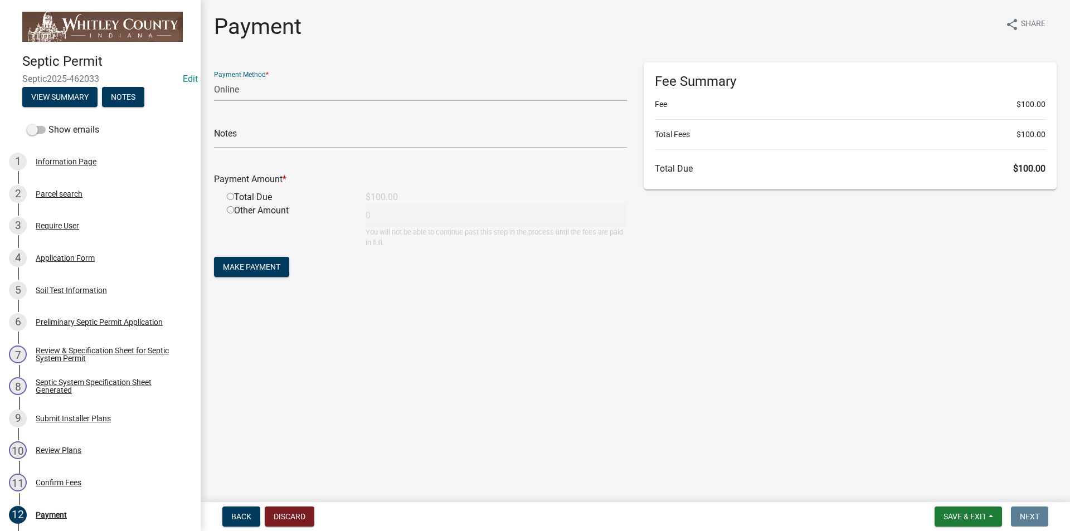
click at [226, 87] on select "Credit Card POS Check Cash Online" at bounding box center [420, 89] width 413 height 23
select select "1: 0"
click at [214, 78] on select "Credit Card POS Check Cash Online" at bounding box center [420, 89] width 413 height 23
click at [231, 144] on input "text" at bounding box center [420, 136] width 413 height 23
type input "210"
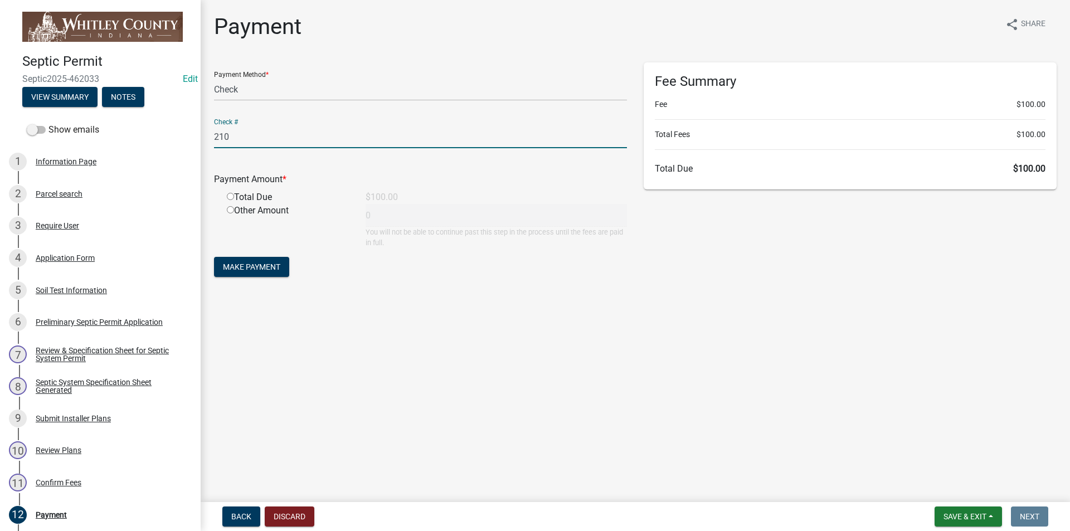
click at [230, 196] on input "radio" at bounding box center [230, 196] width 7 height 7
radio input "true"
type input "100"
click at [235, 264] on span "Make Payment" at bounding box center [251, 266] width 57 height 9
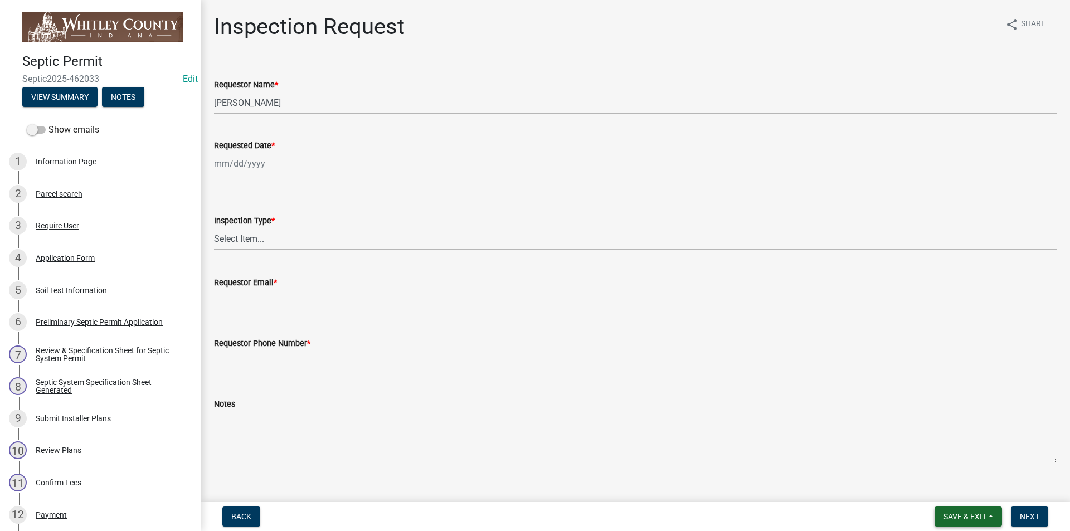
click at [960, 520] on span "Save & Exit" at bounding box center [964, 516] width 43 height 9
click at [960, 488] on button "Save & Exit" at bounding box center [957, 487] width 89 height 27
